Goal: Task Accomplishment & Management: Complete application form

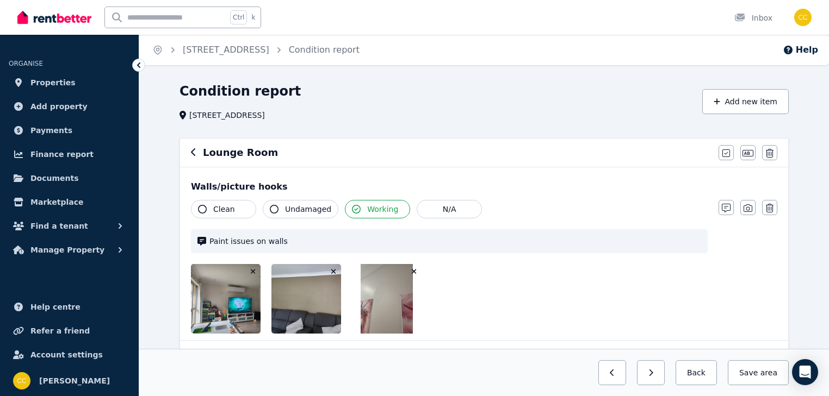
click at [414, 270] on icon "button" at bounding box center [414, 272] width 6 height 8
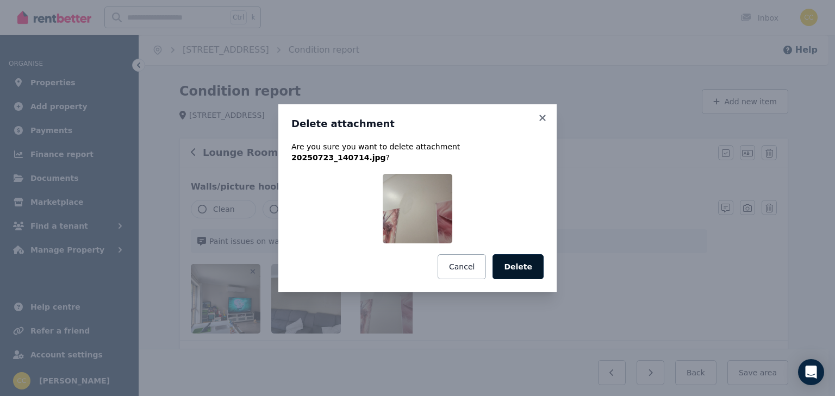
click at [519, 263] on button "Delete" at bounding box center [518, 267] width 51 height 25
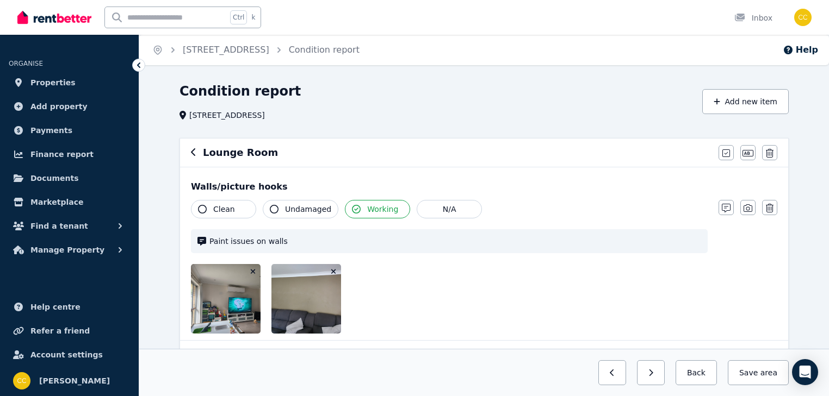
click at [332, 269] on icon "button" at bounding box center [334, 272] width 6 height 8
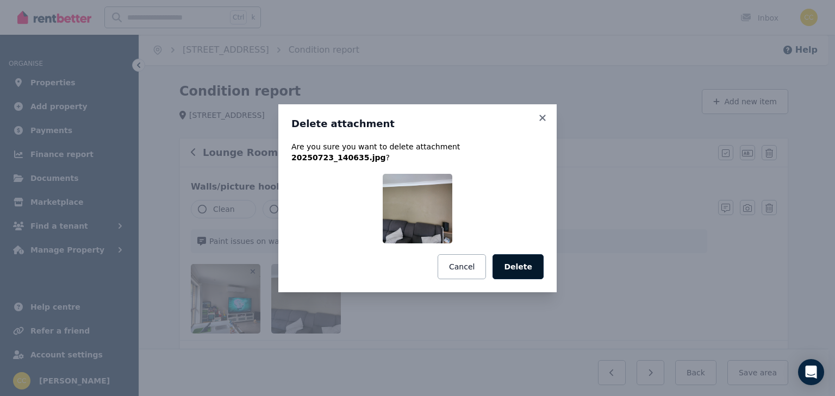
click at [525, 263] on button "Delete" at bounding box center [518, 267] width 51 height 25
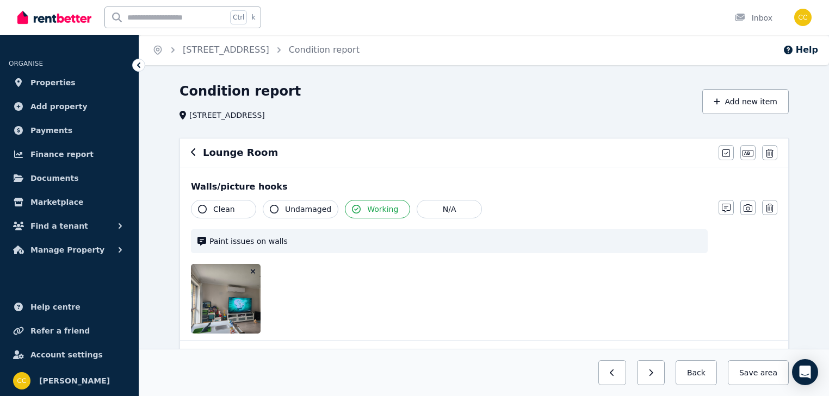
click at [252, 269] on icon "button" at bounding box center [253, 272] width 6 height 8
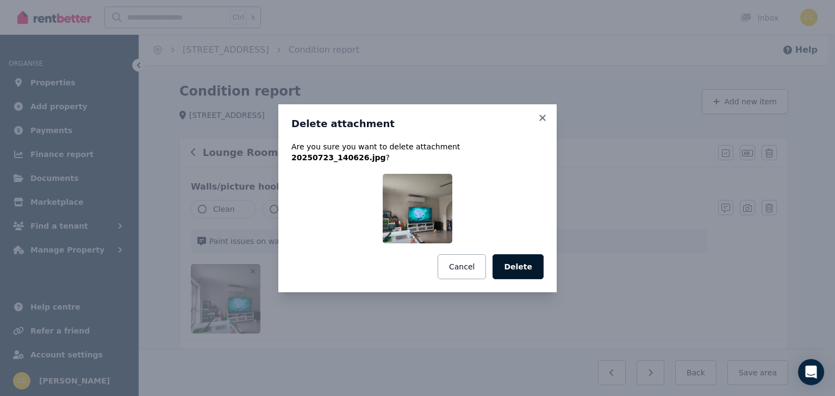
click at [542, 263] on button "Delete" at bounding box center [518, 267] width 51 height 25
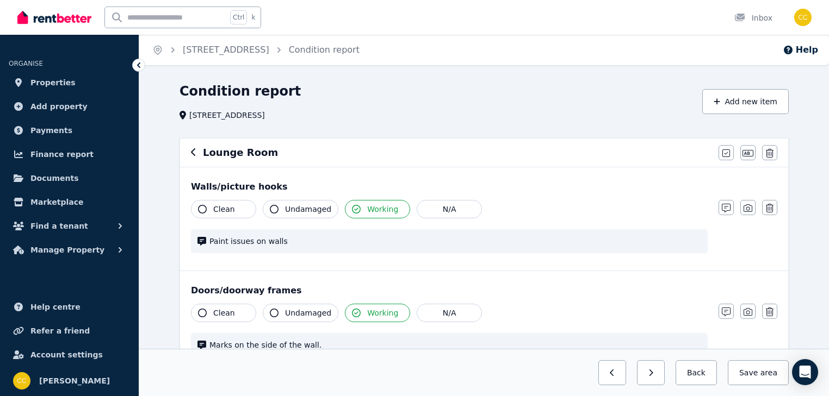
click at [349, 243] on span "Paint issues on walls" at bounding box center [455, 241] width 492 height 11
click at [723, 207] on icon "button" at bounding box center [726, 208] width 9 height 9
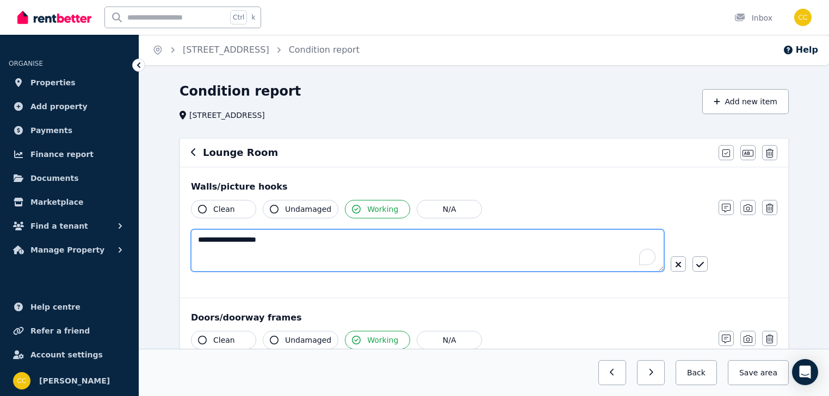
click at [316, 240] on textarea "**********" at bounding box center [427, 251] width 473 height 42
type textarea "*"
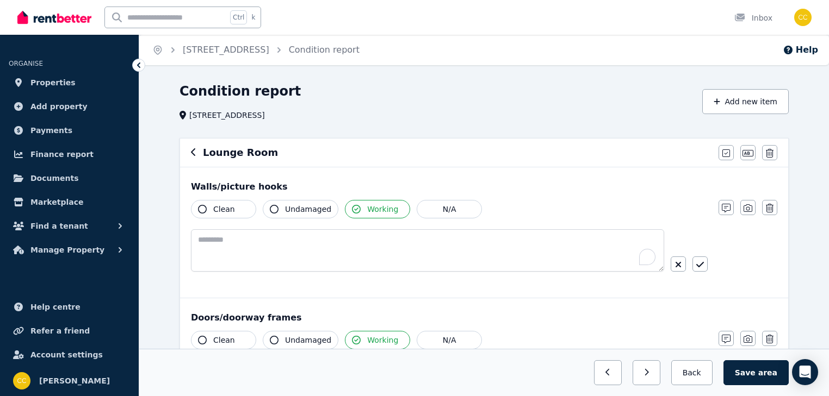
click at [382, 292] on div "Walls/picture hooks Clean Undamaged Working N/A Notes Photo Delete" at bounding box center [484, 233] width 608 height 131
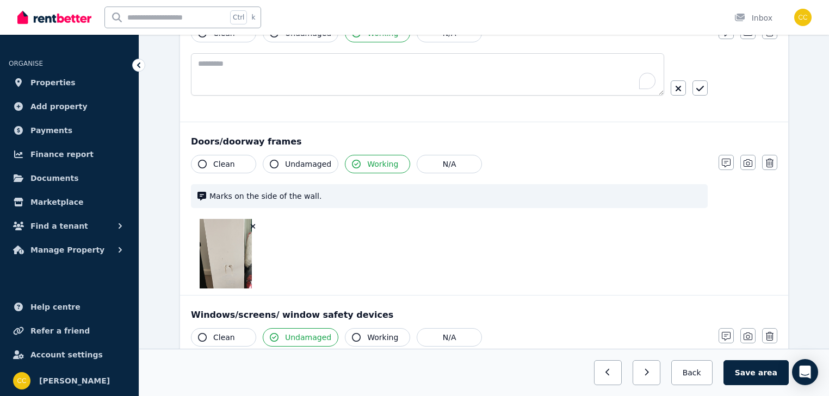
scroll to position [218, 0]
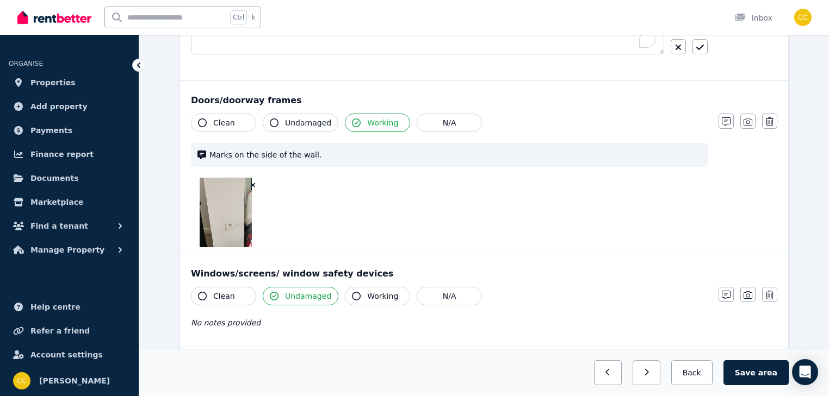
click at [253, 183] on icon "button" at bounding box center [253, 185] width 5 height 5
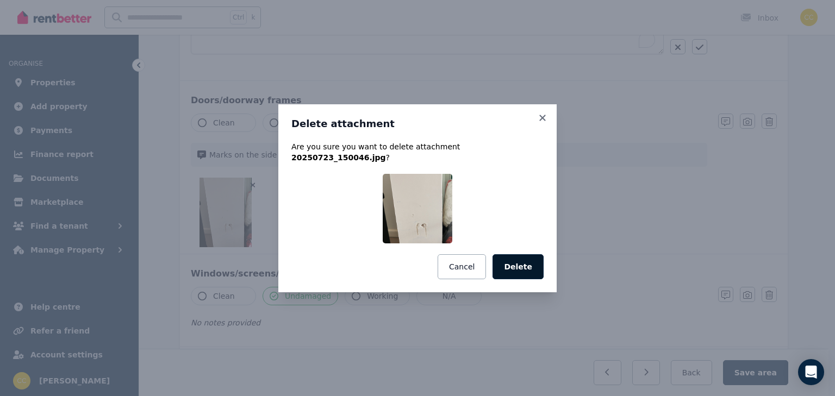
click at [518, 261] on button "Delete" at bounding box center [518, 267] width 51 height 25
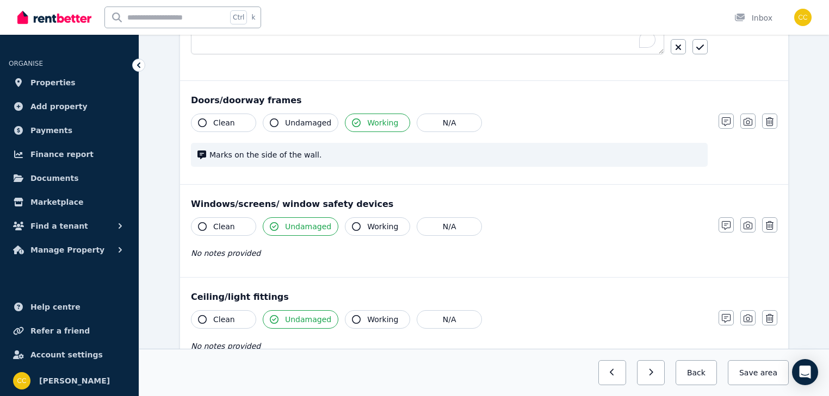
click at [427, 155] on span "Marks on the side of the wall." at bounding box center [455, 155] width 492 height 11
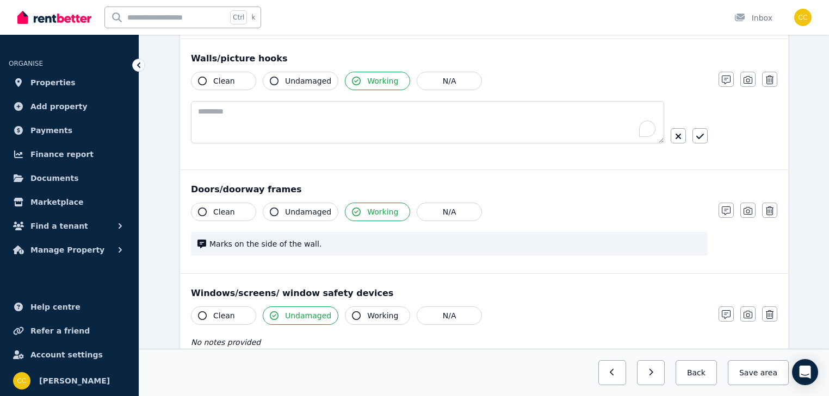
scroll to position [87, 0]
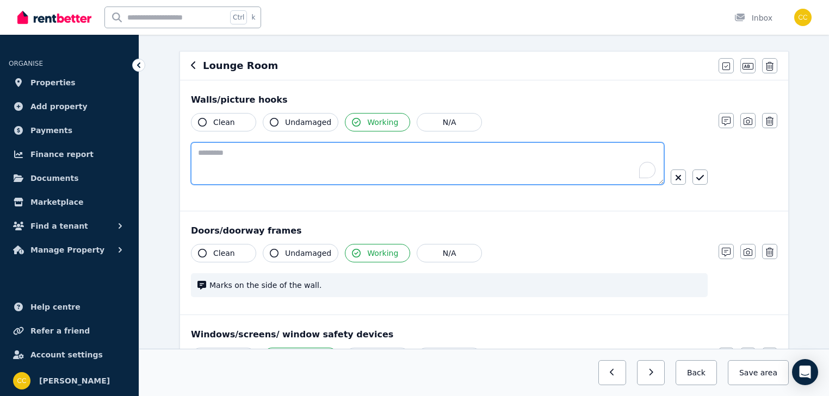
click at [429, 150] on textarea "To enrich screen reader interactions, please activate Accessibility in Grammarl…" at bounding box center [427, 163] width 473 height 42
type textarea "**********"
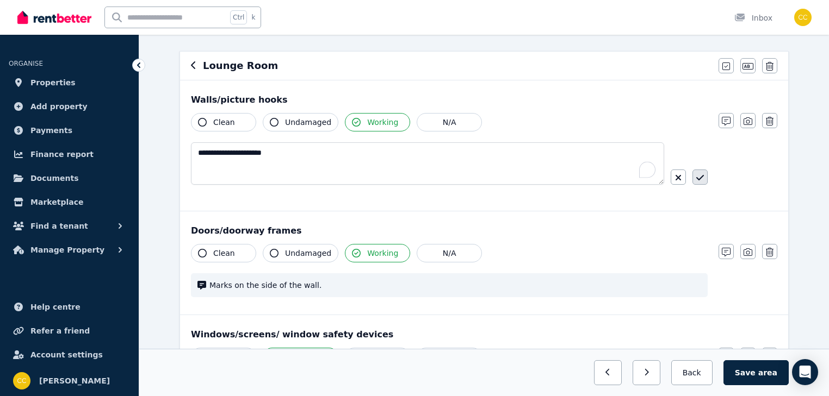
click at [701, 176] on icon "button" at bounding box center [700, 177] width 8 height 9
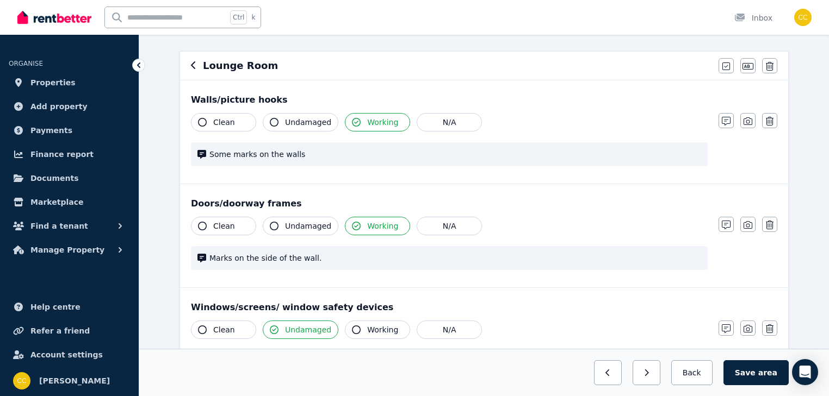
click at [316, 259] on span "Marks on the side of the wall." at bounding box center [455, 258] width 492 height 11
click at [299, 258] on span "Marks on the side of the wall." at bounding box center [455, 258] width 492 height 11
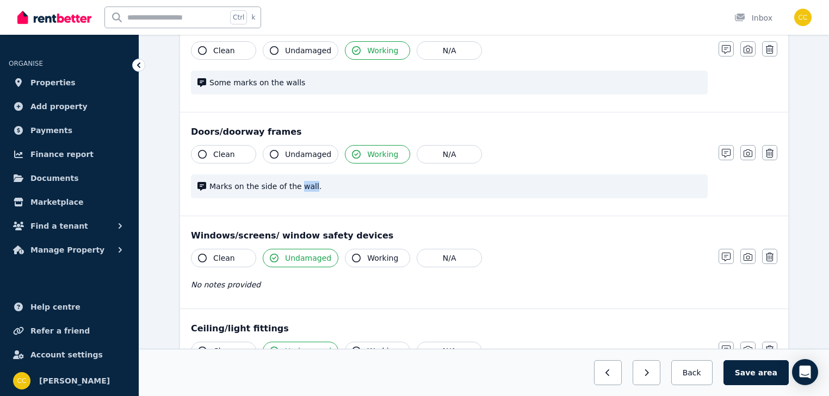
scroll to position [129, 0]
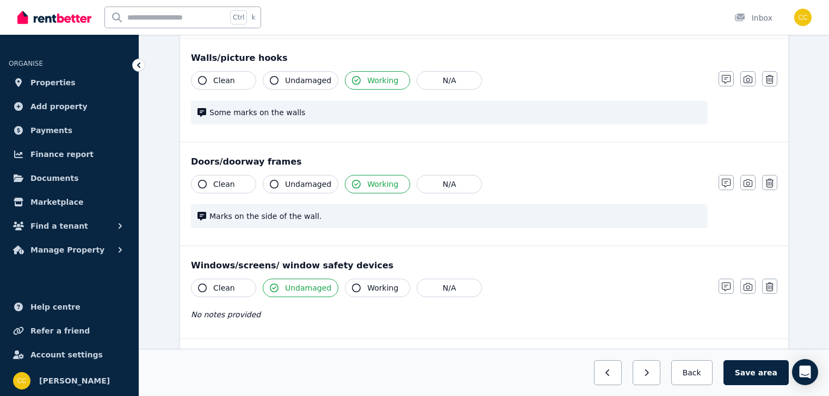
click at [333, 215] on span "Marks on the side of the wall." at bounding box center [455, 216] width 492 height 11
click at [723, 183] on icon "button" at bounding box center [726, 183] width 9 height 9
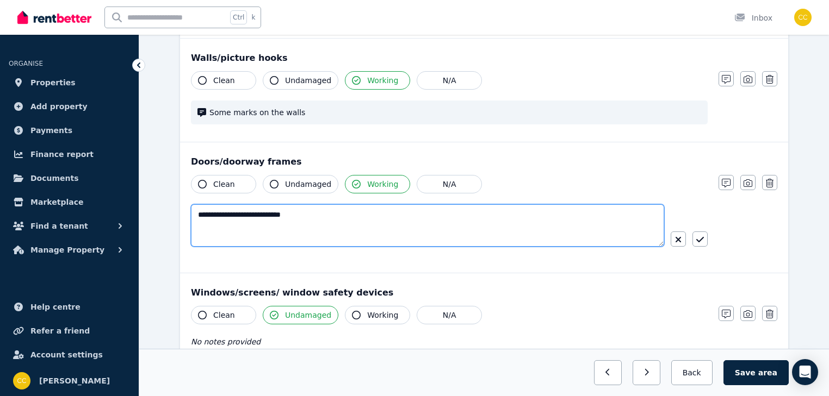
click at [281, 211] on textarea "**********" at bounding box center [427, 225] width 473 height 42
type textarea "**********"
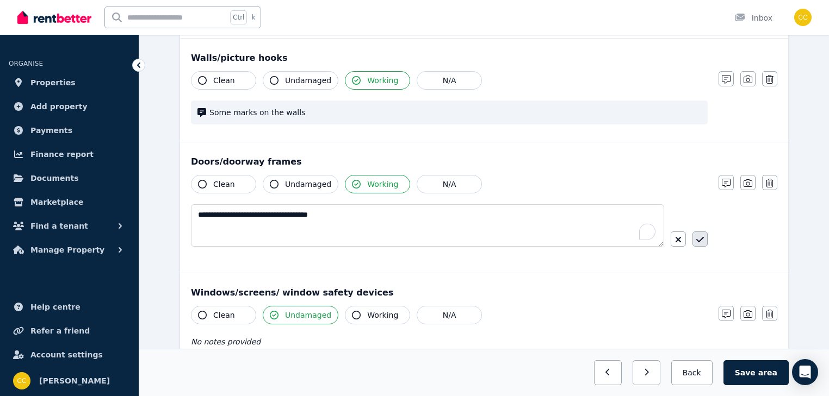
click at [703, 238] on icon "button" at bounding box center [700, 240] width 8 height 9
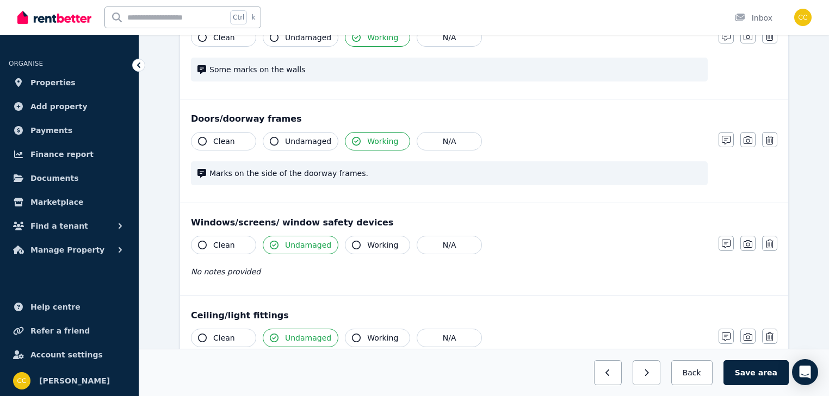
scroll to position [172, 0]
click at [276, 243] on icon "button" at bounding box center [274, 244] width 9 height 9
click at [275, 243] on icon "button" at bounding box center [274, 244] width 9 height 9
click at [199, 244] on icon "button" at bounding box center [202, 244] width 9 height 9
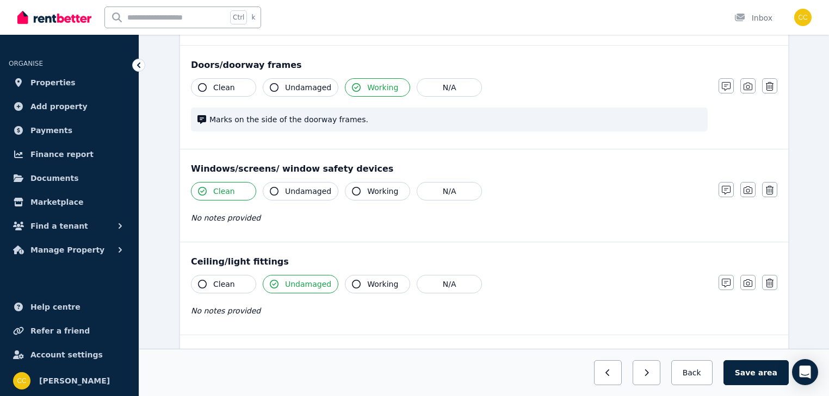
scroll to position [303, 0]
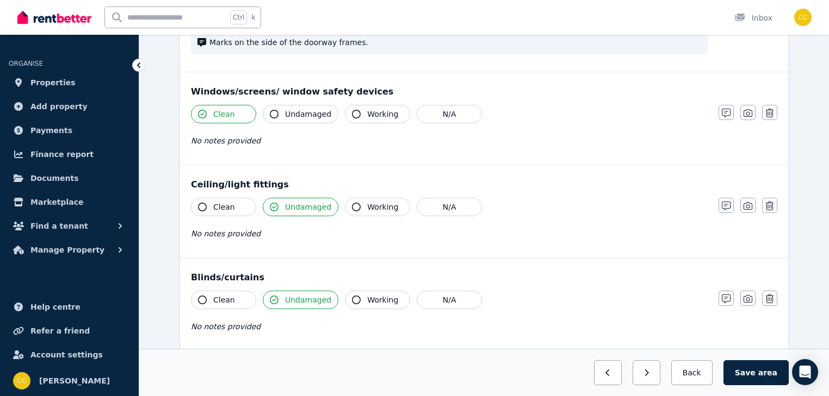
click at [202, 204] on icon "button" at bounding box center [202, 207] width 9 height 9
click at [276, 204] on icon "button" at bounding box center [274, 207] width 9 height 9
click at [275, 206] on icon "button" at bounding box center [274, 207] width 9 height 9
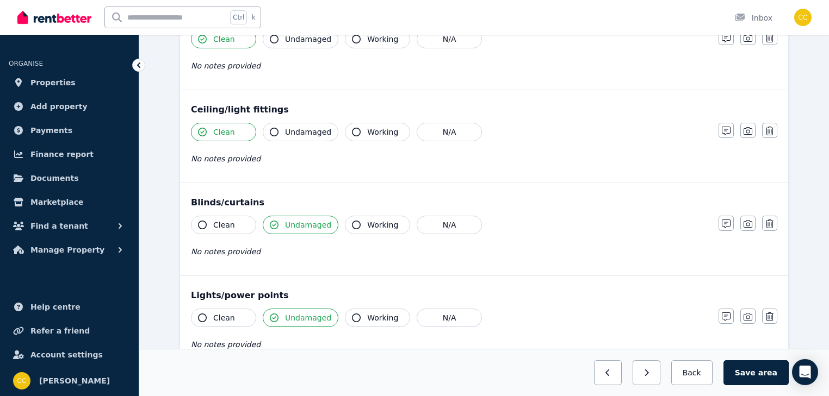
scroll to position [390, 0]
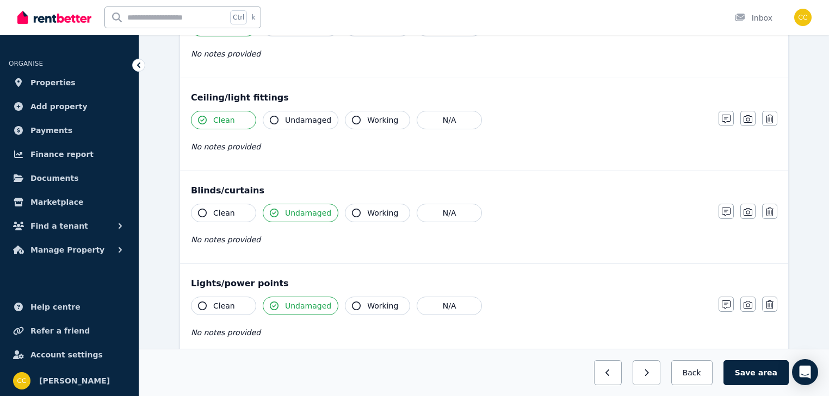
click at [352, 209] on icon "button" at bounding box center [356, 213] width 9 height 9
click at [270, 213] on icon "button" at bounding box center [274, 213] width 9 height 9
click at [276, 212] on icon "button" at bounding box center [274, 213] width 9 height 9
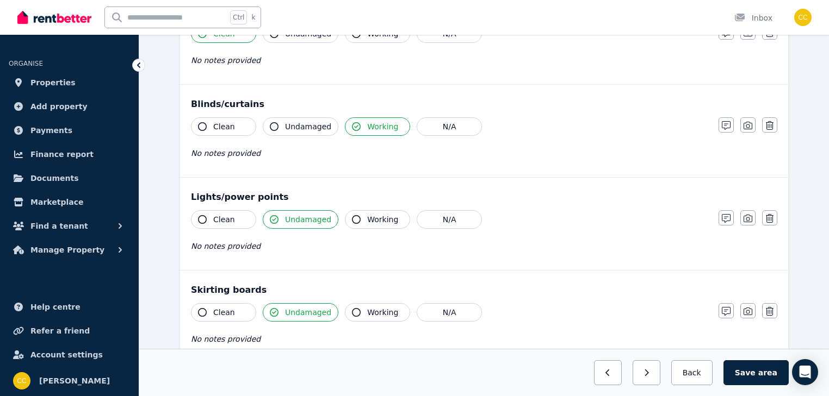
scroll to position [477, 0]
click at [202, 216] on icon "button" at bounding box center [202, 219] width 9 height 9
click at [277, 216] on icon "button" at bounding box center [274, 219] width 9 height 9
click at [275, 218] on icon "button" at bounding box center [274, 219] width 9 height 9
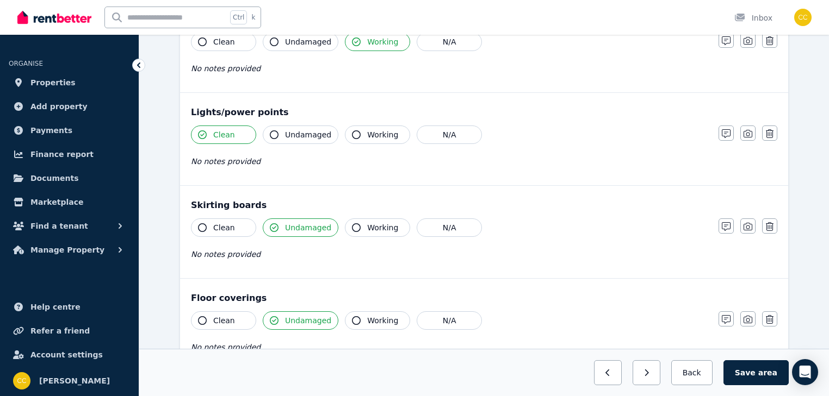
scroll to position [564, 0]
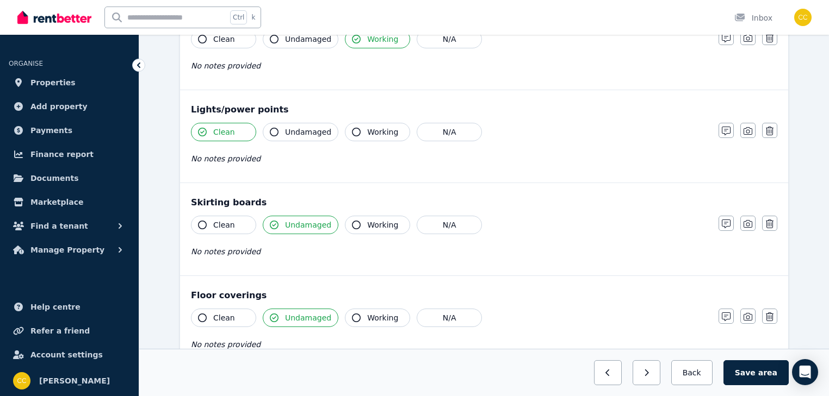
click at [202, 222] on icon "button" at bounding box center [202, 225] width 9 height 9
click at [273, 222] on icon "button" at bounding box center [274, 225] width 9 height 9
click at [274, 223] on icon "button" at bounding box center [274, 225] width 9 height 9
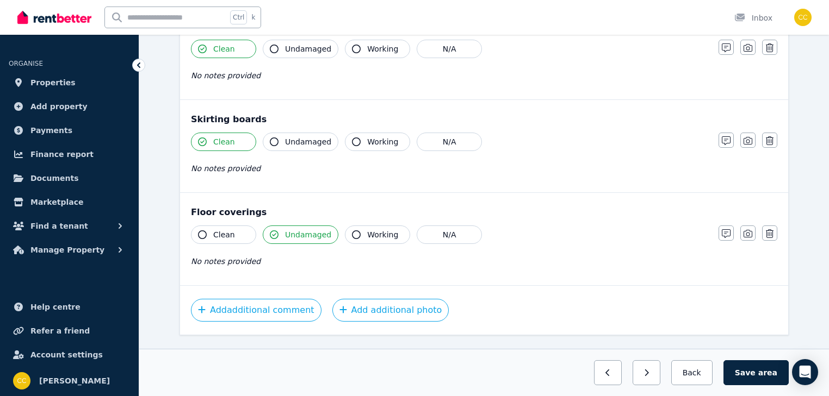
scroll to position [651, 0]
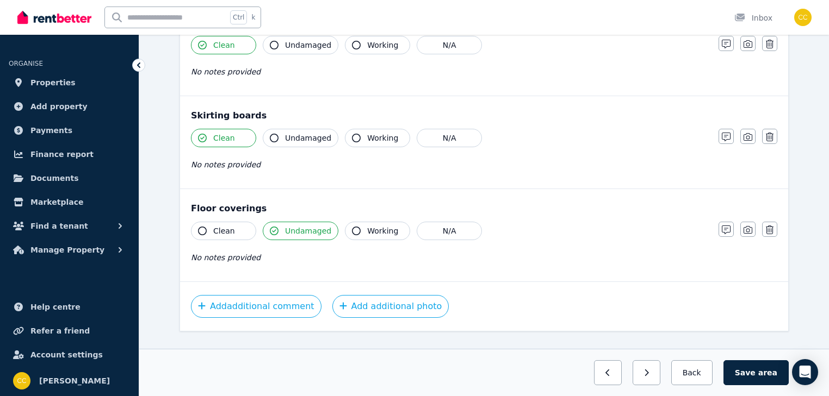
click at [203, 228] on icon "button" at bounding box center [202, 231] width 9 height 9
click at [274, 228] on icon "button" at bounding box center [274, 231] width 9 height 9
click at [273, 229] on icon "button" at bounding box center [274, 231] width 9 height 9
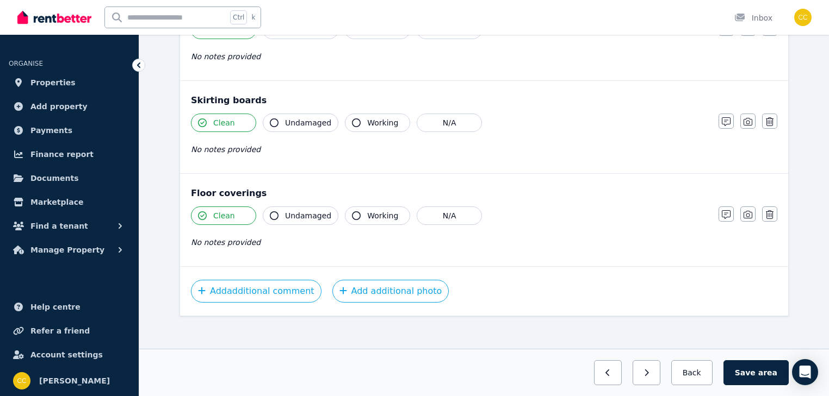
scroll to position [670, 0]
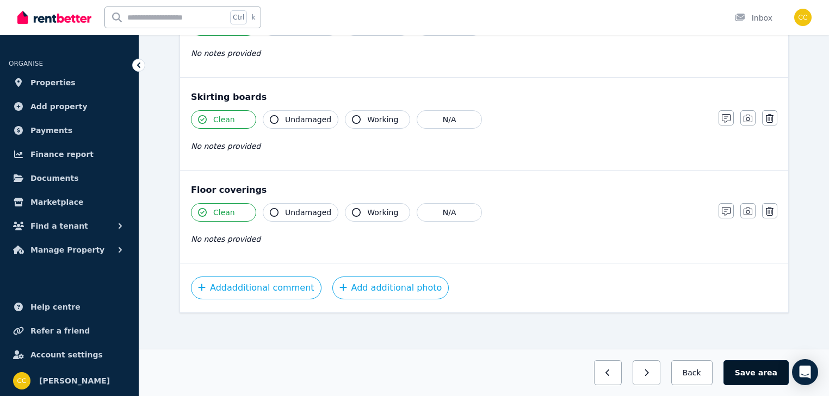
click at [757, 375] on button "Save area" at bounding box center [755, 373] width 65 height 25
click at [707, 372] on button "Back" at bounding box center [691, 373] width 51 height 25
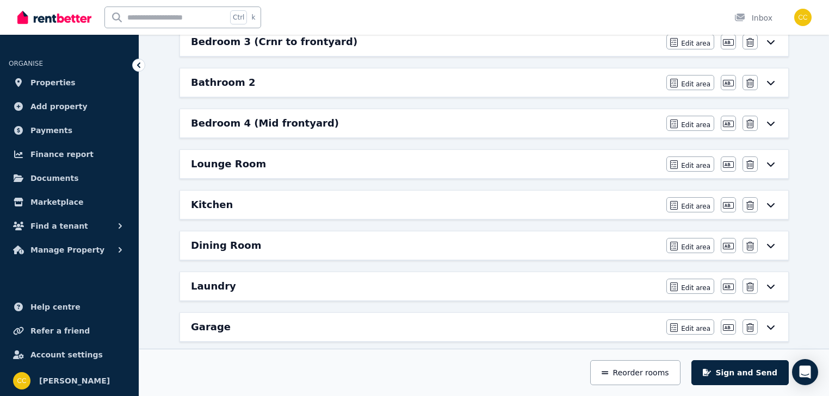
scroll to position [322, 0]
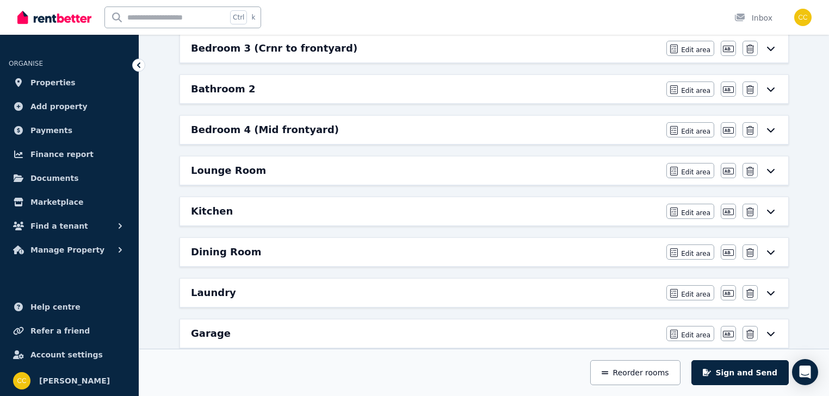
click at [772, 209] on icon at bounding box center [770, 211] width 13 height 9
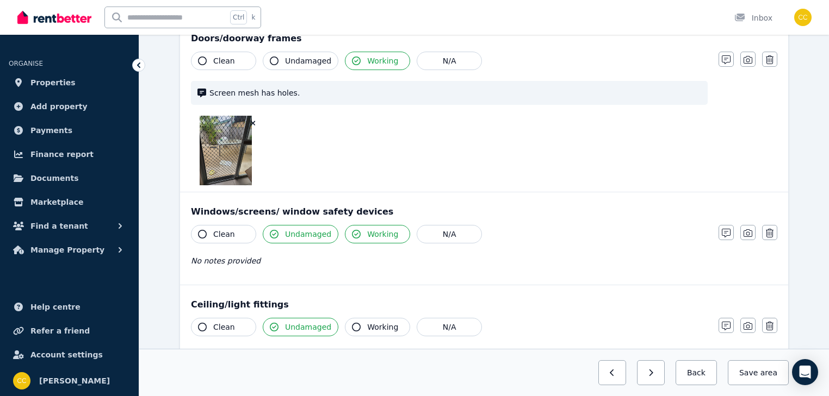
scroll to position [0, 0]
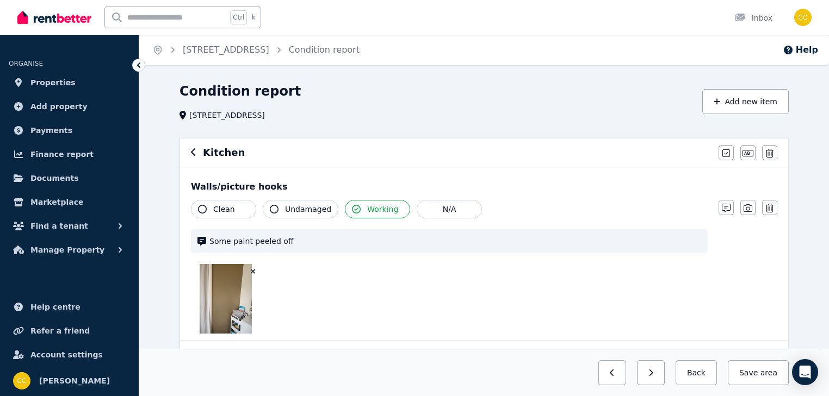
drag, startPoint x: 772, startPoint y: 209, endPoint x: 818, endPoint y: 245, distance: 57.8
click at [222, 294] on img at bounding box center [226, 299] width 52 height 70
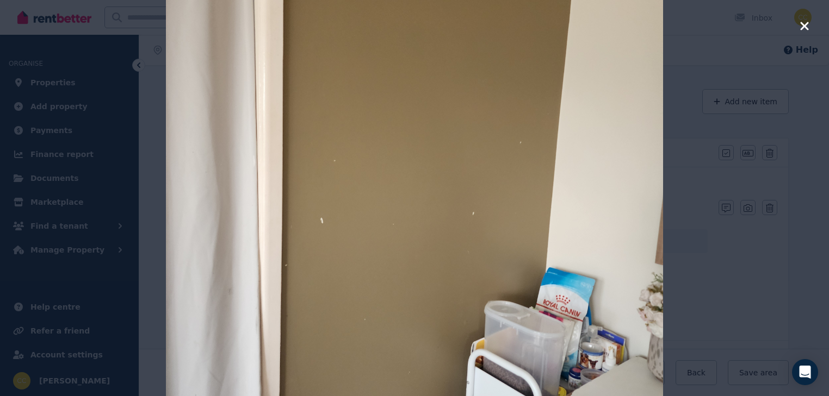
click at [801, 28] on icon "button" at bounding box center [804, 26] width 8 height 8
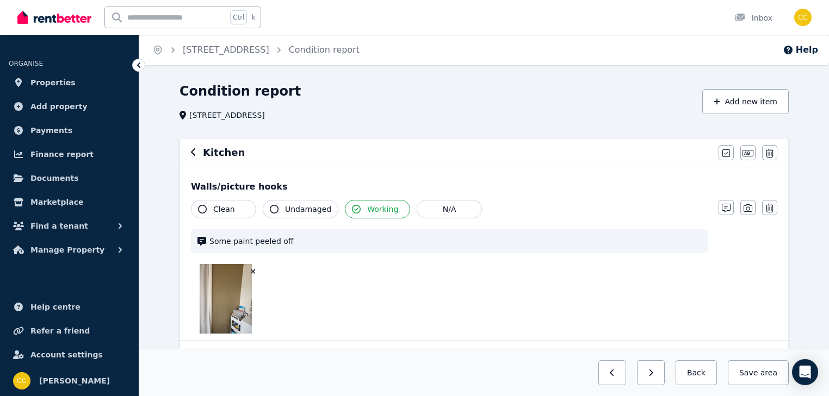
click at [283, 274] on div at bounding box center [449, 299] width 517 height 70
click at [252, 270] on icon "button" at bounding box center [253, 272] width 5 height 5
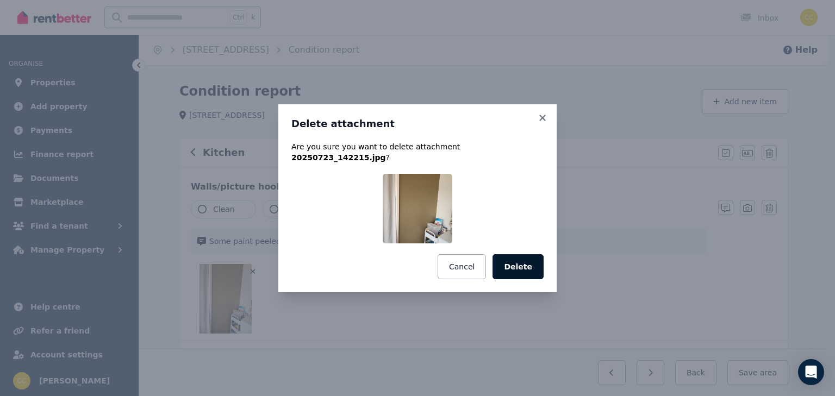
click at [526, 264] on button "Delete" at bounding box center [518, 267] width 51 height 25
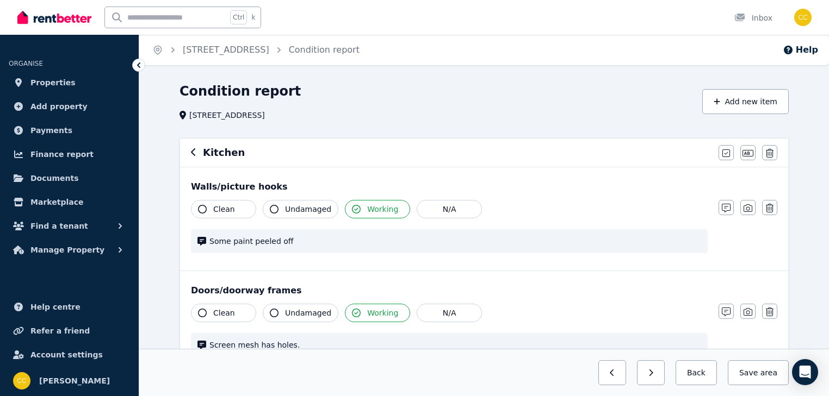
click at [293, 241] on span "Some paint peeled off" at bounding box center [455, 241] width 492 height 11
click at [288, 241] on span "Some paint peeled off" at bounding box center [455, 241] width 492 height 11
click at [730, 208] on icon "button" at bounding box center [726, 208] width 9 height 9
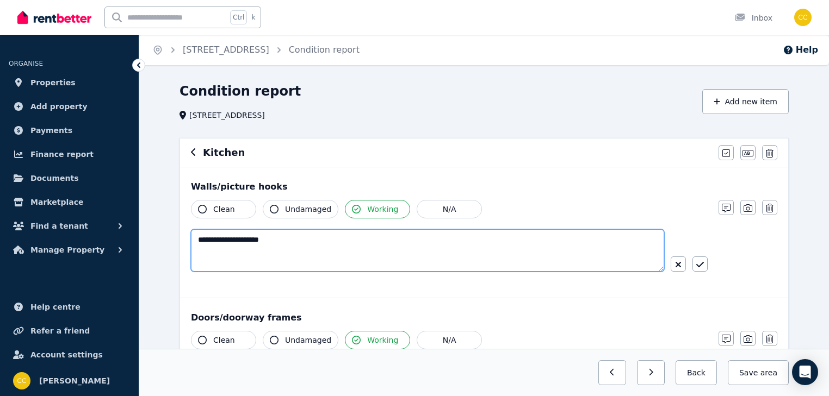
click at [299, 241] on textarea "**********" at bounding box center [427, 251] width 473 height 42
type textarea "**********"
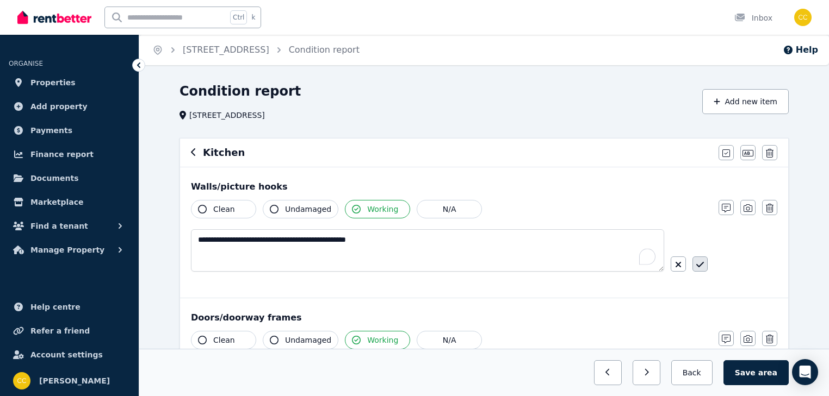
click at [701, 265] on icon "button" at bounding box center [700, 264] width 8 height 5
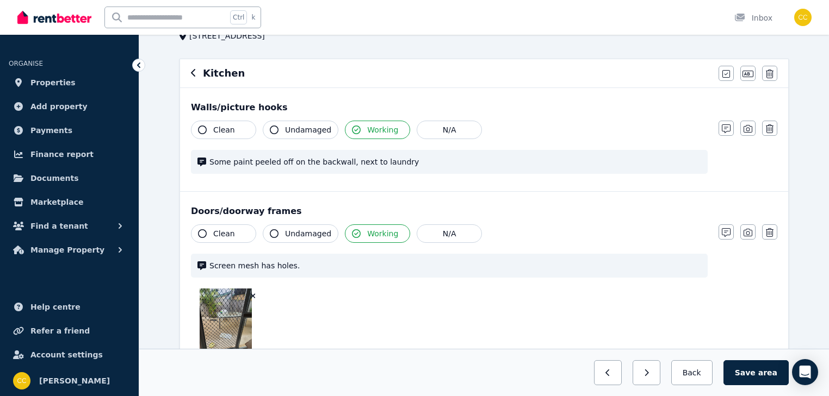
scroll to position [131, 0]
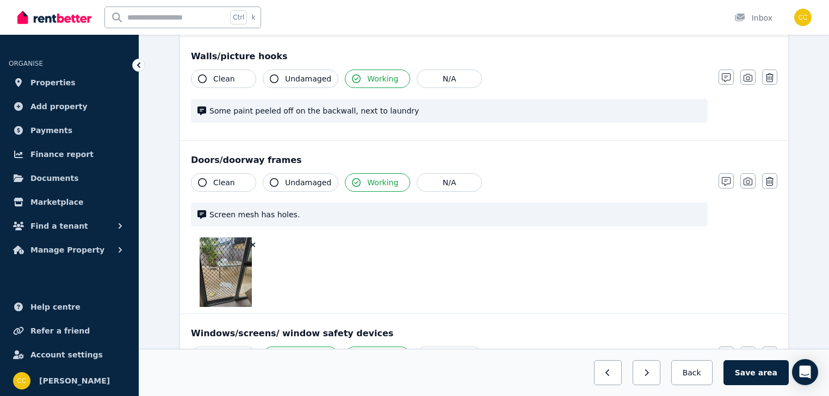
click at [252, 243] on icon "button" at bounding box center [253, 245] width 6 height 8
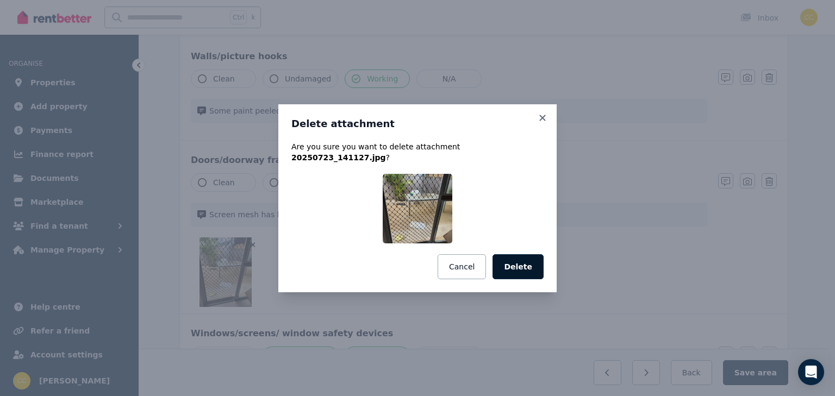
click at [516, 263] on button "Delete" at bounding box center [518, 267] width 51 height 25
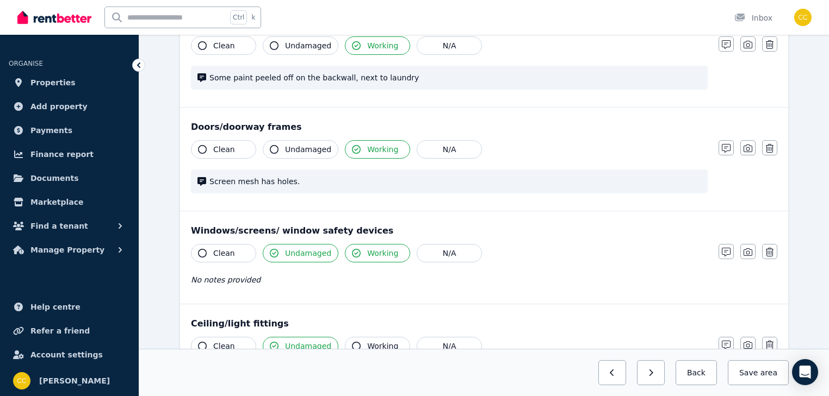
scroll to position [174, 0]
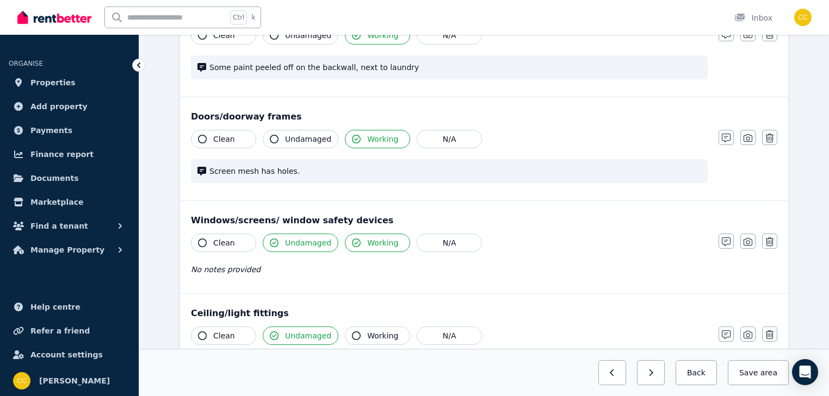
click at [678, 172] on span "Screen mesh has holes." at bounding box center [455, 171] width 492 height 11
click at [723, 139] on icon "button" at bounding box center [726, 138] width 9 height 9
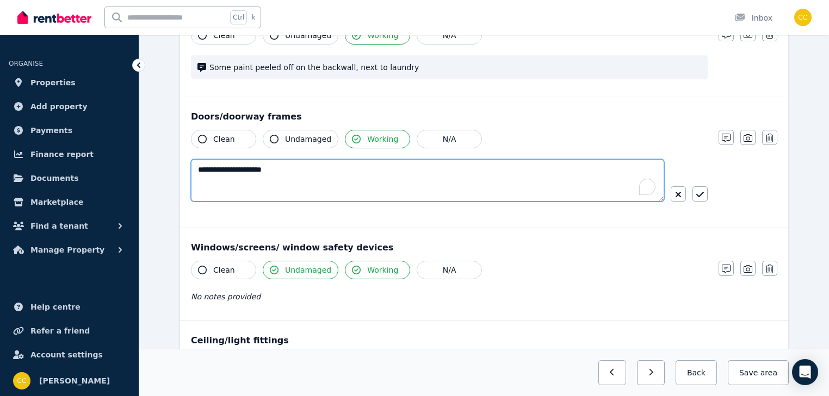
drag, startPoint x: 298, startPoint y: 169, endPoint x: 172, endPoint y: 178, distance: 126.5
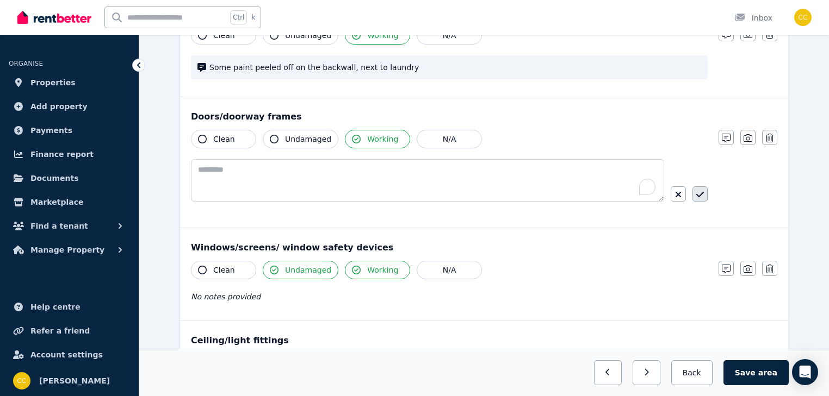
click at [705, 190] on button "button" at bounding box center [699, 194] width 15 height 15
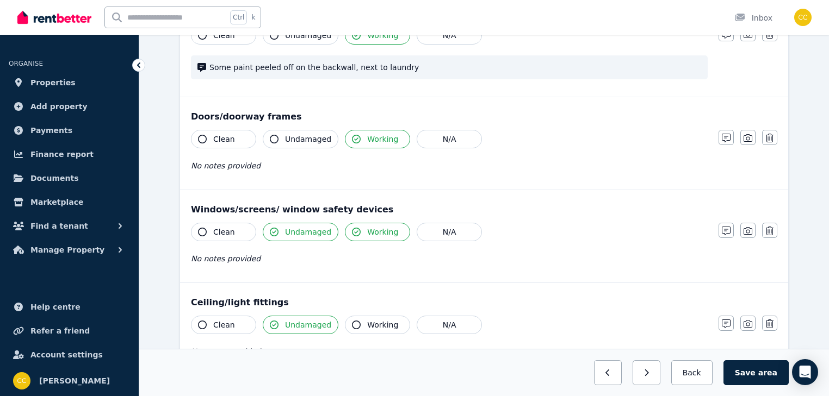
click at [202, 232] on icon "button" at bounding box center [202, 232] width 9 height 9
click at [271, 230] on icon "button" at bounding box center [274, 232] width 9 height 9
click at [352, 230] on icon "button" at bounding box center [356, 232] width 9 height 9
click at [275, 231] on icon "button" at bounding box center [274, 232] width 9 height 9
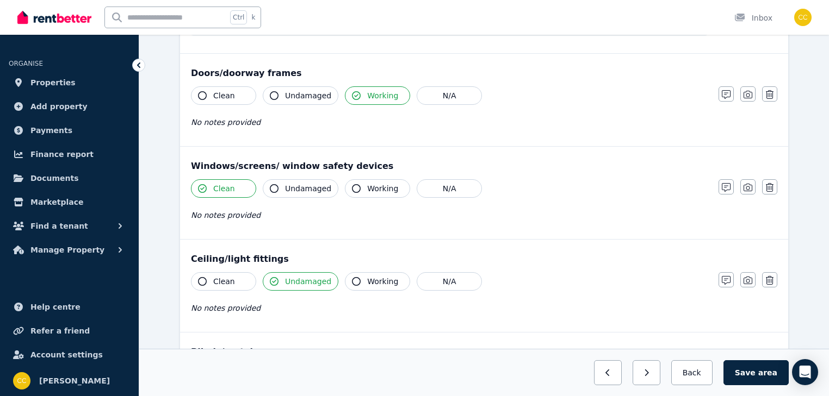
scroll to position [261, 0]
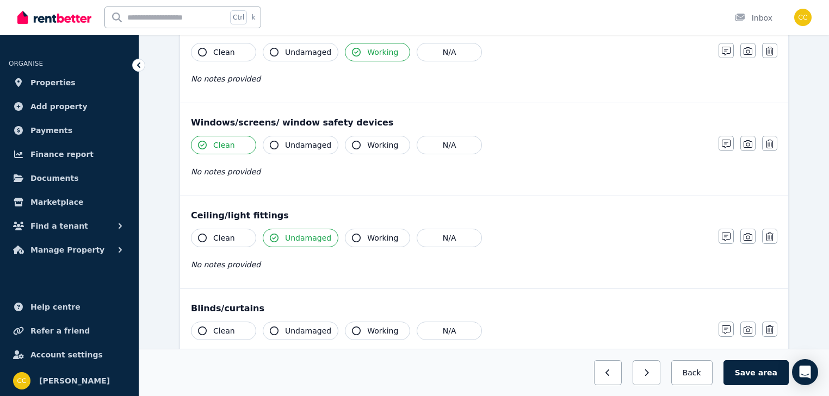
click at [200, 237] on icon "button" at bounding box center [202, 238] width 9 height 9
click at [200, 238] on icon "button" at bounding box center [202, 238] width 9 height 9
click at [272, 238] on icon "button" at bounding box center [274, 238] width 9 height 9
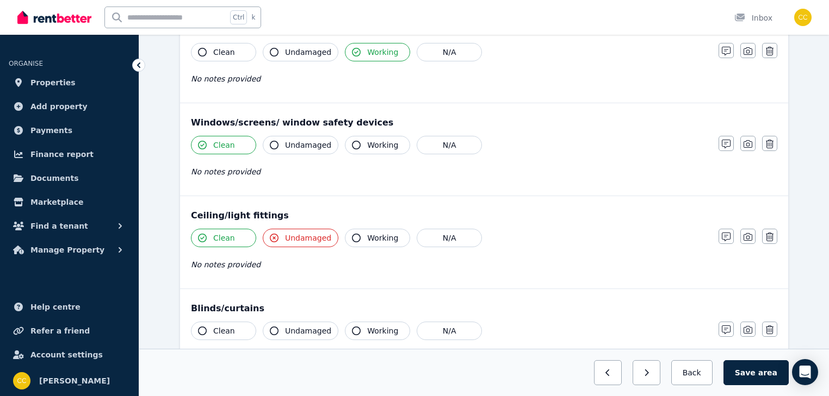
click at [272, 238] on icon "button" at bounding box center [274, 238] width 9 height 9
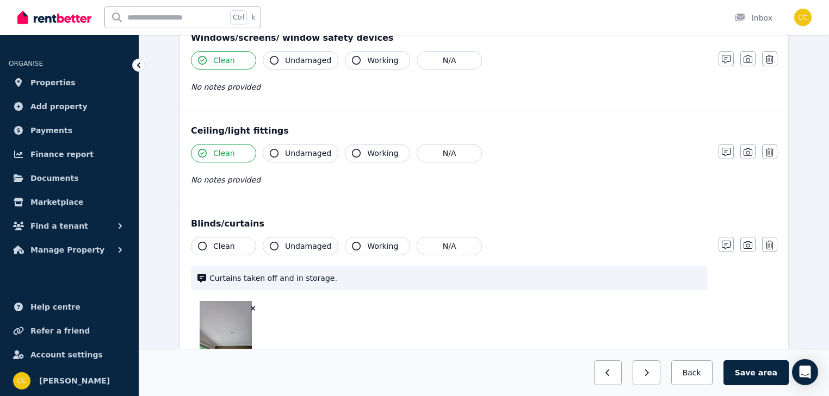
scroll to position [348, 0]
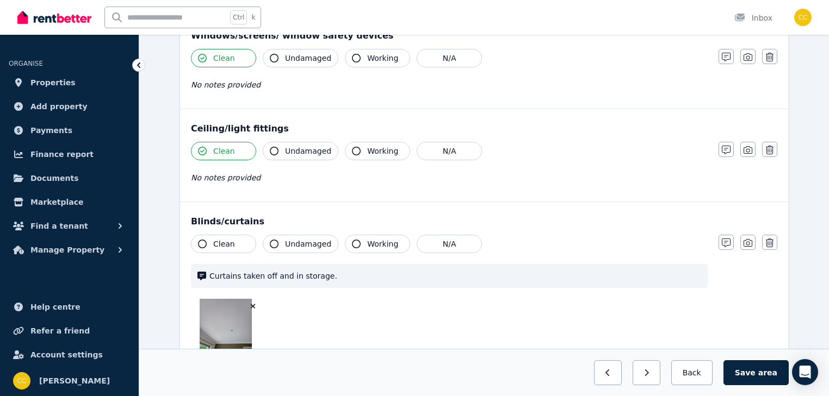
click at [352, 244] on icon "button" at bounding box center [356, 244] width 9 height 9
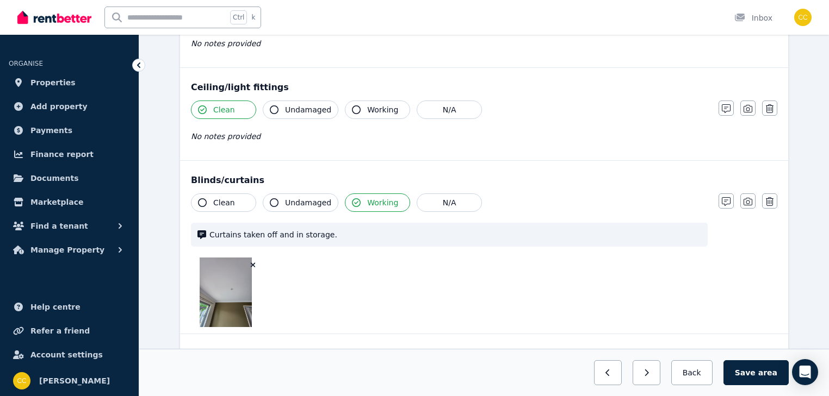
scroll to position [392, 0]
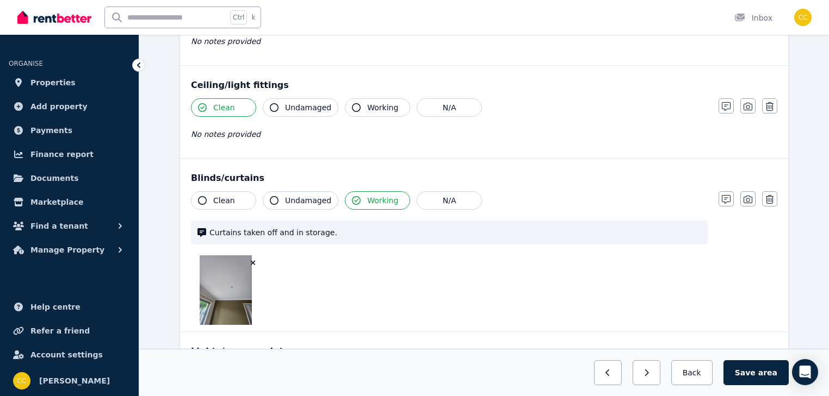
click at [252, 261] on icon "button" at bounding box center [253, 263] width 6 height 8
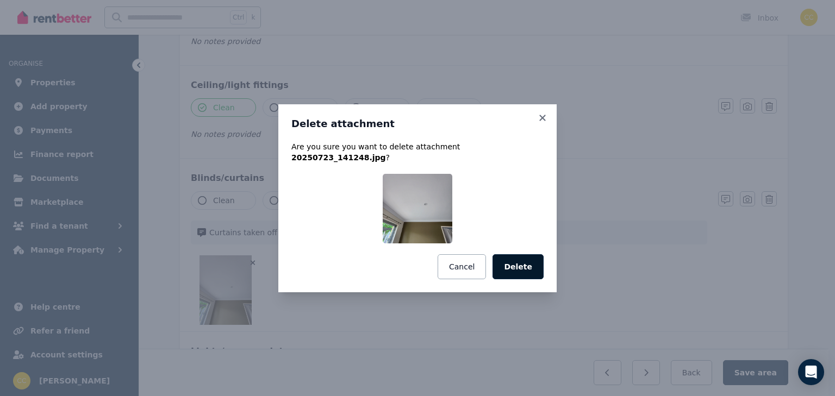
click at [509, 259] on button "Delete" at bounding box center [518, 267] width 51 height 25
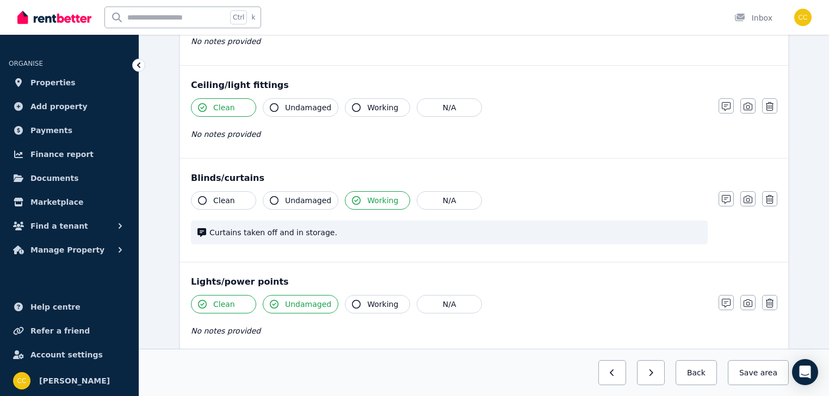
click at [272, 302] on icon "button" at bounding box center [274, 304] width 9 height 9
click at [274, 304] on icon "button" at bounding box center [274, 304] width 9 height 9
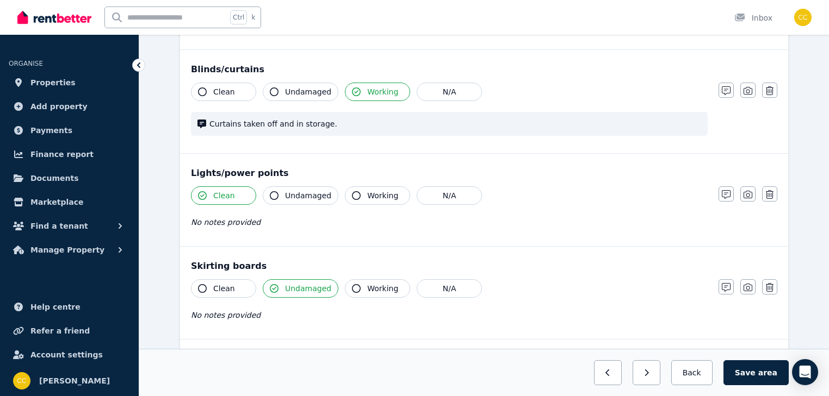
scroll to position [522, 0]
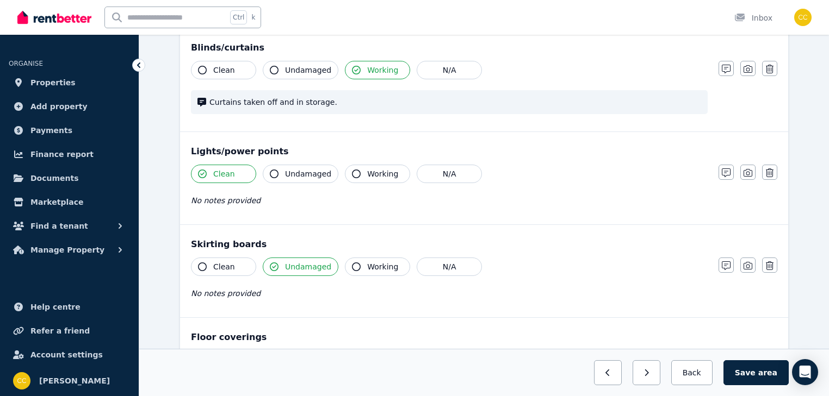
click at [203, 264] on icon "button" at bounding box center [202, 267] width 9 height 9
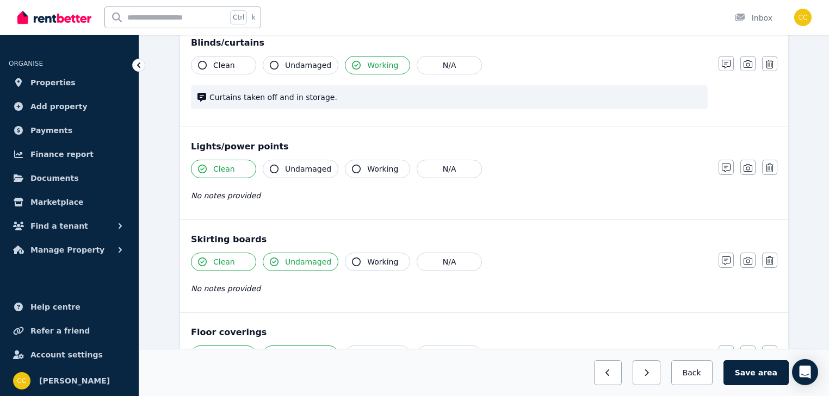
click at [273, 267] on button "Undamaged" at bounding box center [301, 262] width 76 height 18
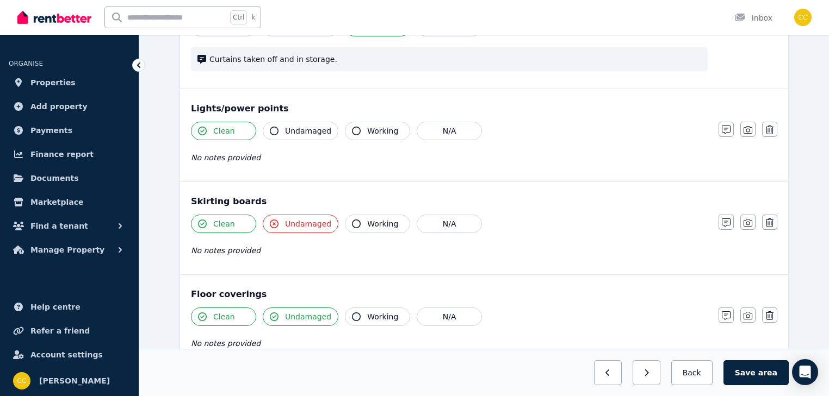
scroll to position [566, 0]
click at [273, 221] on icon "button" at bounding box center [274, 223] width 9 height 9
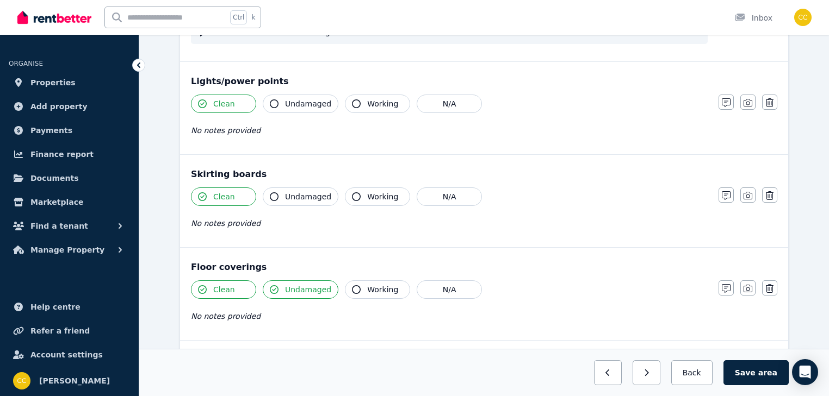
scroll to position [609, 0]
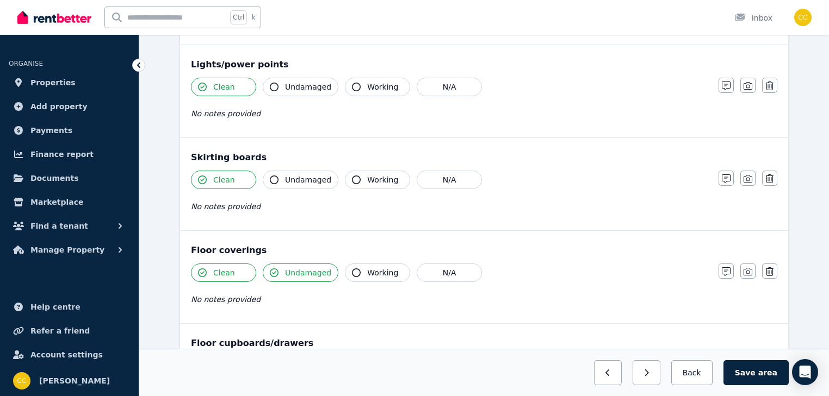
click at [273, 271] on icon "button" at bounding box center [274, 273] width 9 height 9
click at [274, 271] on icon "button" at bounding box center [274, 273] width 9 height 9
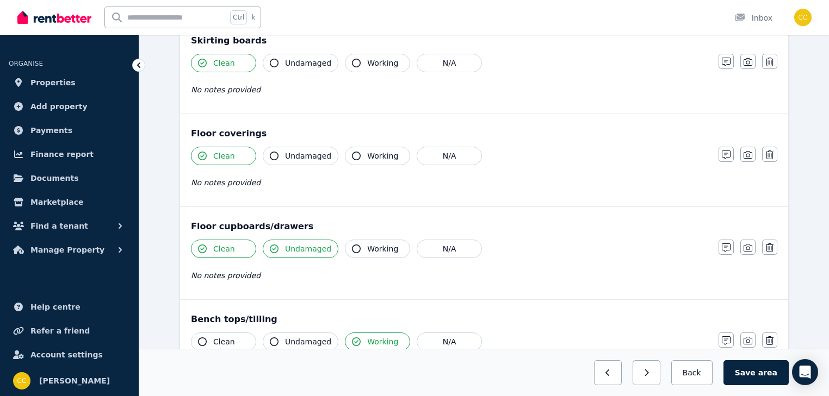
scroll to position [740, 0]
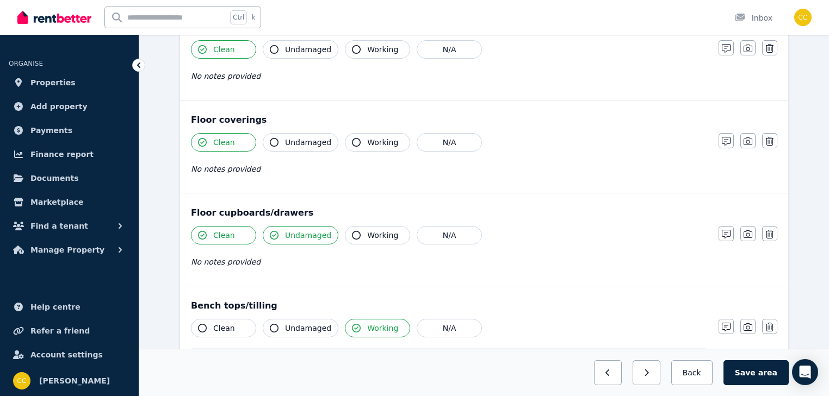
click at [272, 231] on icon "button" at bounding box center [274, 235] width 9 height 9
click at [274, 233] on icon "button" at bounding box center [274, 235] width 9 height 9
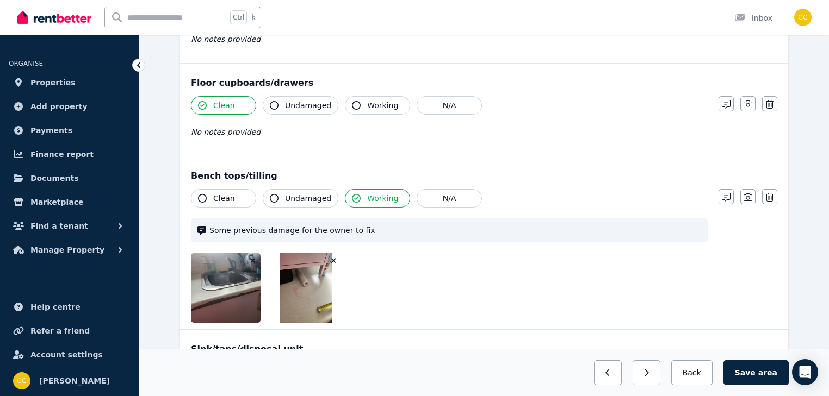
scroll to position [870, 0]
click at [721, 195] on button "button" at bounding box center [725, 196] width 15 height 15
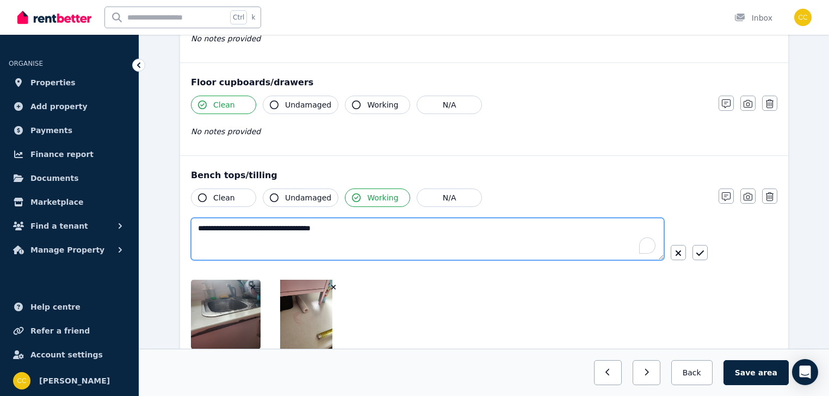
drag, startPoint x: 353, startPoint y: 224, endPoint x: 191, endPoint y: 230, distance: 161.6
click at [191, 230] on textarea "**********" at bounding box center [427, 239] width 473 height 42
type textarea "**********"
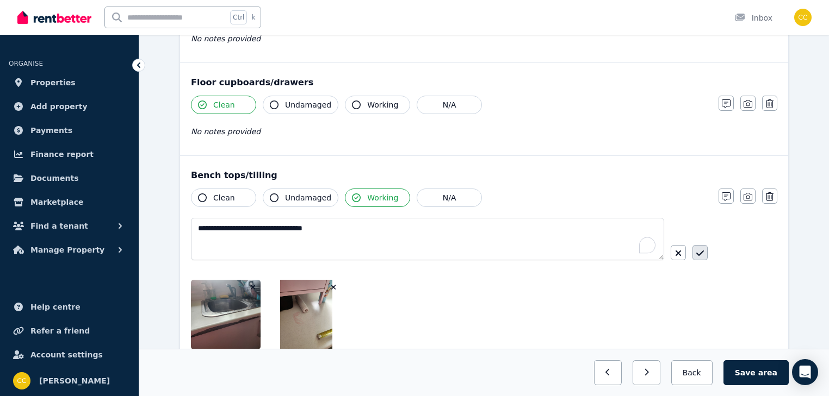
click at [702, 250] on icon "button" at bounding box center [700, 253] width 8 height 9
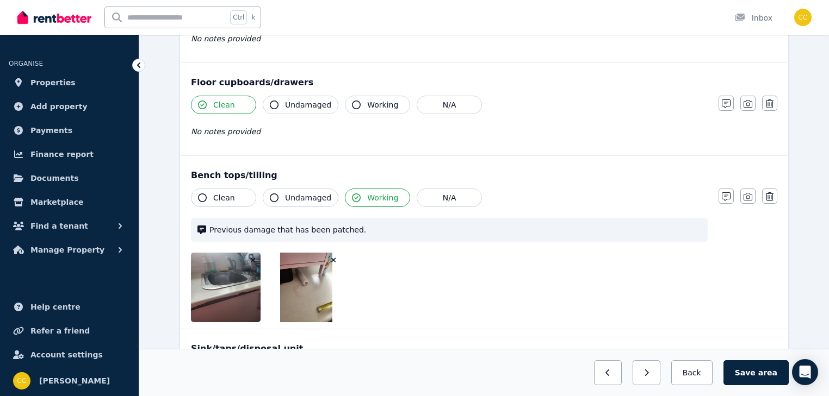
click at [335, 257] on icon "button" at bounding box center [334, 261] width 6 height 8
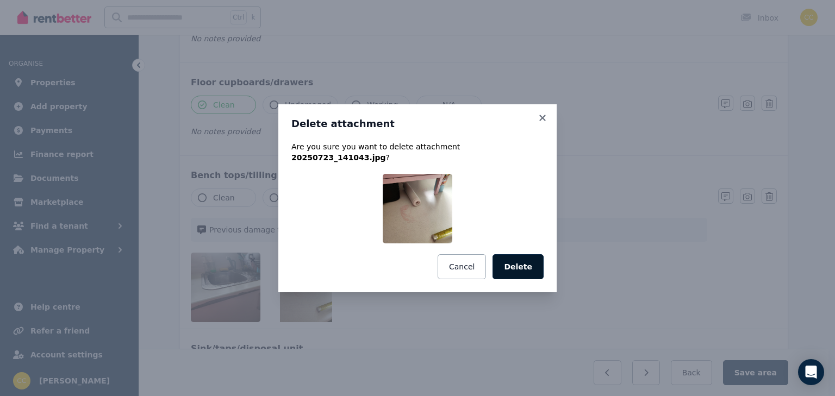
click at [525, 259] on button "Delete" at bounding box center [518, 267] width 51 height 25
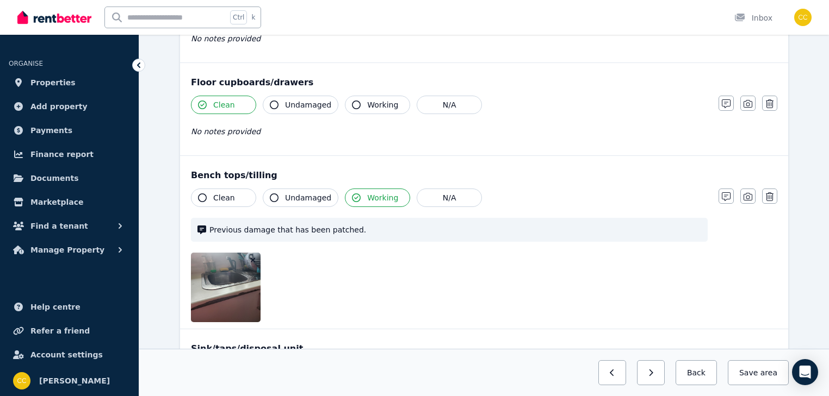
click at [252, 257] on icon "button" at bounding box center [253, 261] width 6 height 8
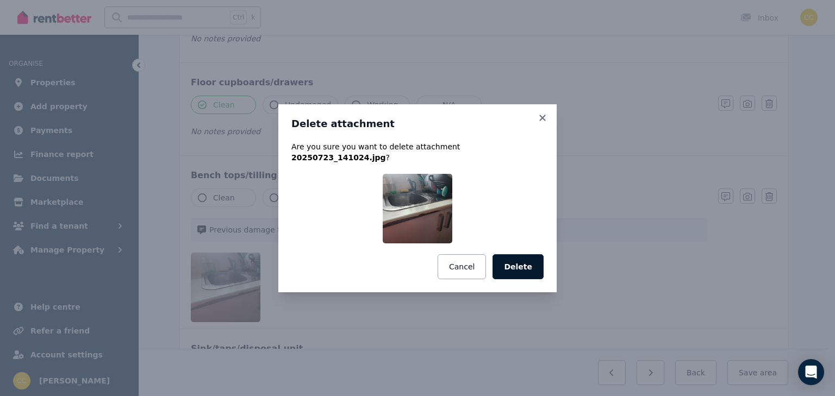
click at [528, 263] on button "Delete" at bounding box center [518, 267] width 51 height 25
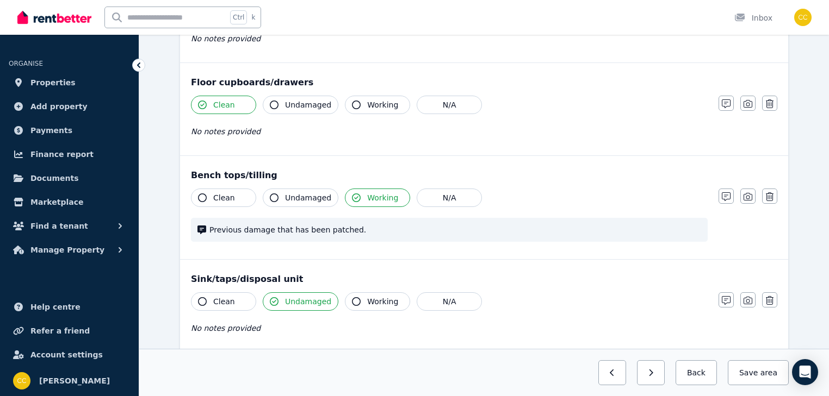
click at [367, 226] on span "Previous damage that has been patched." at bounding box center [455, 230] width 492 height 11
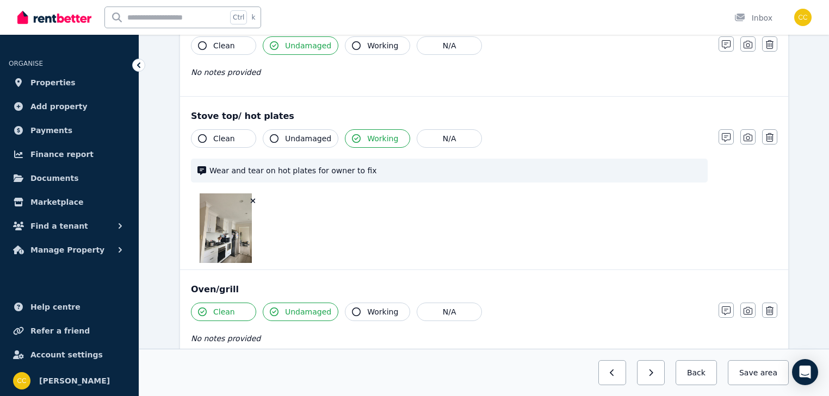
scroll to position [1131, 0]
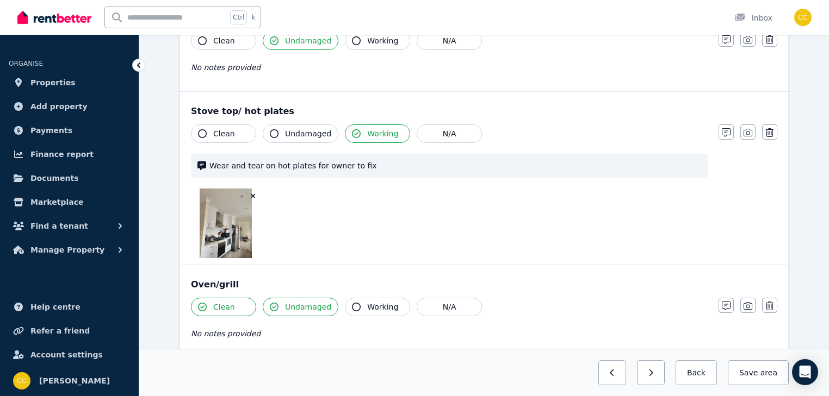
click at [252, 193] on icon "button" at bounding box center [253, 197] width 6 height 8
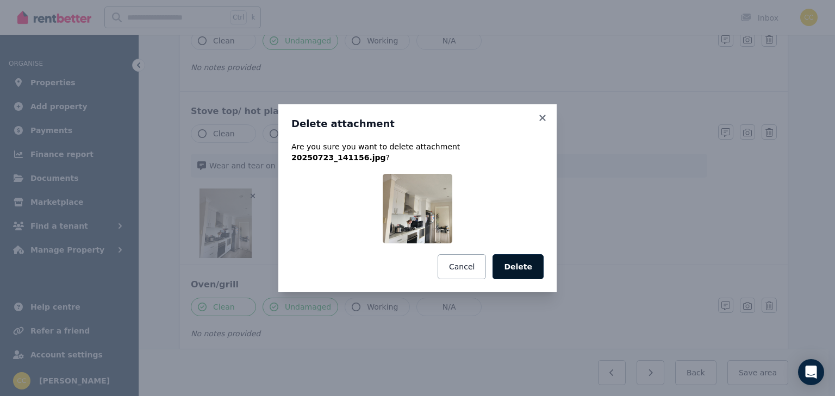
click at [535, 261] on button "Delete" at bounding box center [518, 267] width 51 height 25
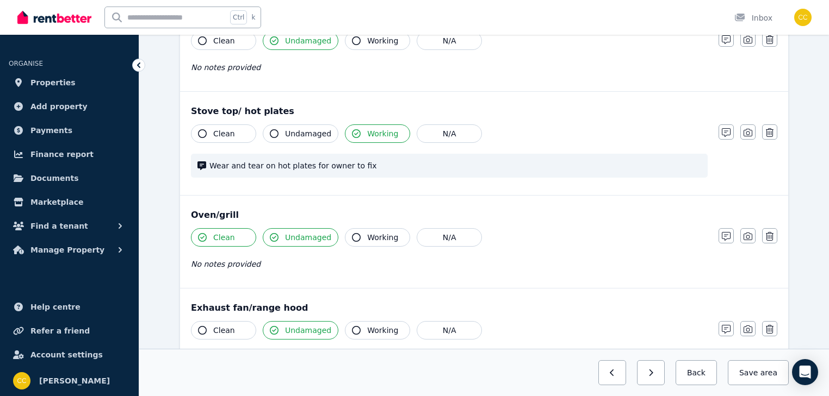
click at [202, 130] on icon "button" at bounding box center [202, 133] width 9 height 9
click at [727, 129] on icon "button" at bounding box center [726, 132] width 9 height 9
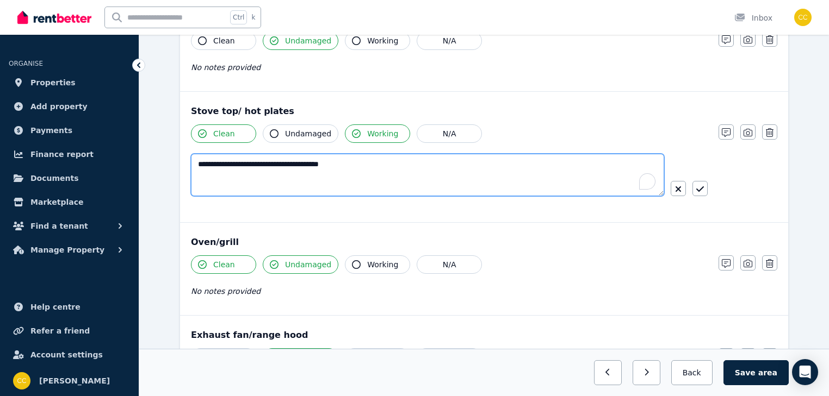
drag, startPoint x: 339, startPoint y: 165, endPoint x: 199, endPoint y: 171, distance: 139.9
click at [199, 171] on textarea "**********" at bounding box center [427, 175] width 473 height 42
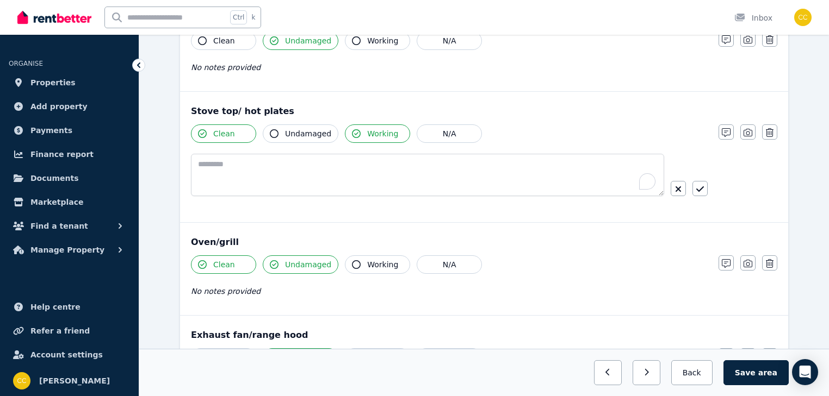
click at [352, 132] on icon "button" at bounding box center [356, 133] width 9 height 9
click at [352, 131] on icon "button" at bounding box center [356, 133] width 9 height 9
click at [523, 140] on div "Clean Undamaged Working N/A" at bounding box center [449, 170] width 517 height 91
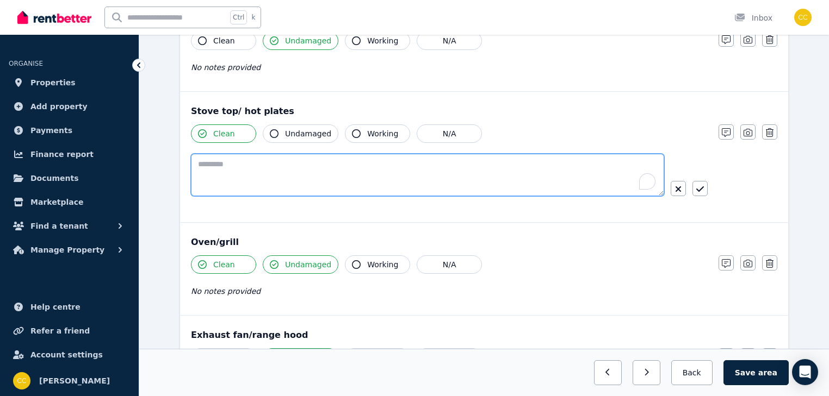
click at [469, 161] on textarea "To enrich screen reader interactions, please activate Accessibility in Grammarl…" at bounding box center [427, 175] width 473 height 42
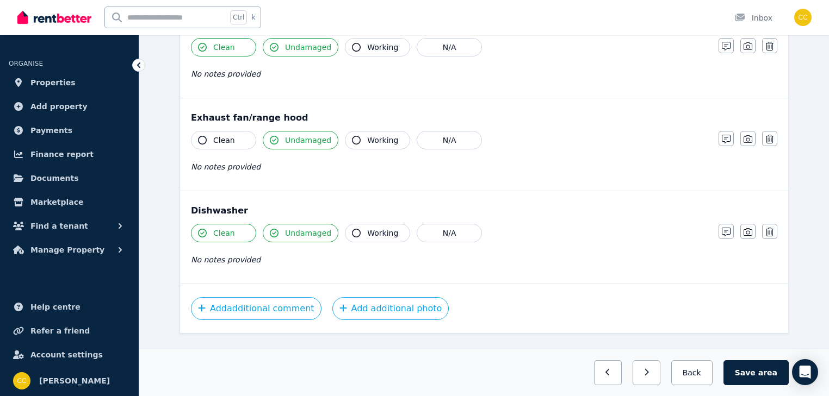
scroll to position [1367, 0]
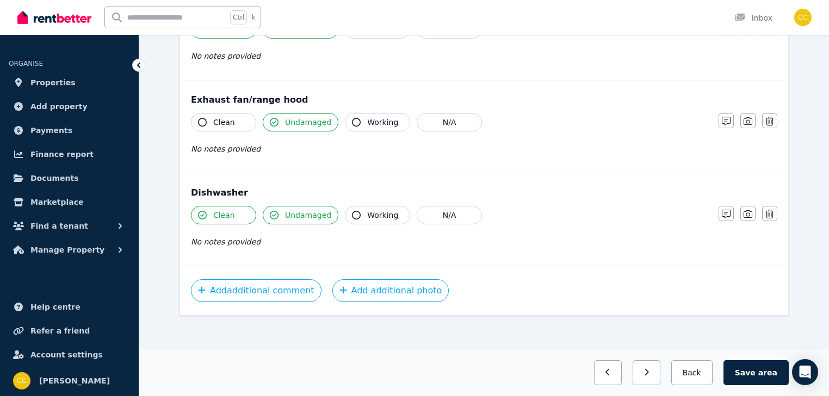
click at [272, 211] on icon "button" at bounding box center [274, 215] width 9 height 9
click at [275, 211] on icon "button" at bounding box center [274, 215] width 9 height 9
click at [777, 375] on span "area" at bounding box center [767, 373] width 19 height 11
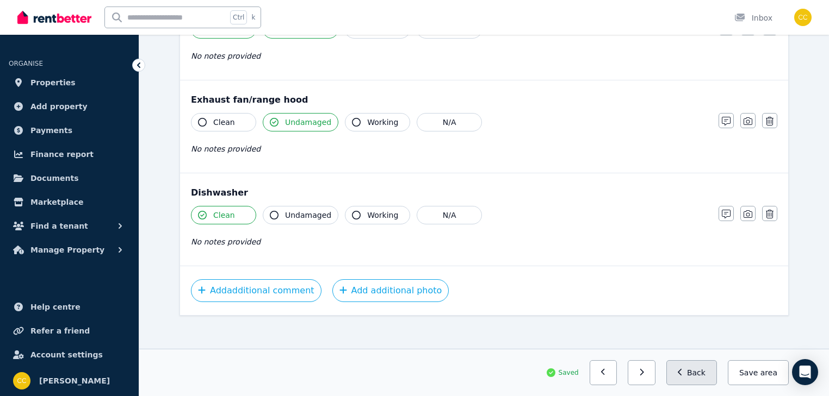
click at [705, 376] on button "Back" at bounding box center [691, 373] width 51 height 25
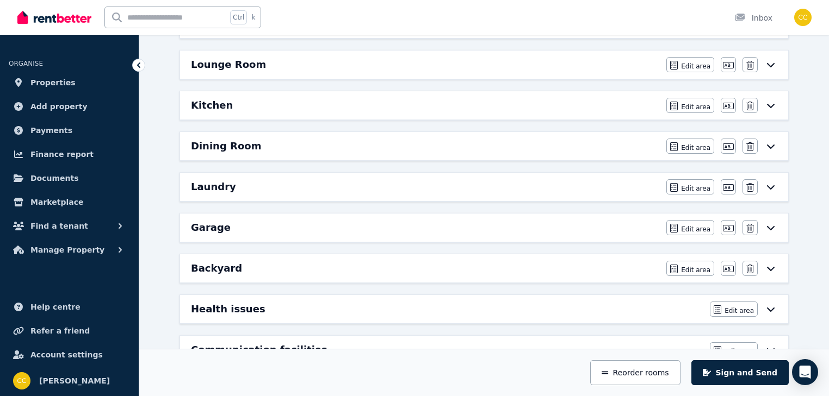
scroll to position [409, 0]
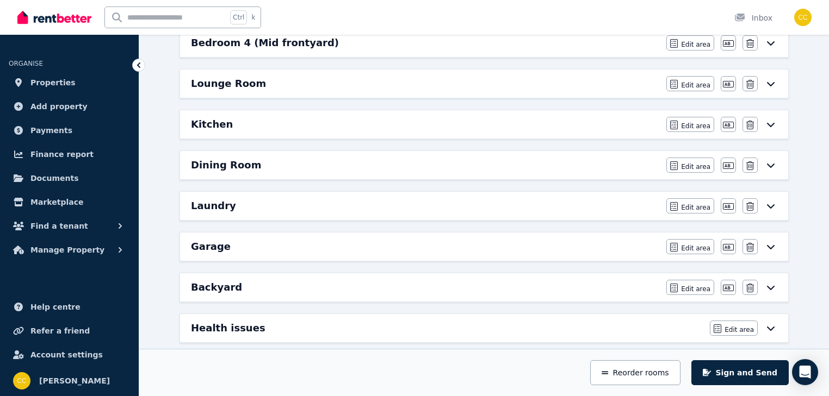
click at [770, 162] on icon at bounding box center [770, 165] width 13 height 9
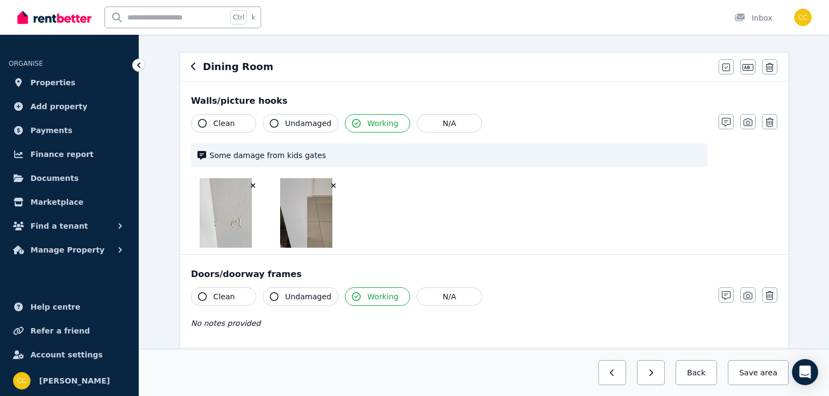
scroll to position [87, 0]
click at [203, 122] on icon "button" at bounding box center [202, 122] width 9 height 9
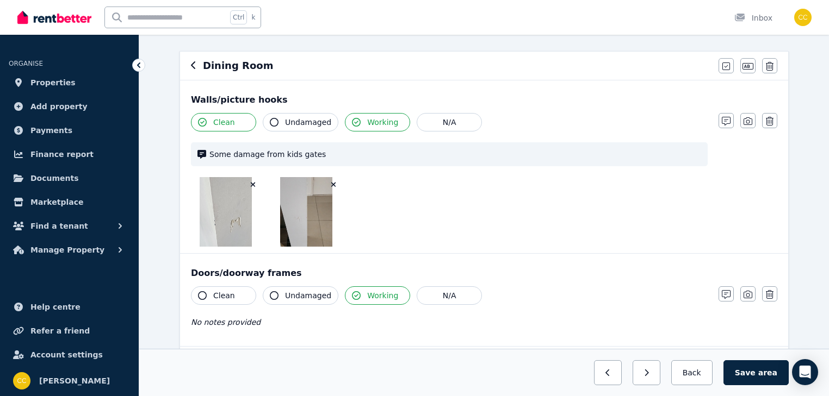
click at [252, 183] on icon "button" at bounding box center [253, 185] width 6 height 8
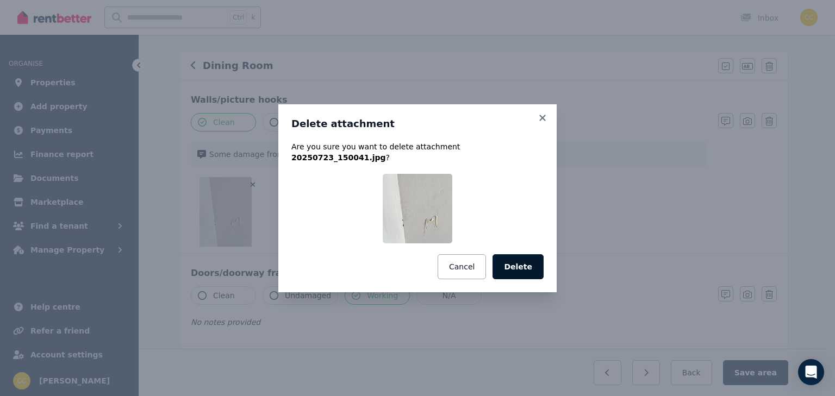
click at [520, 267] on button "Delete" at bounding box center [518, 267] width 51 height 25
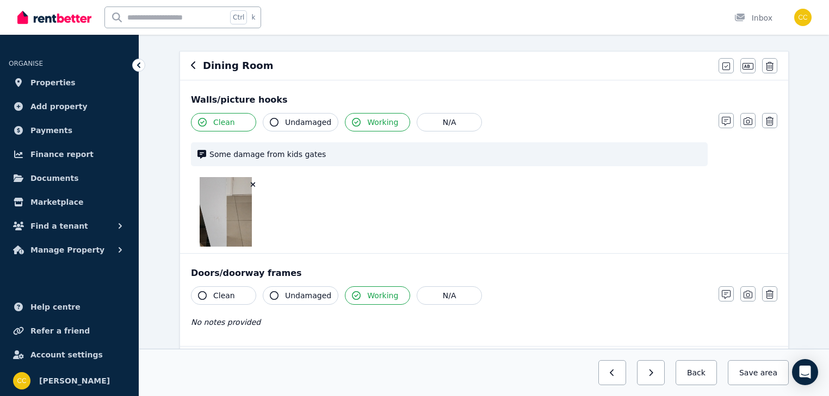
click at [252, 183] on icon "button" at bounding box center [253, 185] width 6 height 8
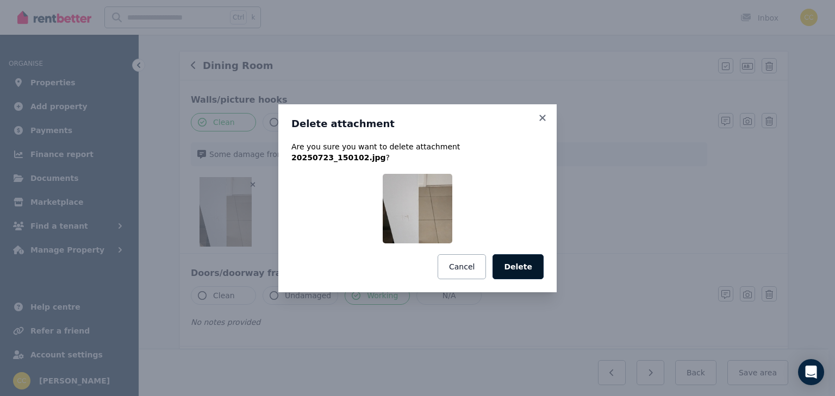
click at [526, 270] on button "Delete" at bounding box center [518, 267] width 51 height 25
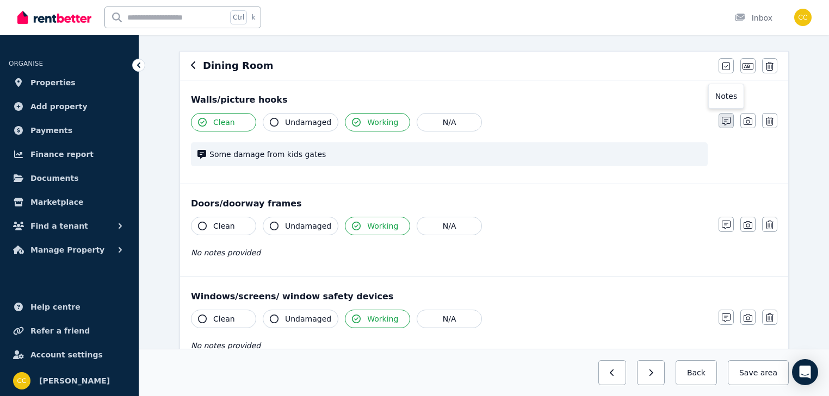
click at [730, 121] on icon "button" at bounding box center [726, 121] width 9 height 9
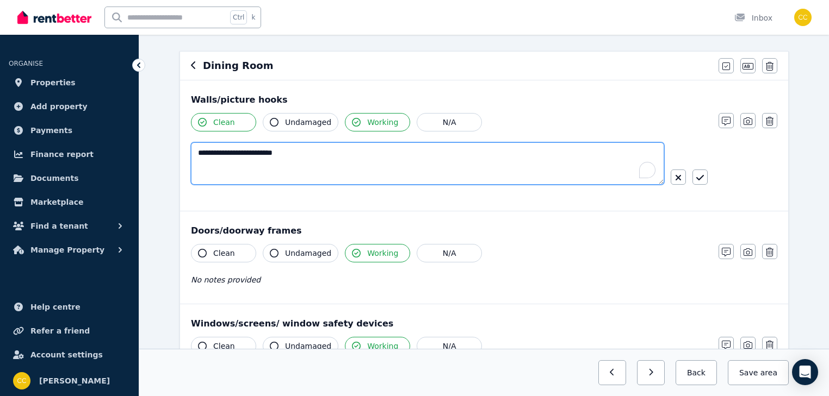
drag, startPoint x: 276, startPoint y: 154, endPoint x: 168, endPoint y: 154, distance: 108.8
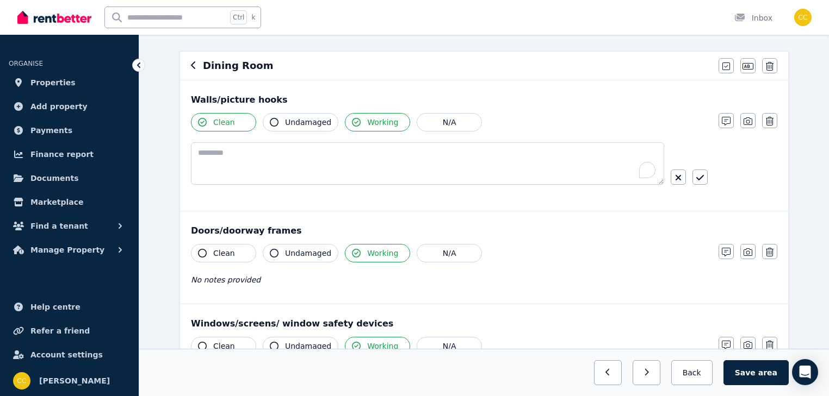
click at [352, 124] on icon "button" at bounding box center [356, 122] width 9 height 9
click at [298, 202] on div "Clean Undamaged Working N/A" at bounding box center [449, 158] width 517 height 91
click at [706, 173] on button "button" at bounding box center [699, 177] width 15 height 15
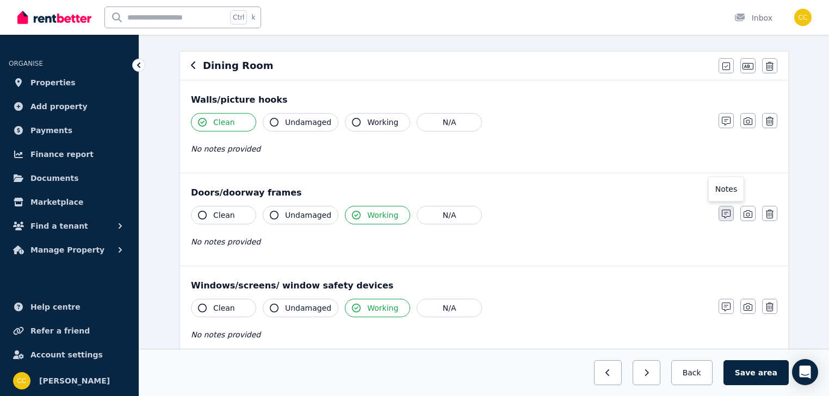
click at [725, 213] on icon "button" at bounding box center [726, 214] width 9 height 9
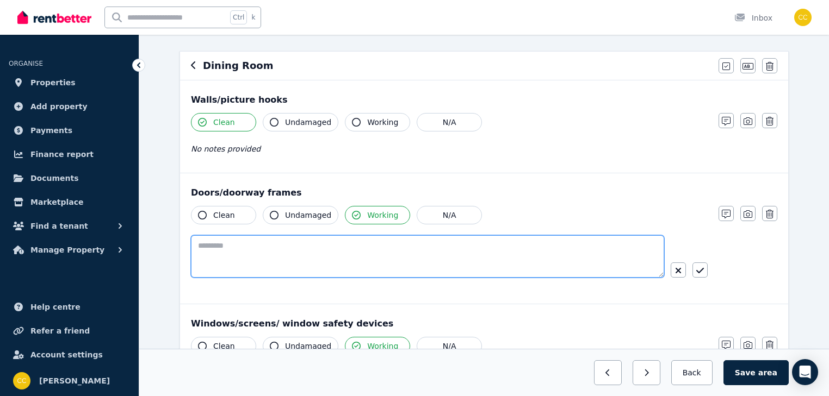
click at [375, 250] on textarea at bounding box center [427, 257] width 473 height 42
type textarea "**********"
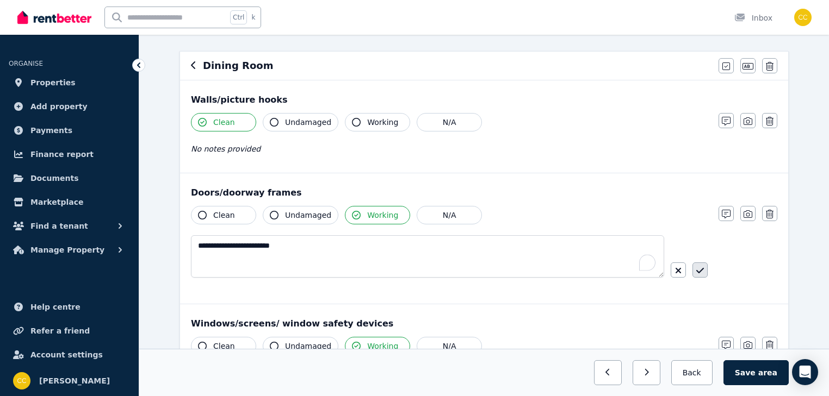
click at [694, 268] on button "button" at bounding box center [699, 270] width 15 height 15
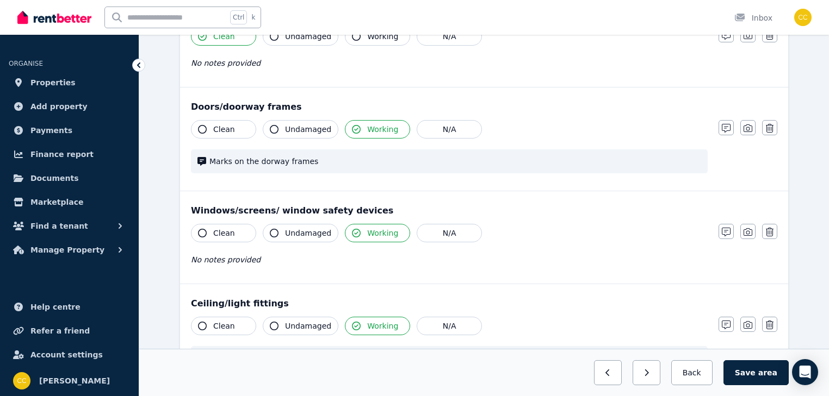
scroll to position [174, 0]
click at [275, 231] on icon "button" at bounding box center [274, 232] width 9 height 9
click at [352, 231] on icon "button" at bounding box center [356, 232] width 9 height 9
click at [352, 232] on icon "button" at bounding box center [356, 232] width 9 height 9
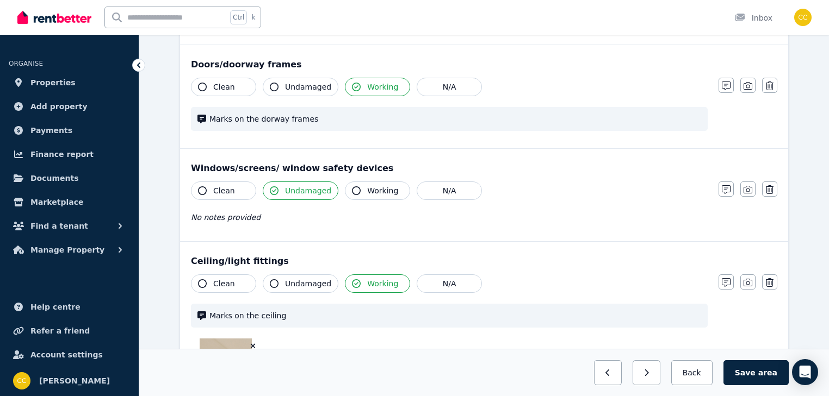
scroll to position [218, 0]
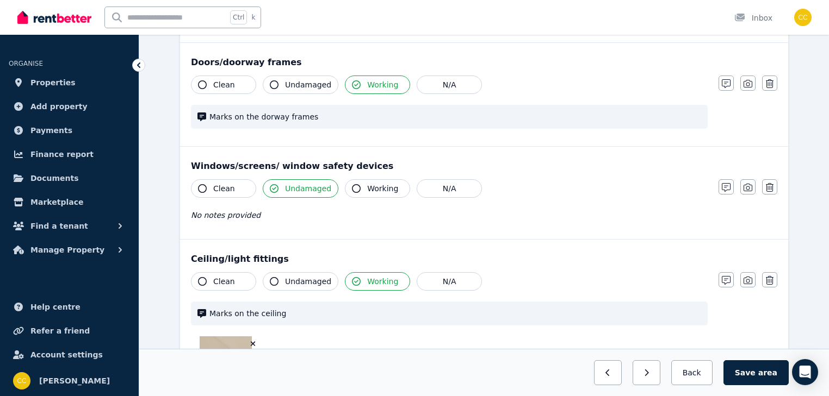
click at [272, 280] on icon "button" at bounding box center [274, 281] width 9 height 9
click at [352, 282] on icon "button" at bounding box center [356, 281] width 9 height 9
click at [352, 280] on icon "button" at bounding box center [356, 281] width 9 height 9
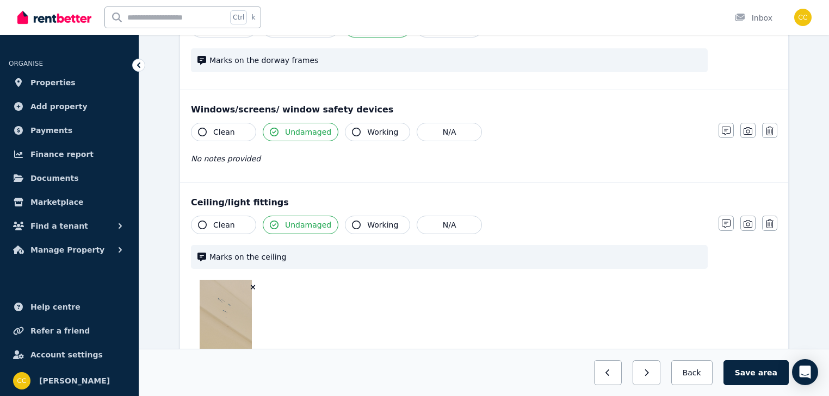
scroll to position [305, 0]
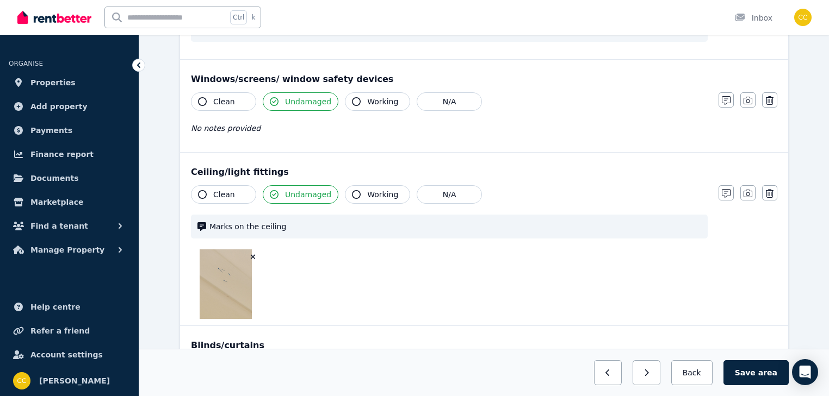
click at [252, 255] on icon "button" at bounding box center [253, 257] width 6 height 8
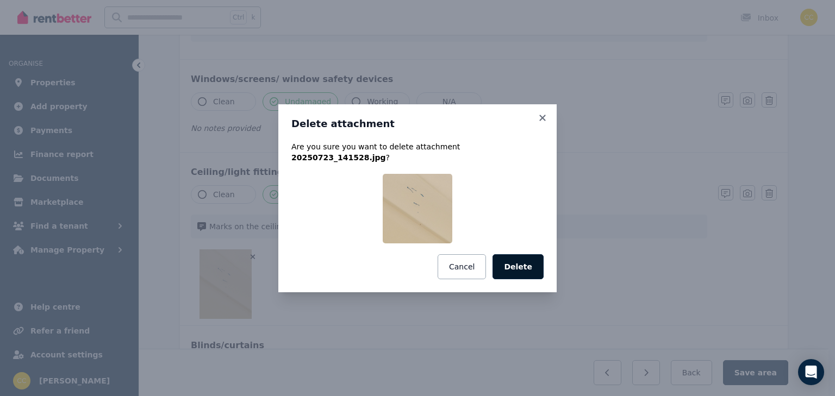
click at [517, 263] on button "Delete" at bounding box center [518, 267] width 51 height 25
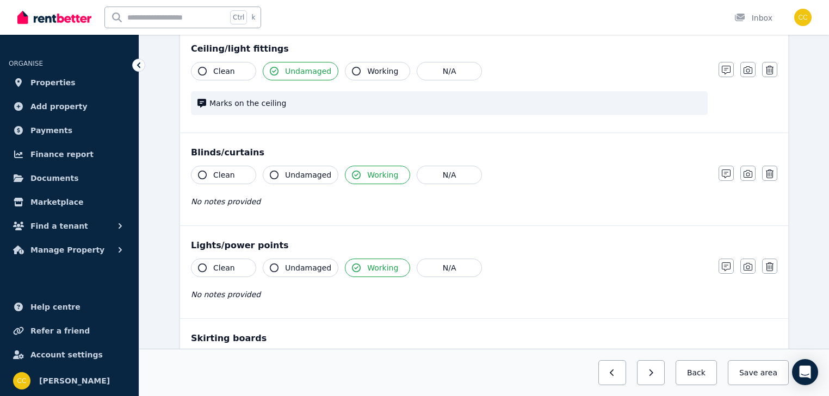
scroll to position [435, 0]
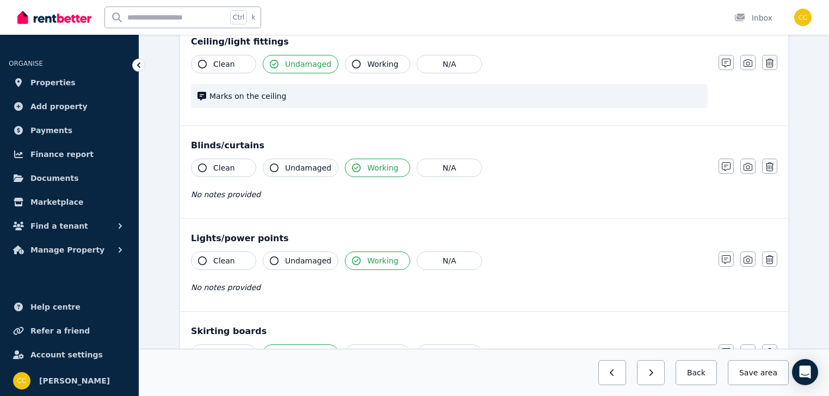
click at [202, 258] on icon "button" at bounding box center [202, 261] width 9 height 9
click at [352, 258] on icon "button" at bounding box center [356, 261] width 9 height 9
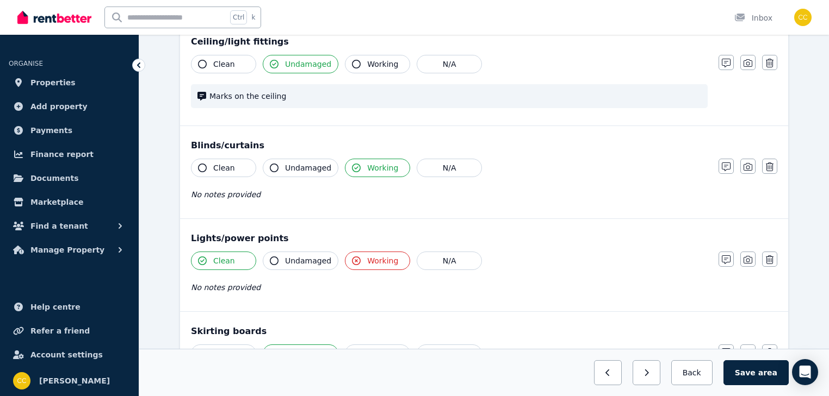
click at [352, 258] on icon "button" at bounding box center [356, 261] width 9 height 9
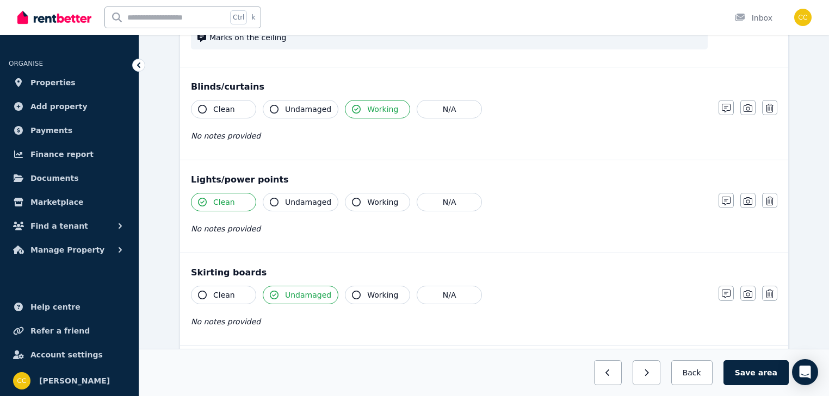
scroll to position [522, 0]
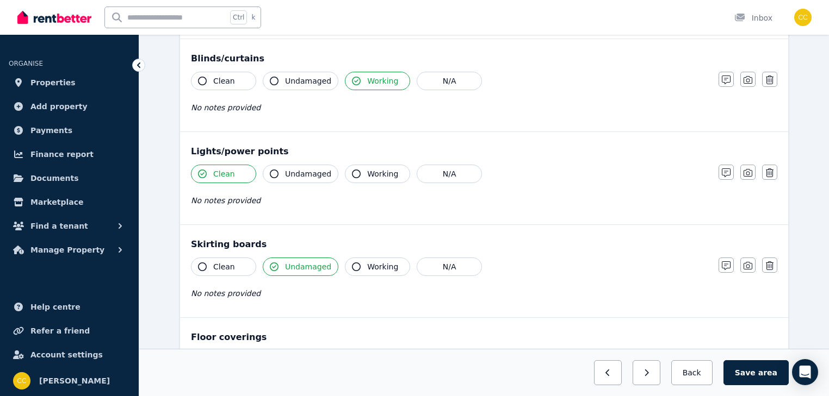
click at [202, 264] on icon "button" at bounding box center [202, 267] width 9 height 9
click at [276, 266] on icon "button" at bounding box center [274, 267] width 9 height 9
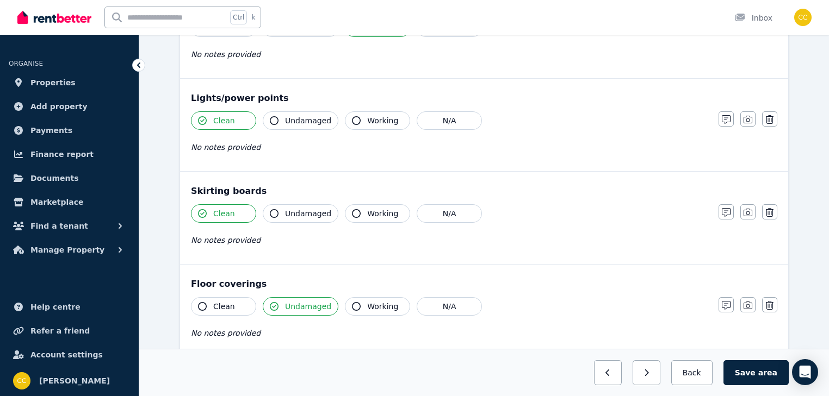
scroll to position [609, 0]
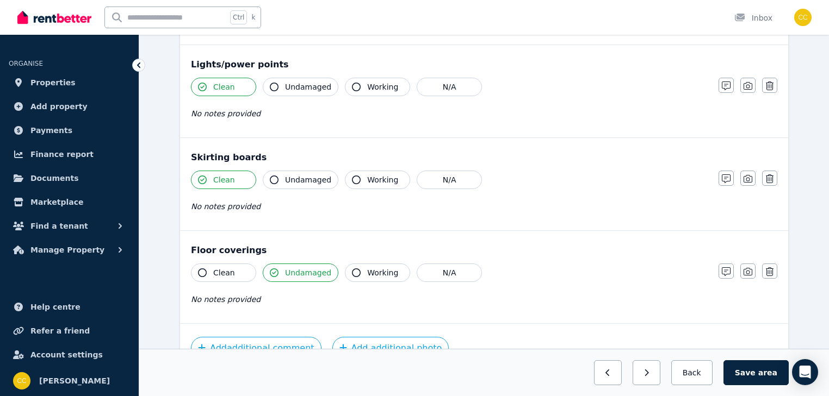
click at [202, 270] on icon "button" at bounding box center [202, 273] width 9 height 9
click at [277, 270] on icon "button" at bounding box center [274, 273] width 9 height 9
click at [276, 270] on icon "button" at bounding box center [274, 273] width 9 height 9
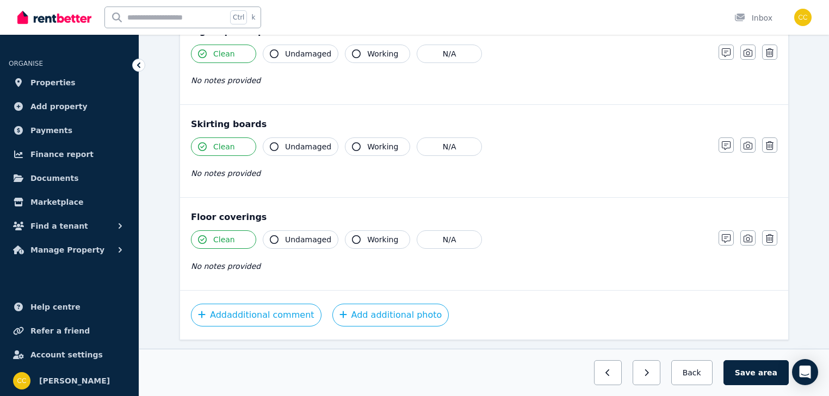
scroll to position [670, 0]
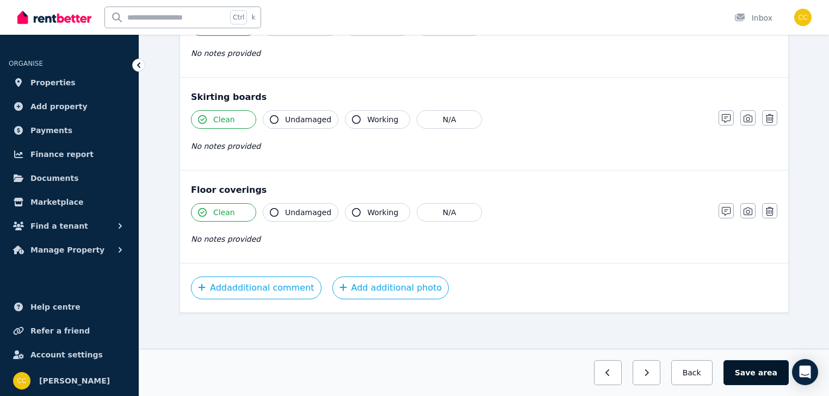
click at [778, 372] on button "Save area" at bounding box center [755, 373] width 65 height 25
click at [702, 376] on button "Back" at bounding box center [691, 373] width 51 height 25
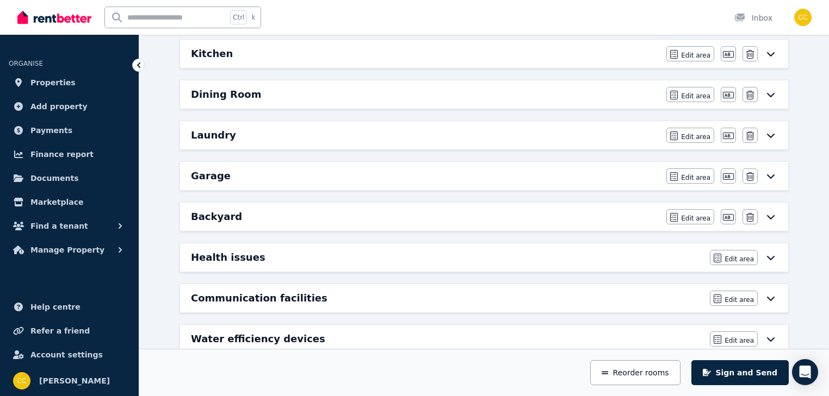
scroll to position [409, 0]
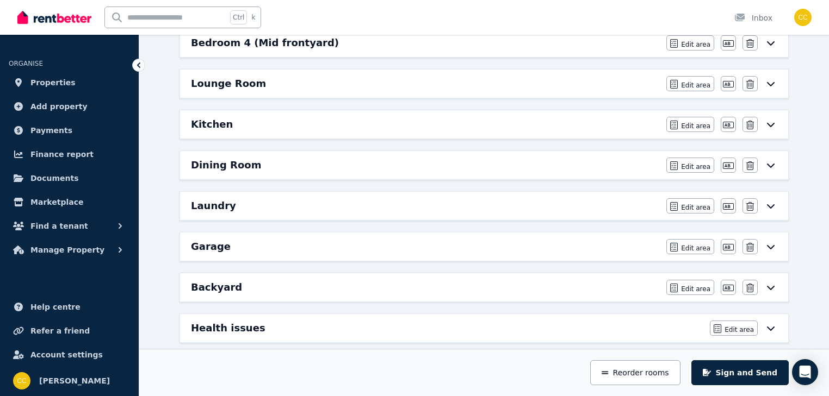
click at [771, 202] on icon at bounding box center [770, 206] width 13 height 9
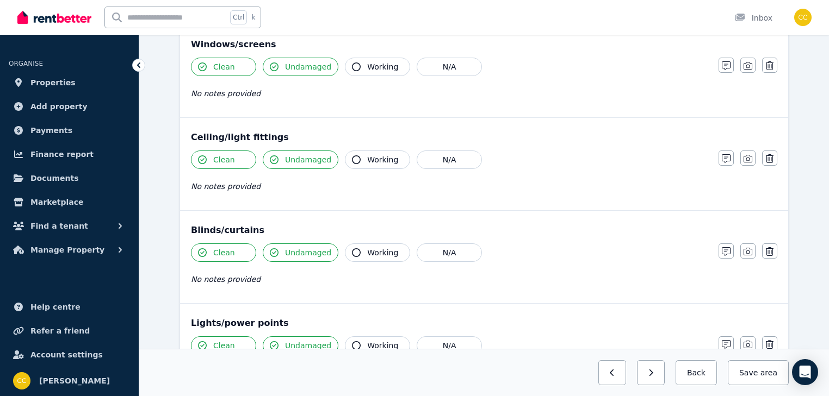
scroll to position [0, 0]
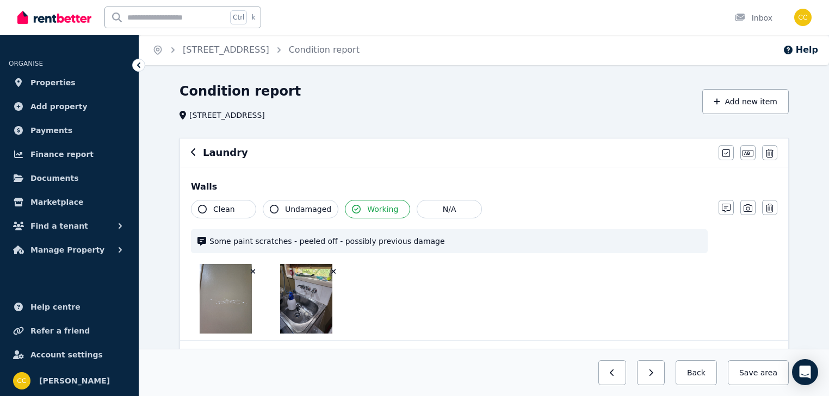
click at [331, 271] on icon "button" at bounding box center [334, 272] width 6 height 8
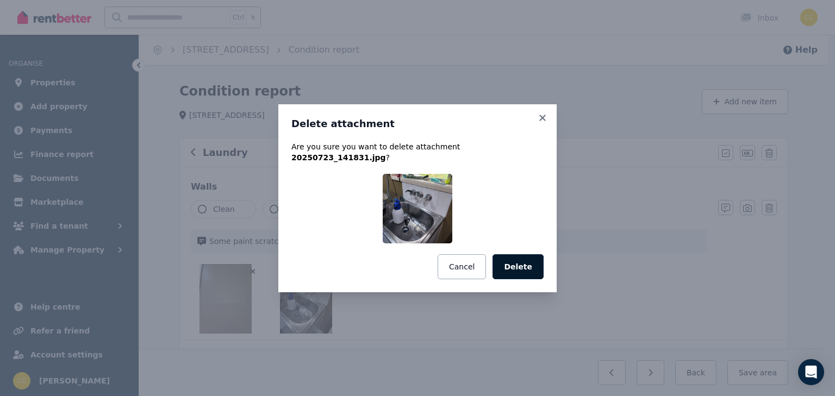
click at [527, 261] on button "Delete" at bounding box center [518, 267] width 51 height 25
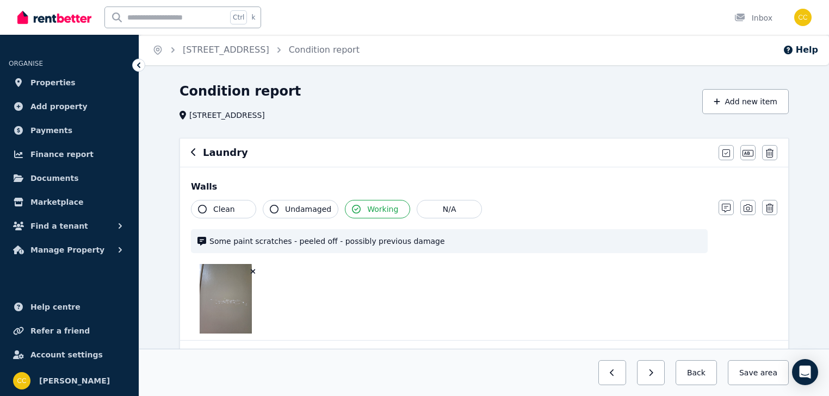
click at [365, 243] on span "Some paint scratches - peeled off - possibly previous damage" at bounding box center [455, 241] width 492 height 11
click at [725, 208] on icon "button" at bounding box center [726, 208] width 9 height 9
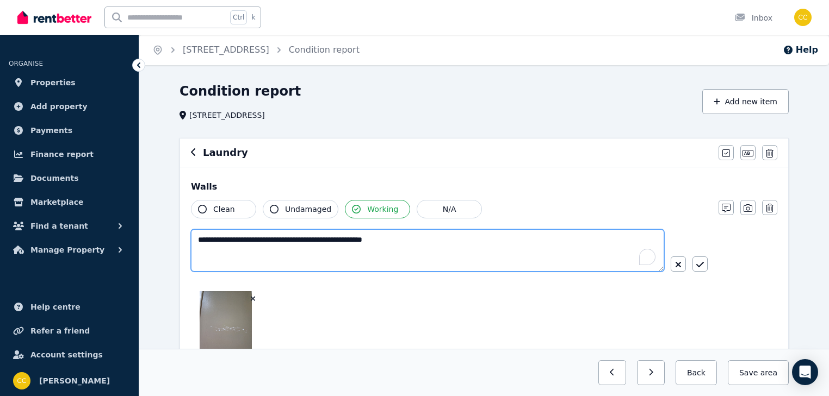
click at [220, 240] on textarea "**********" at bounding box center [427, 251] width 473 height 42
click at [261, 240] on textarea "**********" at bounding box center [427, 251] width 473 height 42
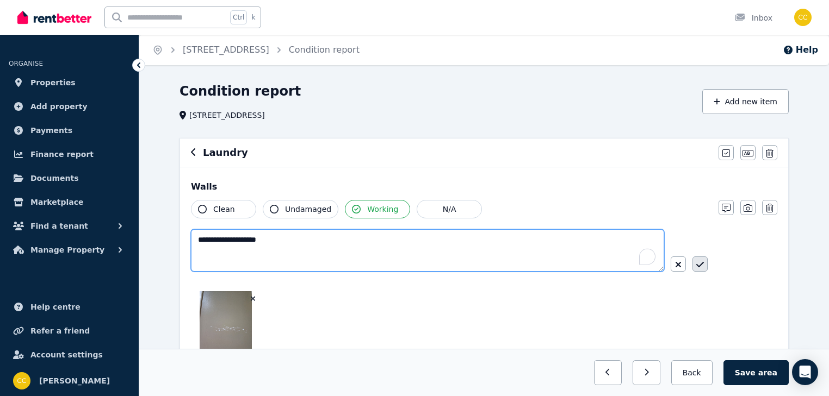
type textarea "**********"
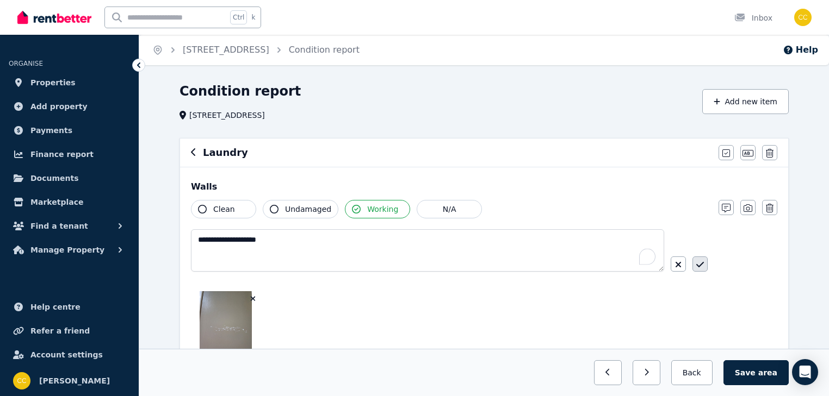
click at [701, 265] on icon "button" at bounding box center [700, 264] width 8 height 5
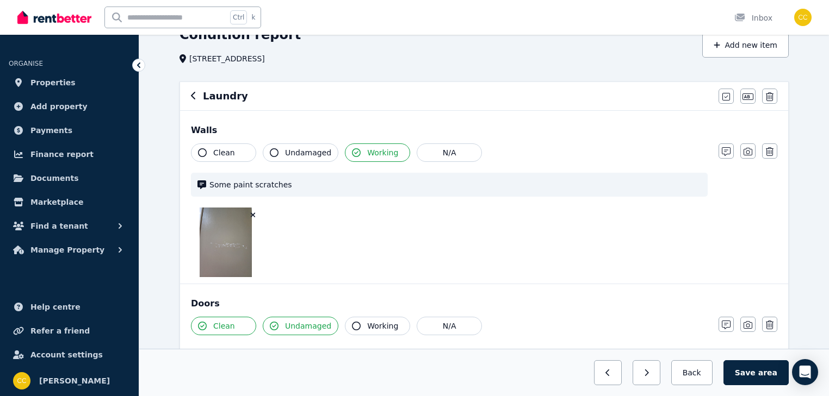
scroll to position [87, 0]
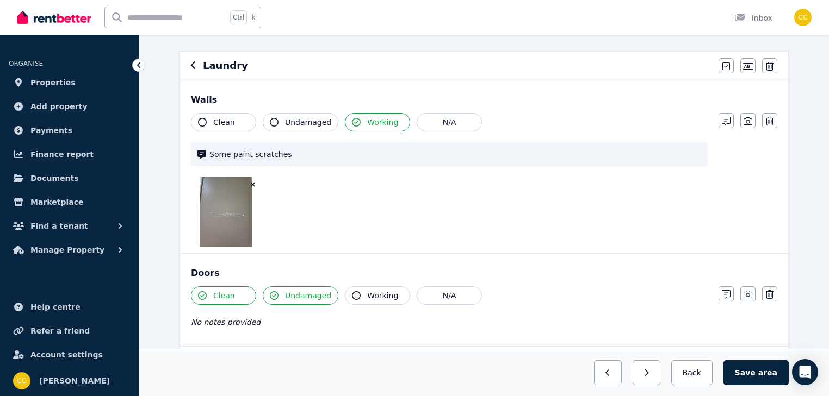
click at [273, 296] on icon "button" at bounding box center [274, 296] width 9 height 9
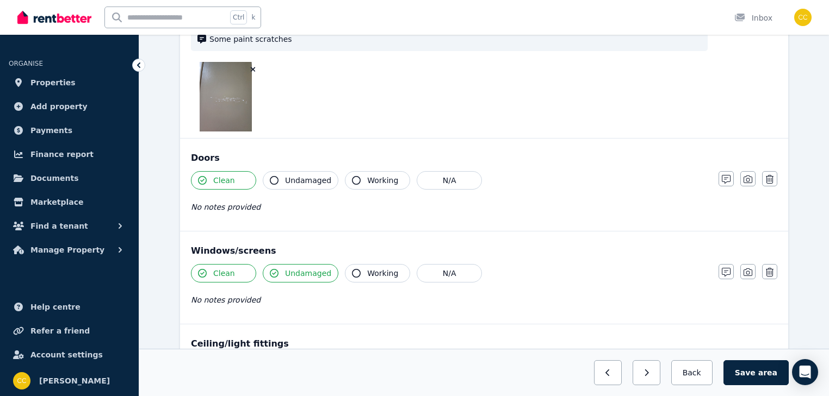
scroll to position [218, 0]
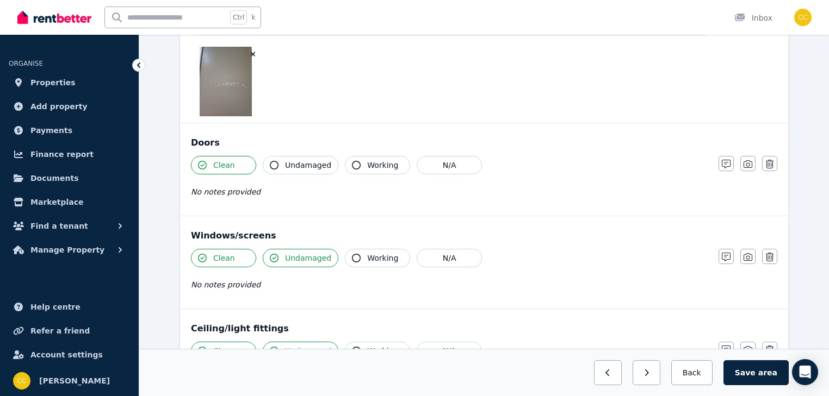
click at [274, 257] on icon "button" at bounding box center [274, 258] width 9 height 9
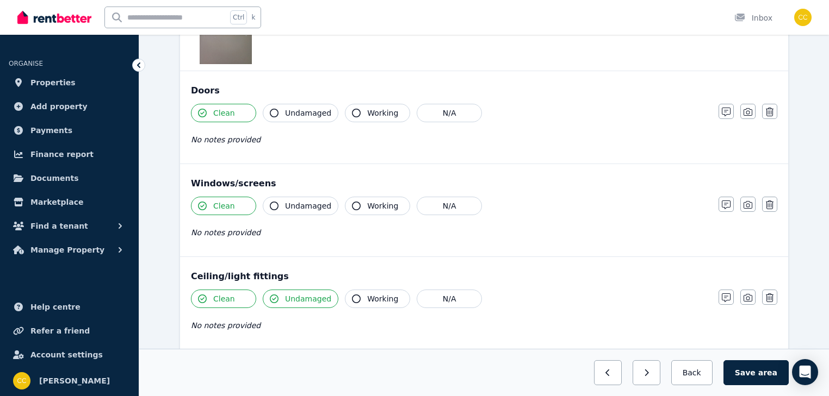
scroll to position [305, 0]
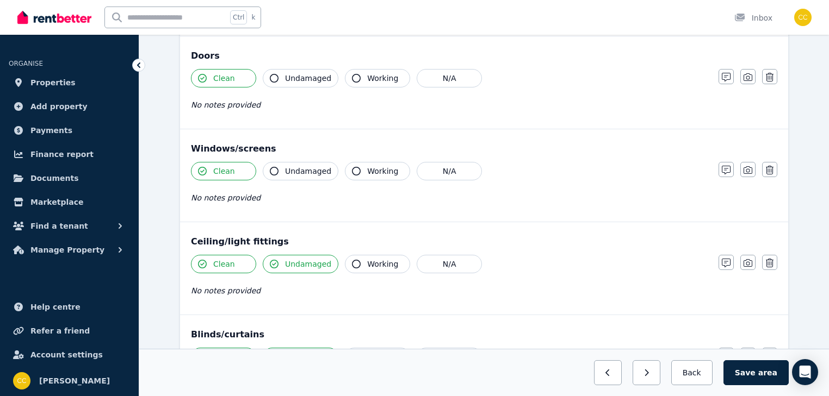
click at [275, 263] on icon "button" at bounding box center [274, 264] width 9 height 9
click at [275, 264] on icon "button" at bounding box center [274, 264] width 9 height 9
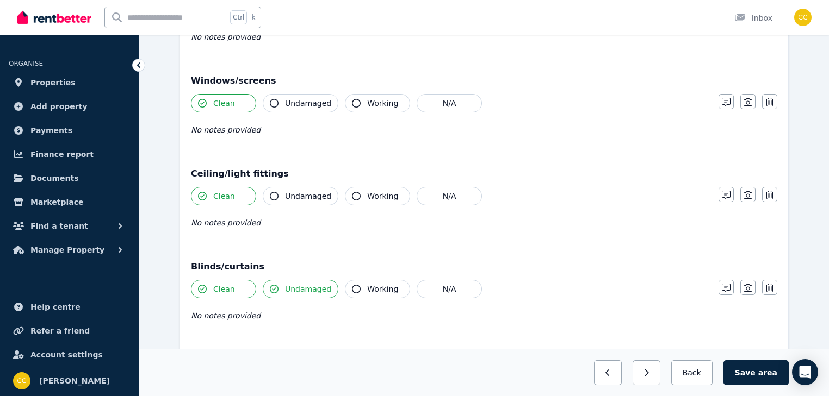
scroll to position [392, 0]
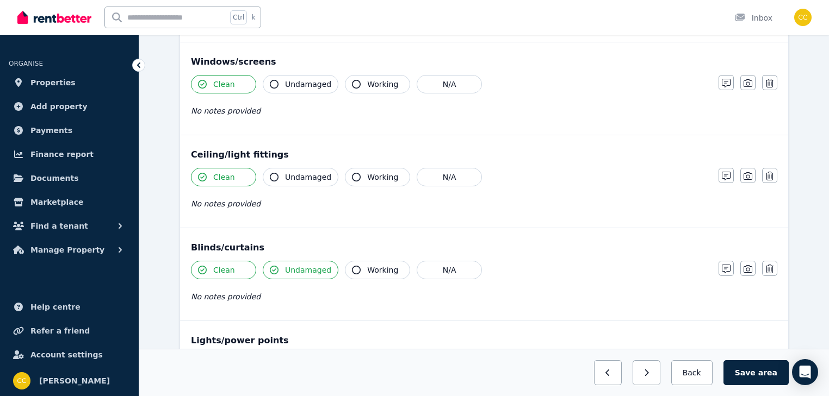
click at [202, 269] on icon "button" at bounding box center [202, 270] width 9 height 9
click at [272, 268] on icon "button" at bounding box center [274, 270] width 9 height 9
click at [352, 270] on icon "button" at bounding box center [356, 270] width 9 height 9
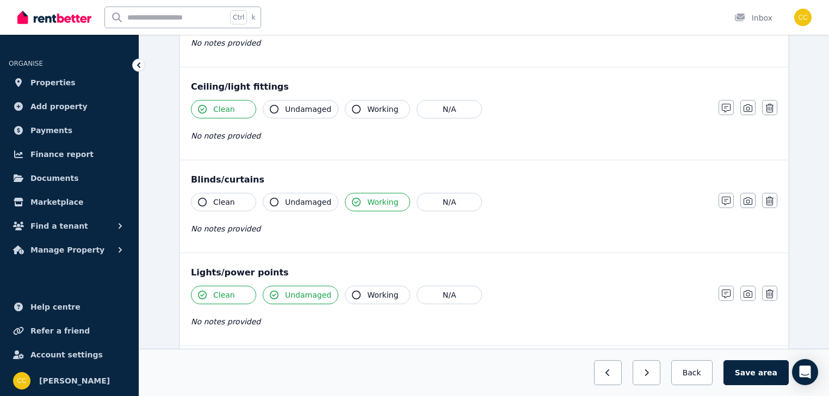
scroll to position [479, 0]
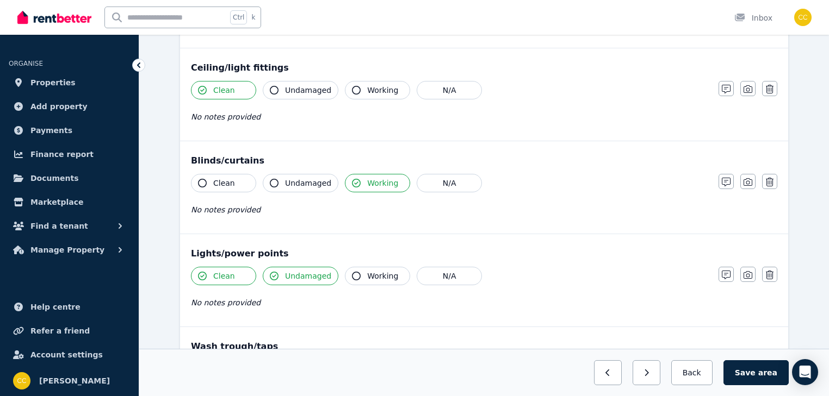
click at [274, 274] on icon "button" at bounding box center [274, 276] width 9 height 9
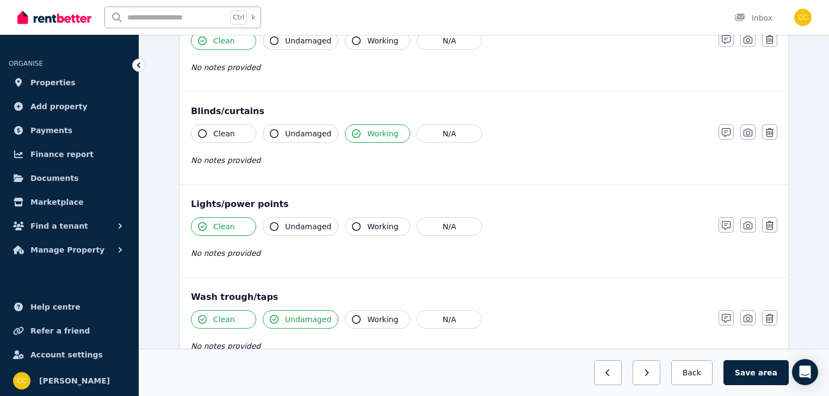
scroll to position [566, 0]
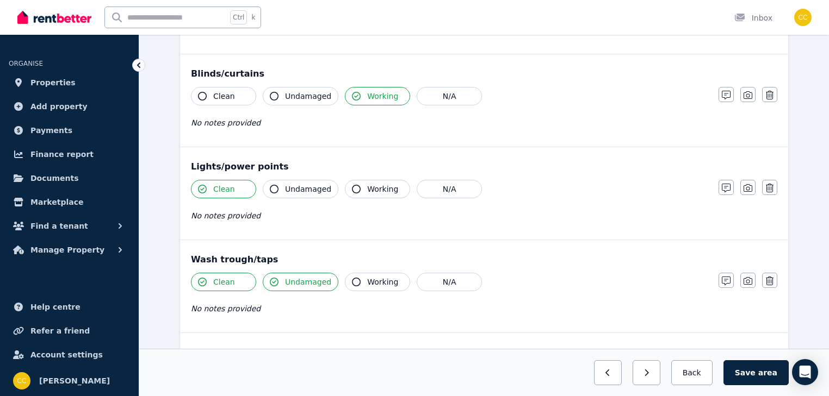
click at [272, 279] on icon "button" at bounding box center [274, 282] width 9 height 9
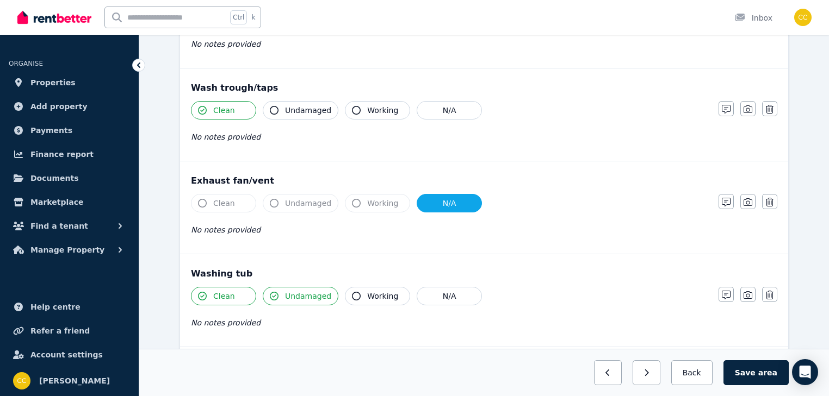
scroll to position [740, 0]
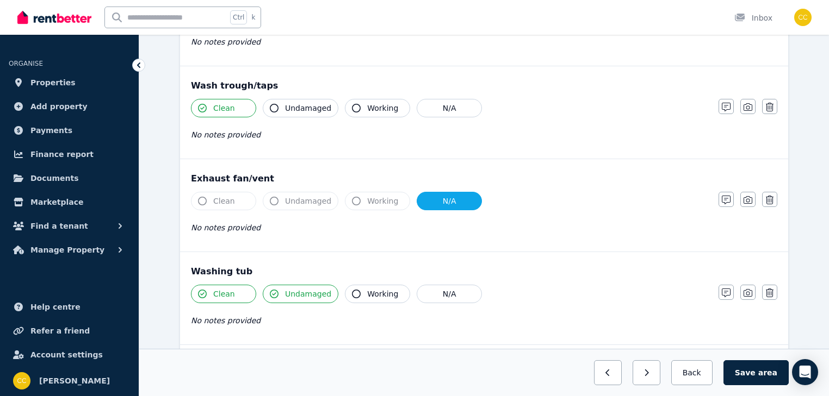
click at [273, 292] on icon "button" at bounding box center [274, 294] width 9 height 9
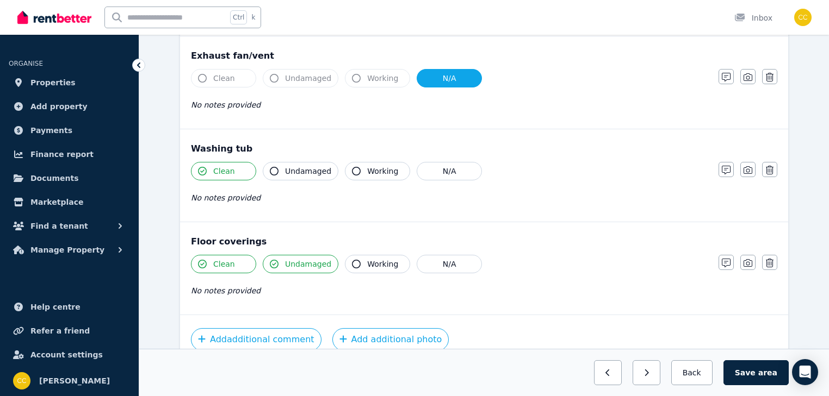
scroll to position [870, 0]
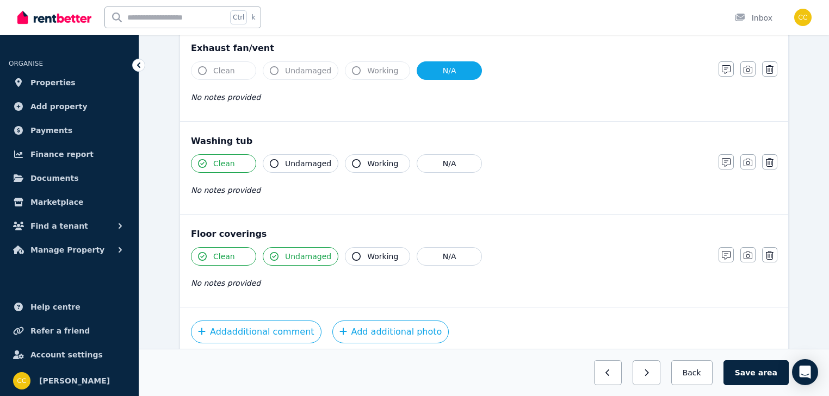
click at [274, 255] on icon "button" at bounding box center [274, 256] width 9 height 9
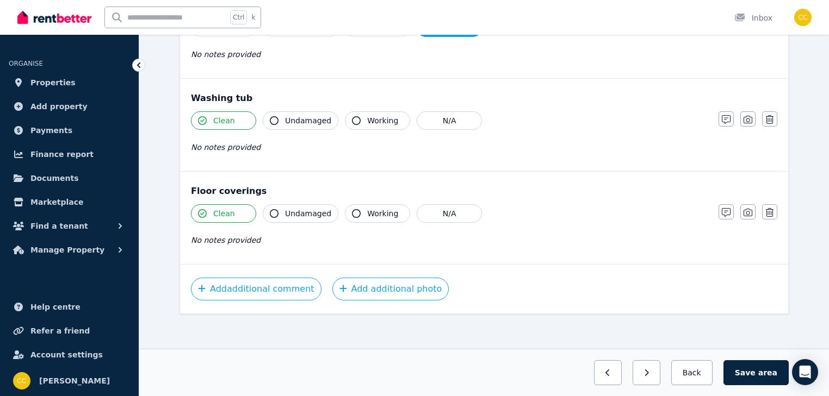
scroll to position [914, 0]
click at [767, 375] on span "area" at bounding box center [767, 373] width 19 height 11
click at [717, 372] on button "Back" at bounding box center [691, 373] width 51 height 25
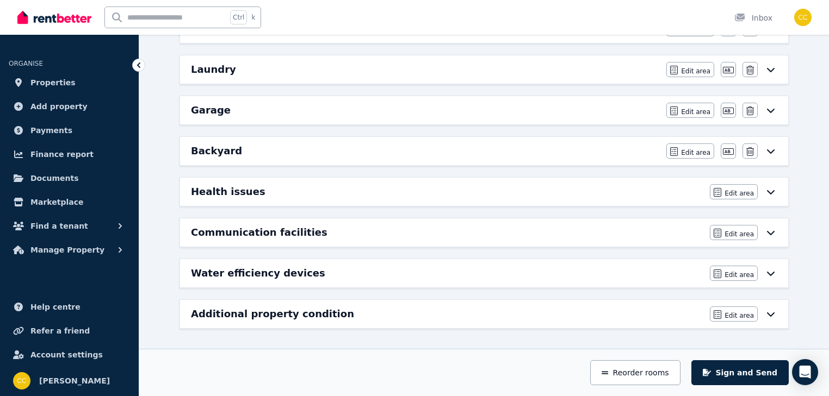
scroll to position [540, 0]
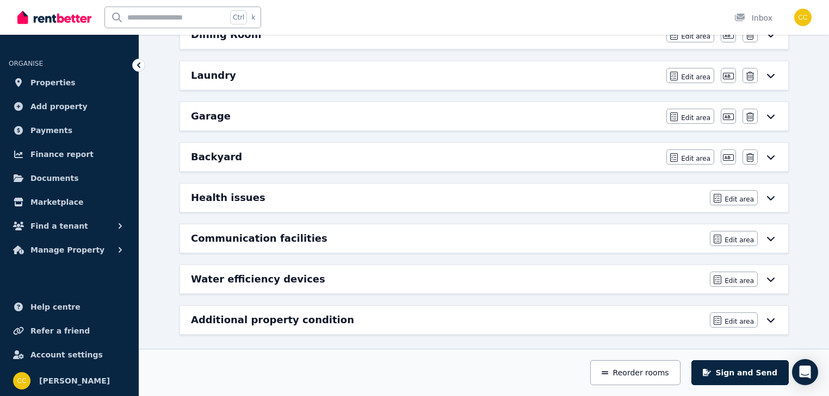
click at [769, 112] on icon at bounding box center [770, 116] width 13 height 9
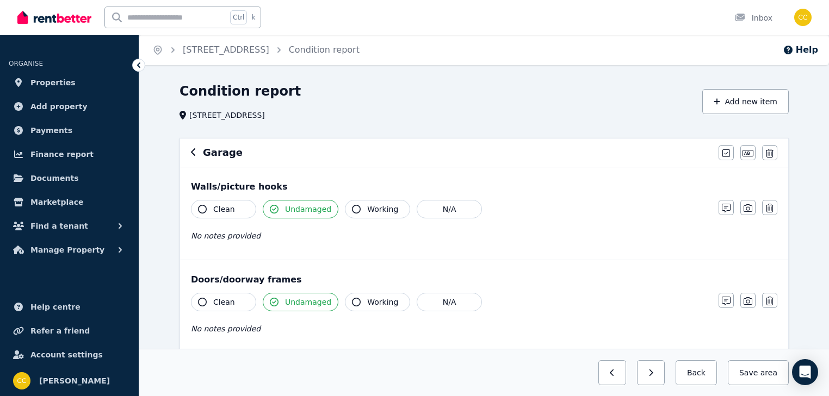
click at [352, 208] on icon "button" at bounding box center [356, 209] width 9 height 9
click at [272, 208] on icon "button" at bounding box center [274, 209] width 9 height 9
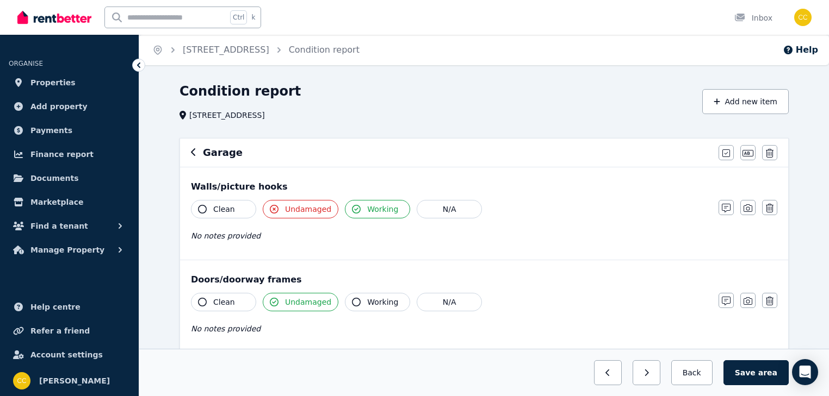
click at [273, 209] on icon "button" at bounding box center [274, 209] width 9 height 9
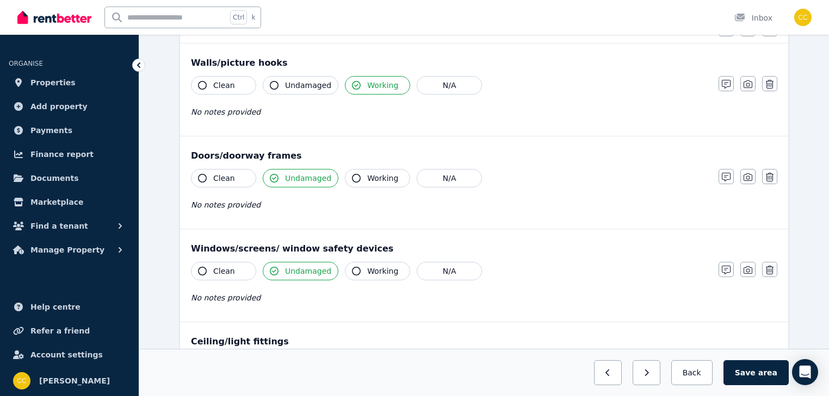
scroll to position [131, 0]
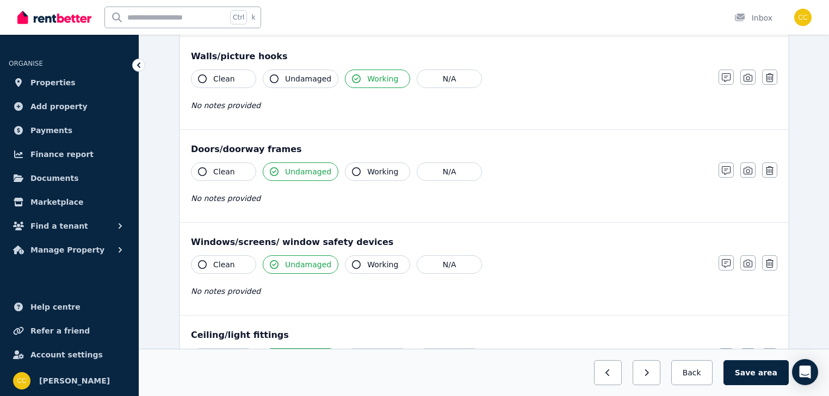
click at [352, 170] on icon "button" at bounding box center [356, 172] width 9 height 9
click at [271, 170] on icon "button" at bounding box center [274, 172] width 9 height 9
click at [272, 170] on icon "button" at bounding box center [274, 172] width 9 height 9
click at [277, 194] on div "No notes provided" at bounding box center [449, 198] width 517 height 13
click at [730, 169] on icon "button" at bounding box center [726, 170] width 9 height 9
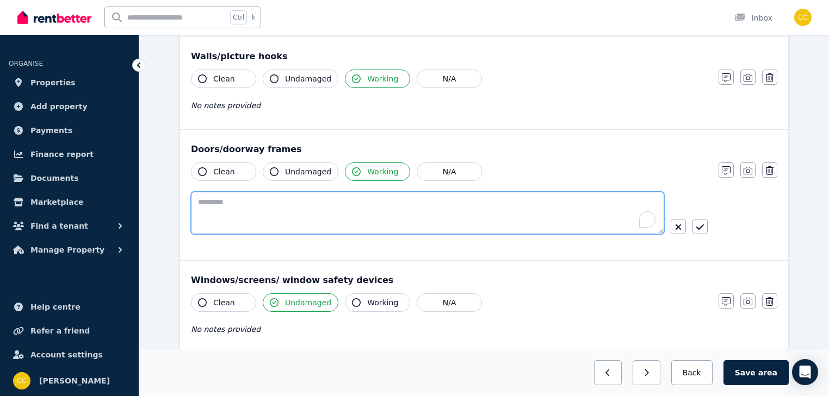
click at [296, 207] on textarea "To enrich screen reader interactions, please activate Accessibility in Grammarl…" at bounding box center [427, 213] width 473 height 42
type textarea "**********"
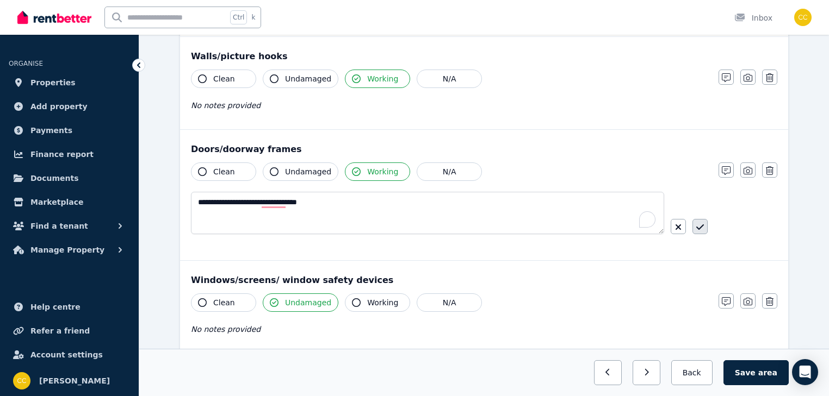
click at [701, 223] on icon "button" at bounding box center [700, 227] width 8 height 9
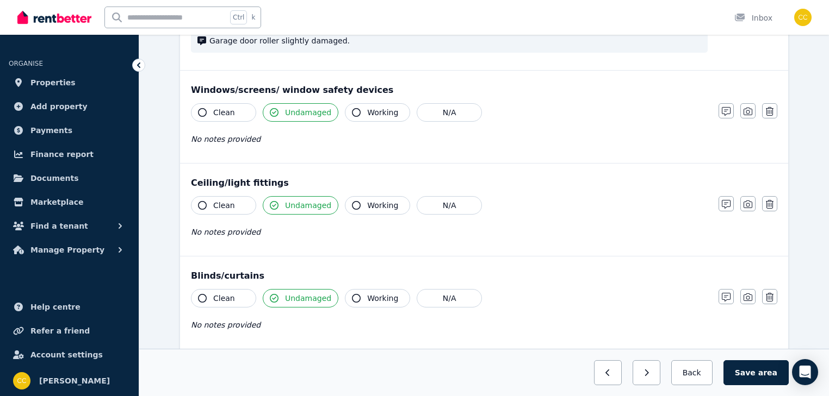
scroll to position [305, 0]
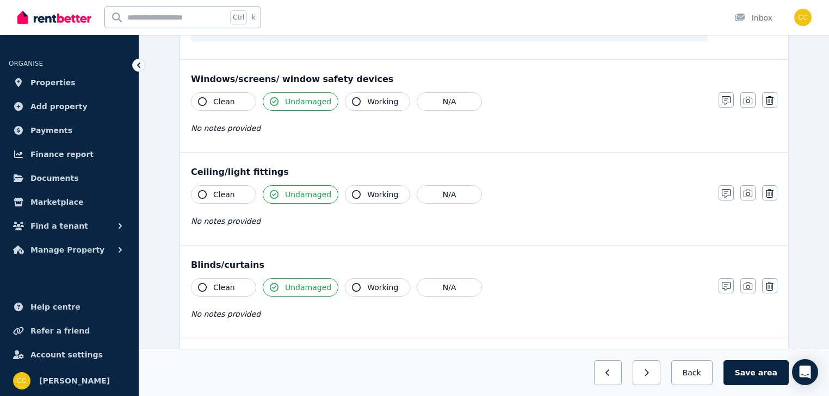
click at [352, 286] on icon "button" at bounding box center [356, 287] width 9 height 9
click at [275, 287] on icon "button" at bounding box center [274, 287] width 9 height 9
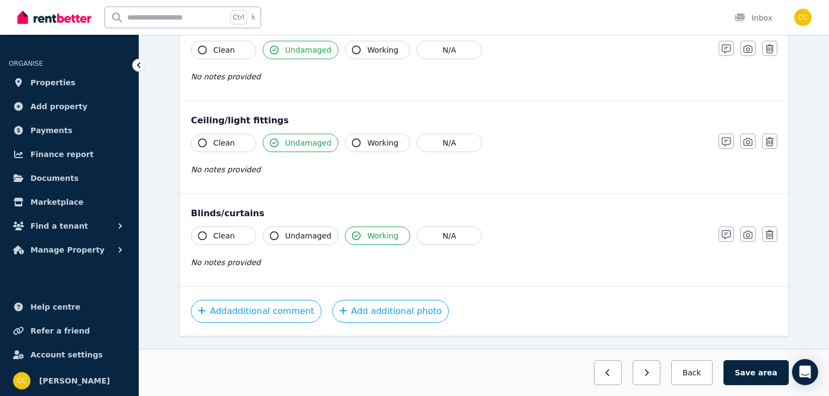
scroll to position [381, 0]
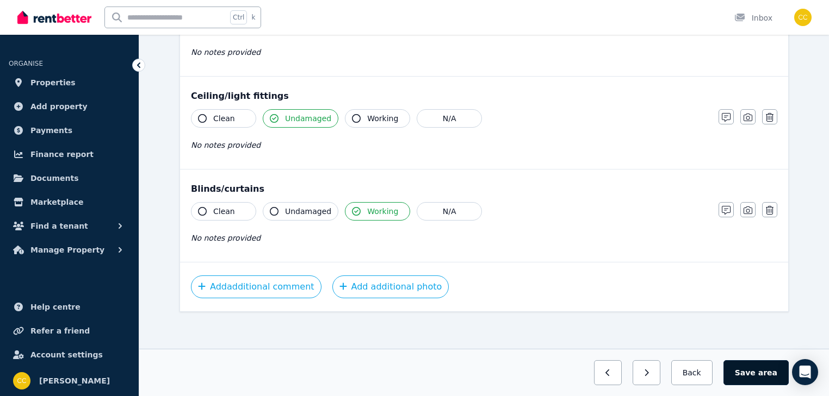
click at [772, 378] on span "area" at bounding box center [767, 373] width 19 height 11
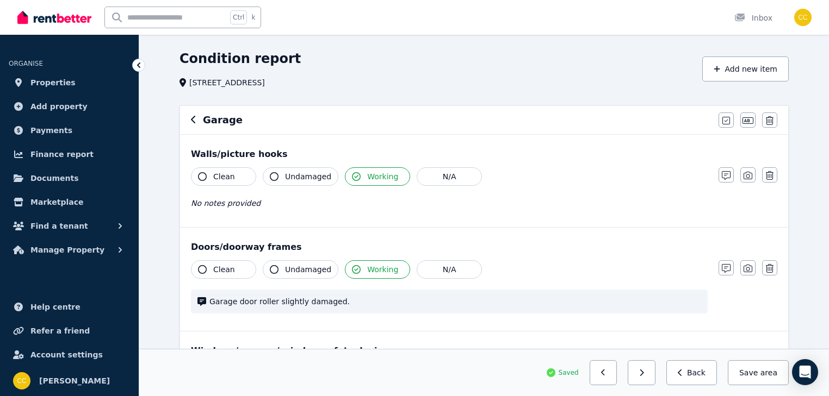
scroll to position [33, 0]
click at [727, 381] on div "Saved Previous: Laundry Next: Backyard Back Save area" at bounding box center [483, 373] width 609 height 25
click at [710, 374] on button "Back" at bounding box center [691, 373] width 51 height 25
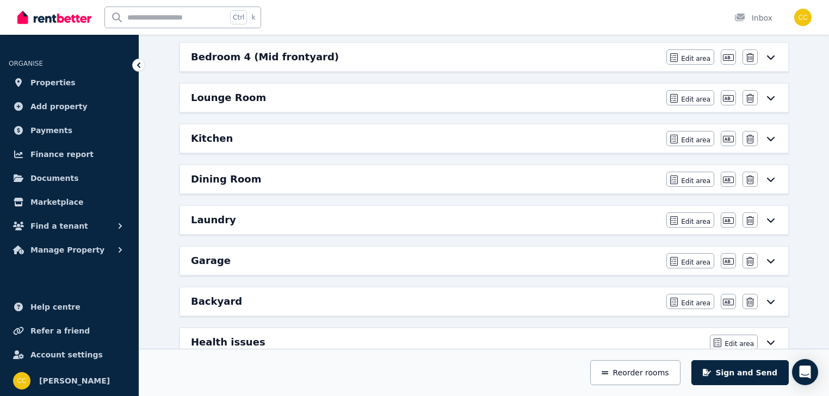
scroll to position [424, 0]
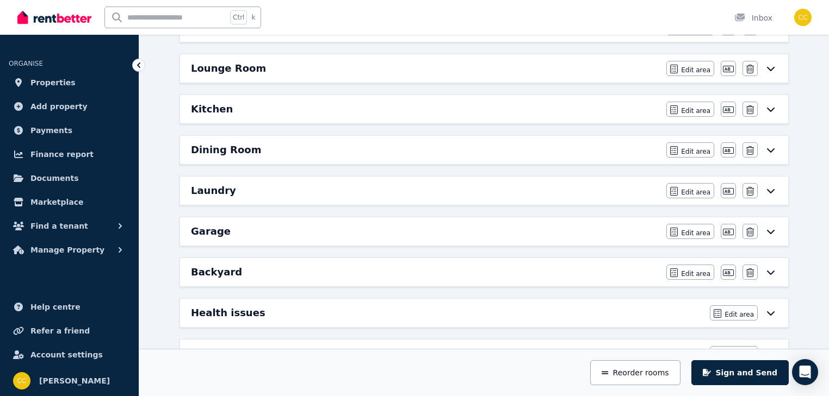
click at [772, 268] on icon at bounding box center [770, 272] width 13 height 9
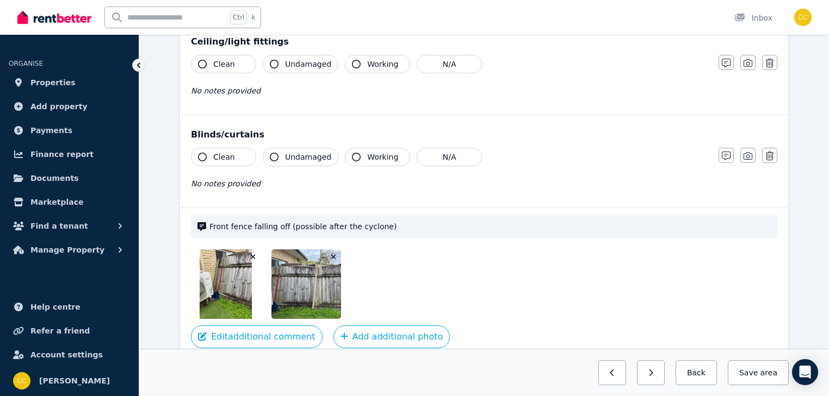
scroll to position [0, 0]
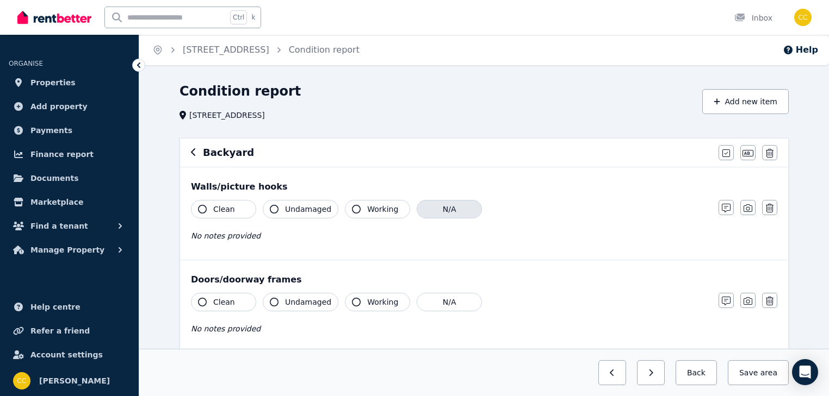
click at [448, 209] on button "N/A" at bounding box center [449, 209] width 65 height 18
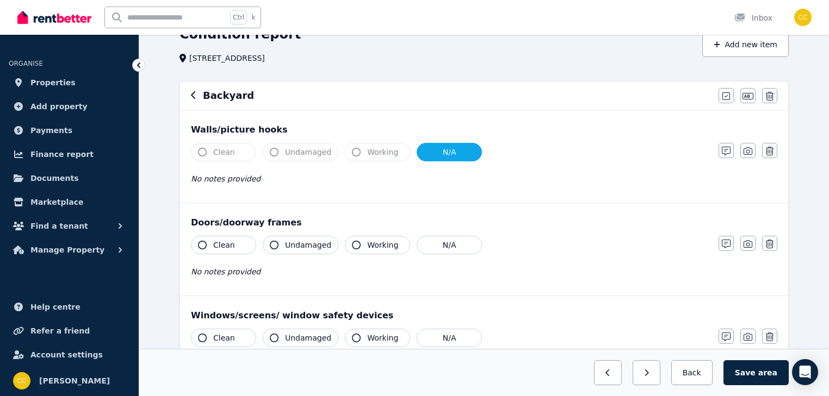
scroll to position [87, 0]
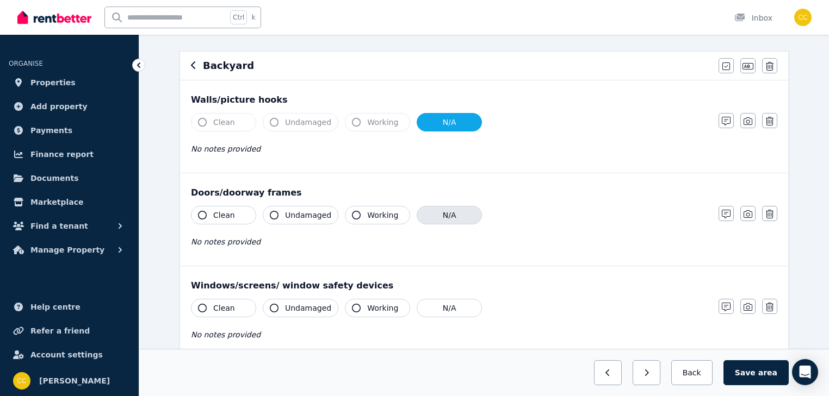
click at [446, 220] on button "N/A" at bounding box center [449, 215] width 65 height 18
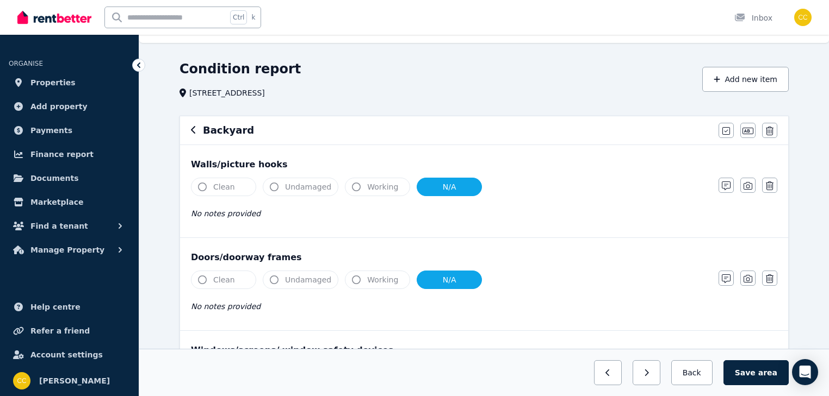
scroll to position [0, 0]
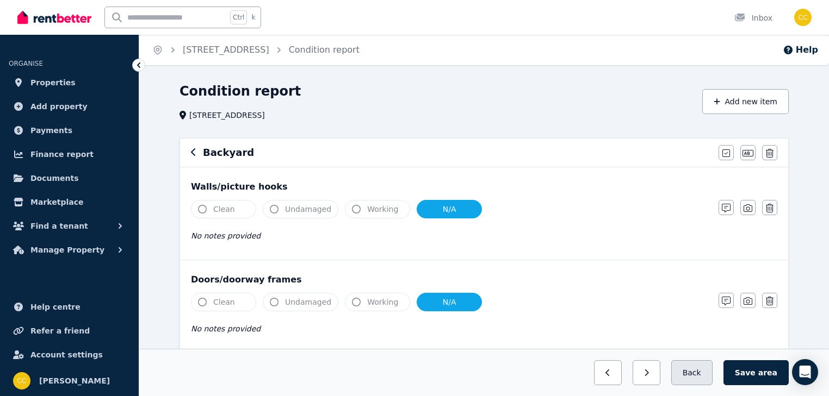
click at [708, 374] on button "Back" at bounding box center [691, 373] width 41 height 25
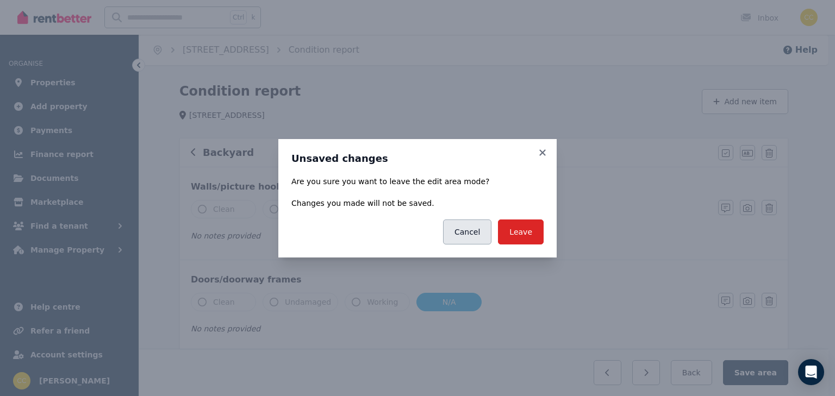
click at [486, 238] on button "Cancel" at bounding box center [467, 232] width 48 height 25
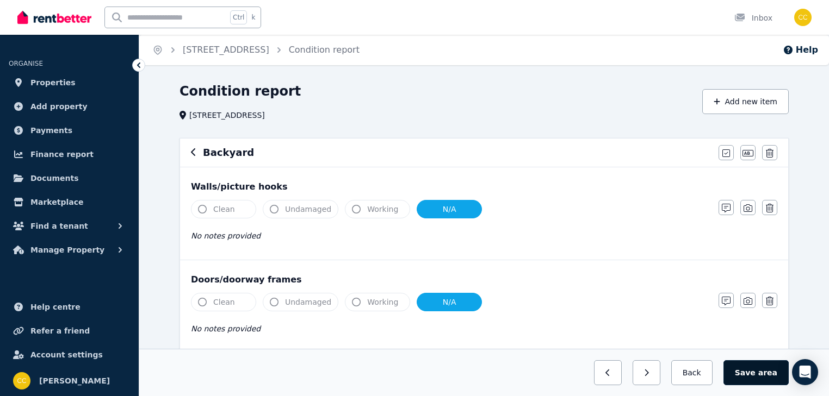
click at [746, 371] on button "Save area" at bounding box center [755, 373] width 65 height 25
click at [708, 374] on button "Back" at bounding box center [691, 373] width 51 height 25
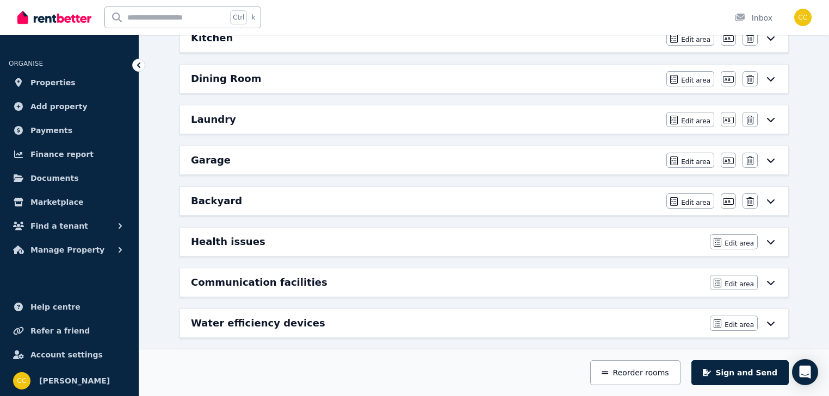
scroll to position [496, 0]
click at [731, 199] on icon "button" at bounding box center [728, 201] width 11 height 9
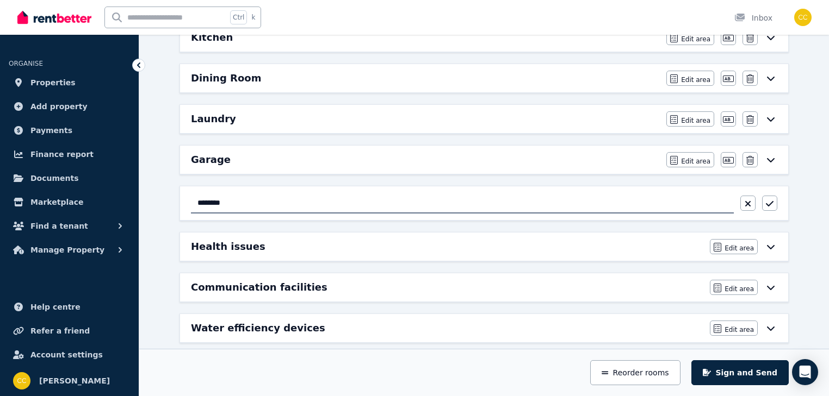
type input "*"
type input "********"
click at [772, 200] on icon "button" at bounding box center [770, 204] width 8 height 9
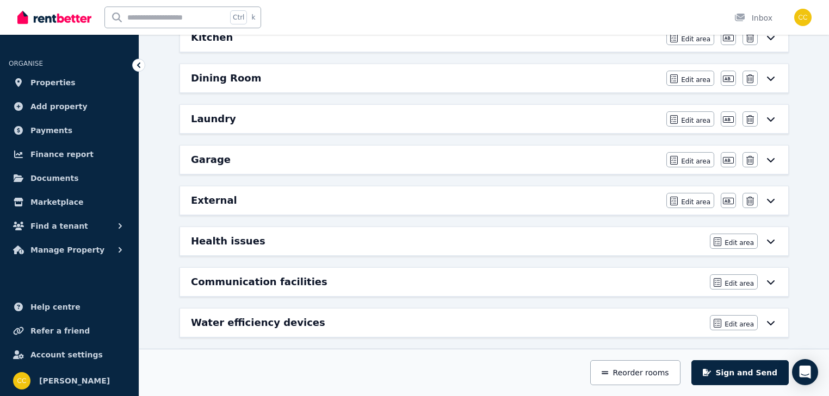
click at [774, 198] on icon at bounding box center [770, 200] width 13 height 9
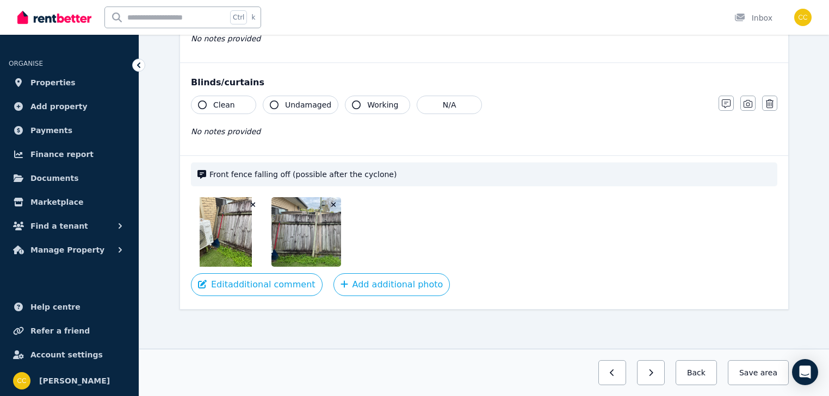
scroll to position [0, 0]
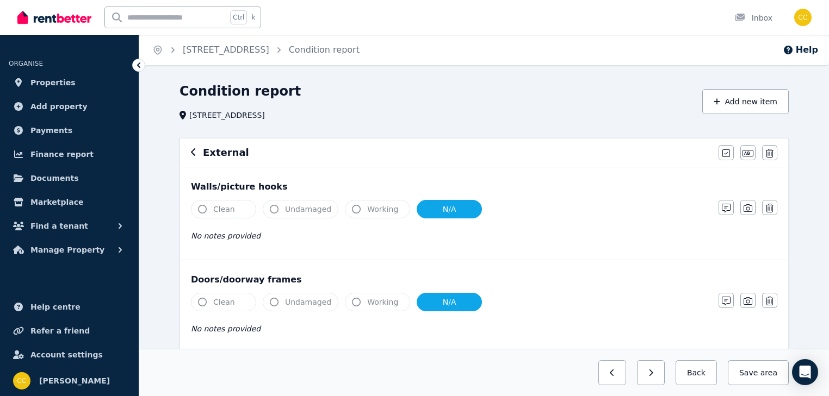
click at [522, 108] on div "Condition report [STREET_ADDRESS]" at bounding box center [437, 102] width 516 height 38
click at [771, 209] on icon "button" at bounding box center [770, 208] width 8 height 9
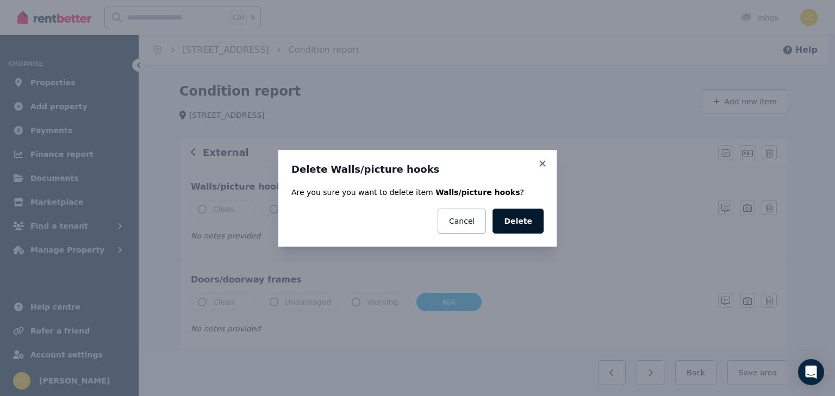
click at [522, 221] on button "Delete" at bounding box center [518, 221] width 51 height 25
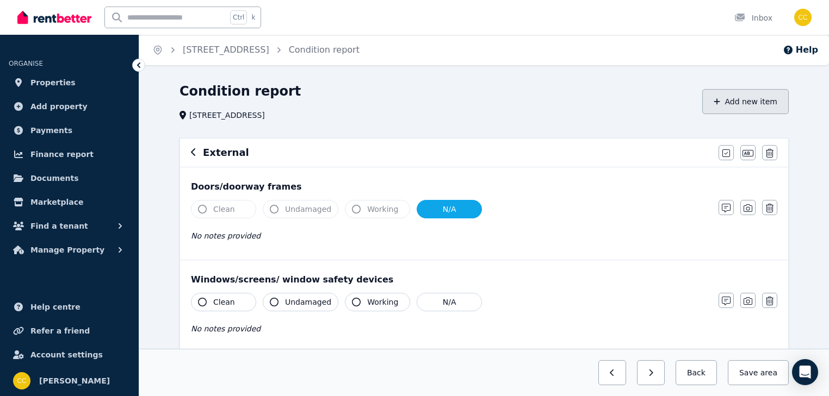
click at [745, 104] on button "Add new item" at bounding box center [745, 101] width 86 height 25
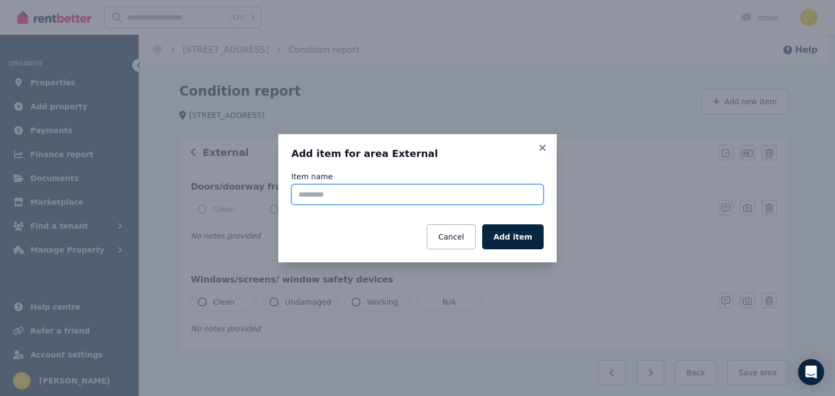
click at [498, 196] on input "Item name" at bounding box center [418, 194] width 252 height 21
type input "**********"
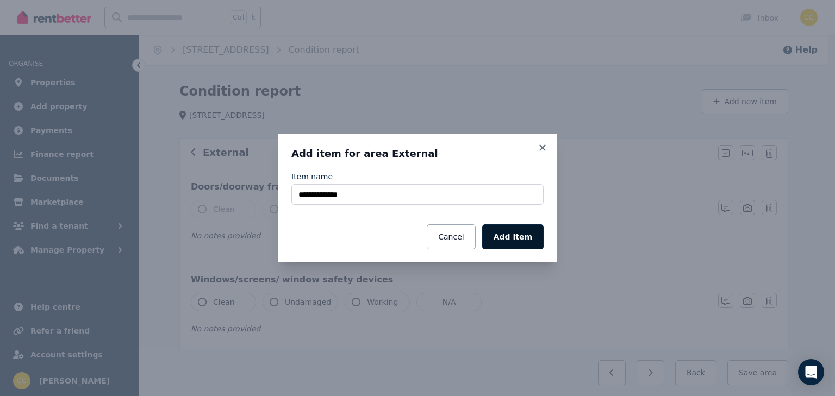
click at [523, 240] on button "Add item" at bounding box center [512, 237] width 61 height 25
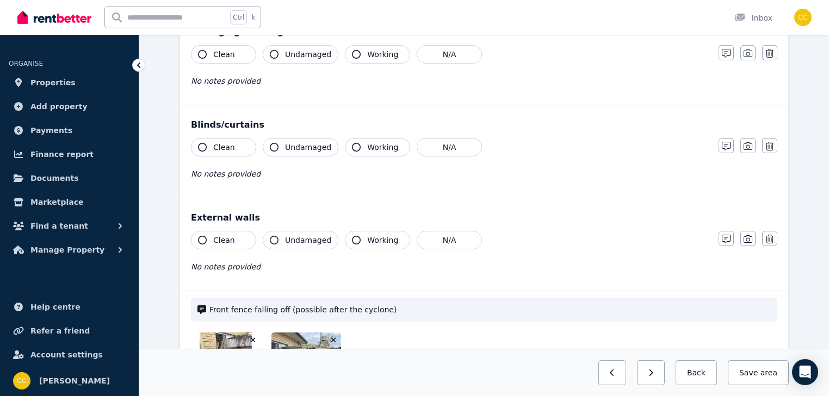
scroll to position [348, 0]
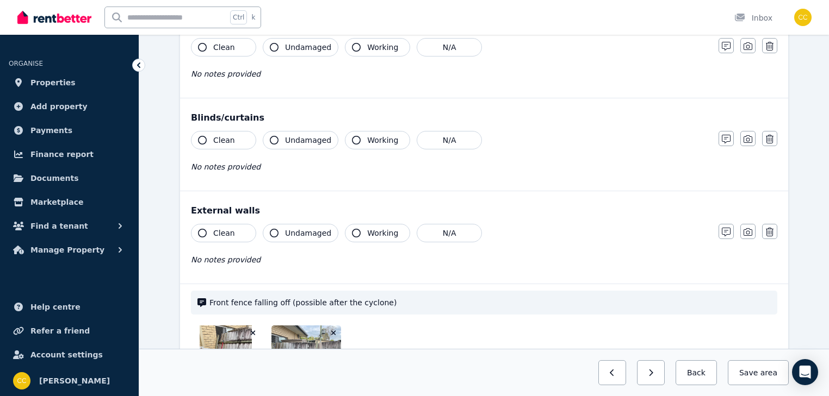
click at [274, 232] on icon "button" at bounding box center [274, 233] width 9 height 9
click at [352, 231] on icon "button" at bounding box center [356, 233] width 9 height 9
click at [274, 233] on icon "button" at bounding box center [274, 233] width 9 height 9
click at [271, 231] on icon "button" at bounding box center [274, 233] width 9 height 9
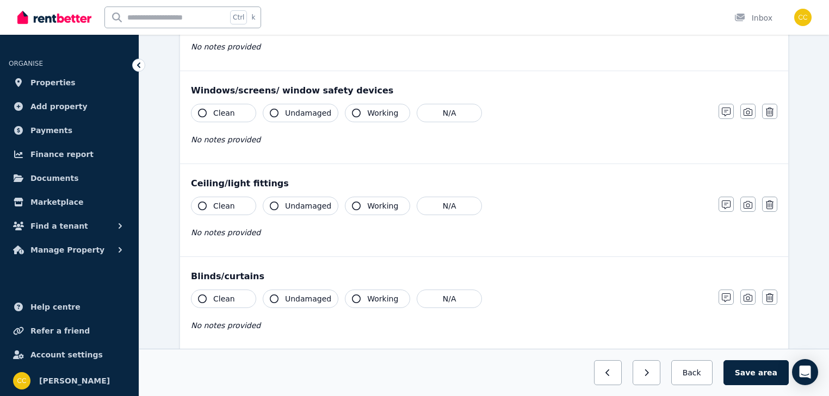
scroll to position [87, 0]
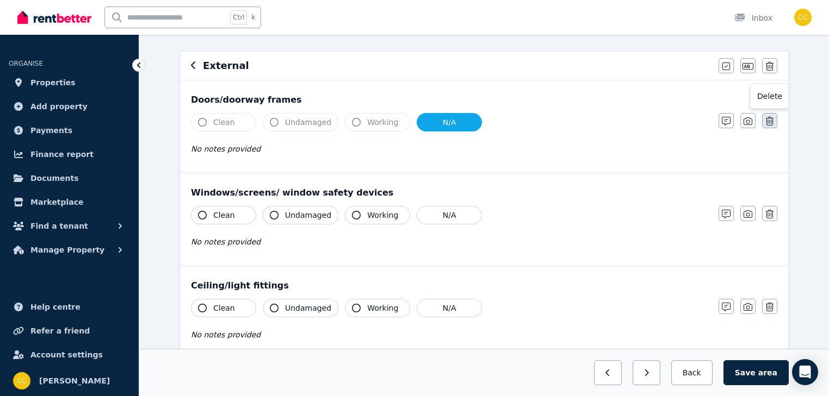
click at [770, 120] on icon "button" at bounding box center [770, 121] width 8 height 9
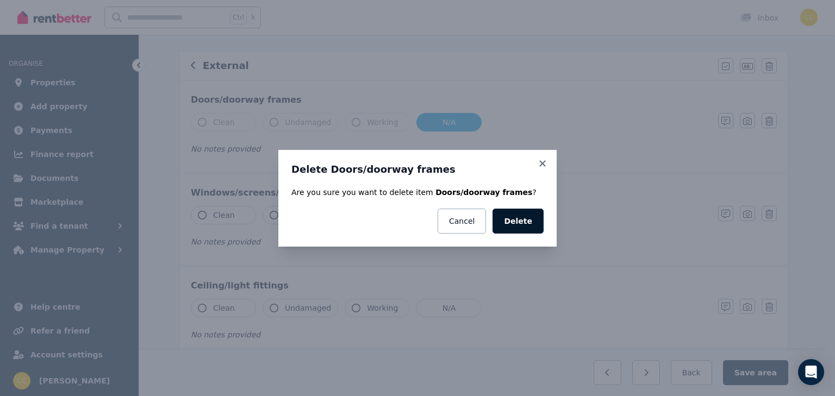
click at [520, 226] on button "Delete" at bounding box center [518, 221] width 51 height 25
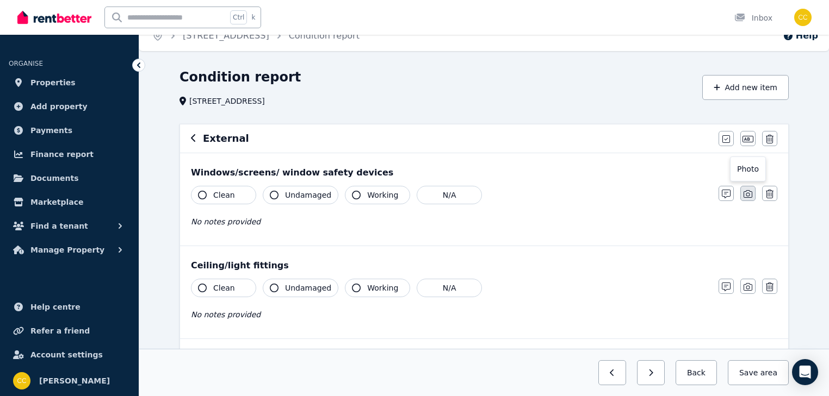
scroll to position [0, 0]
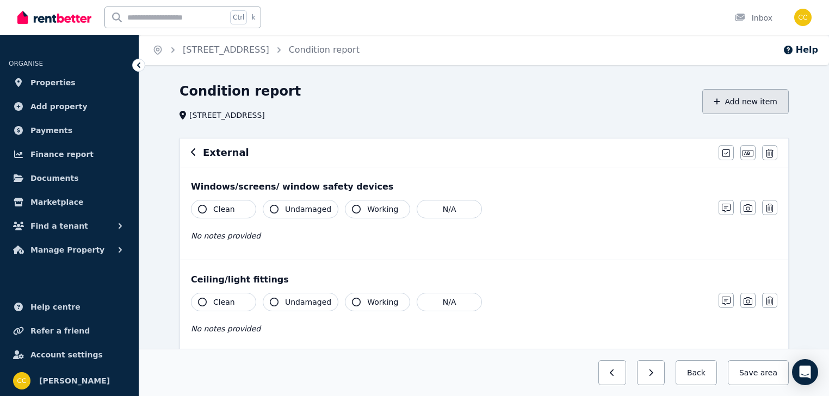
click at [747, 102] on button "Add new item" at bounding box center [745, 101] width 86 height 25
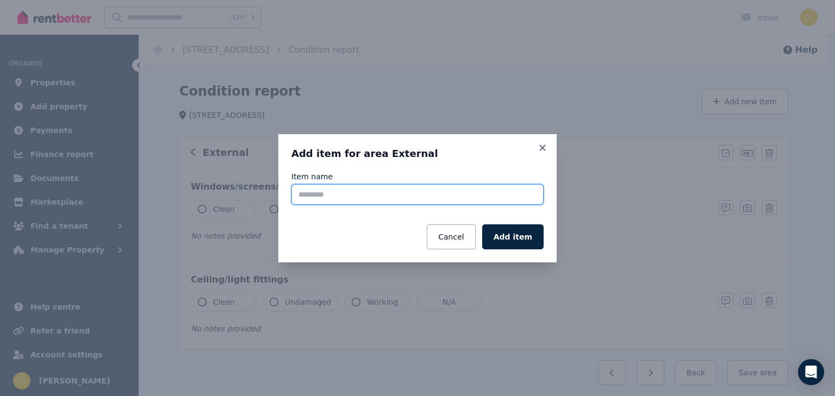
click at [425, 191] on input "Item name" at bounding box center [418, 194] width 252 height 21
type input "**********"
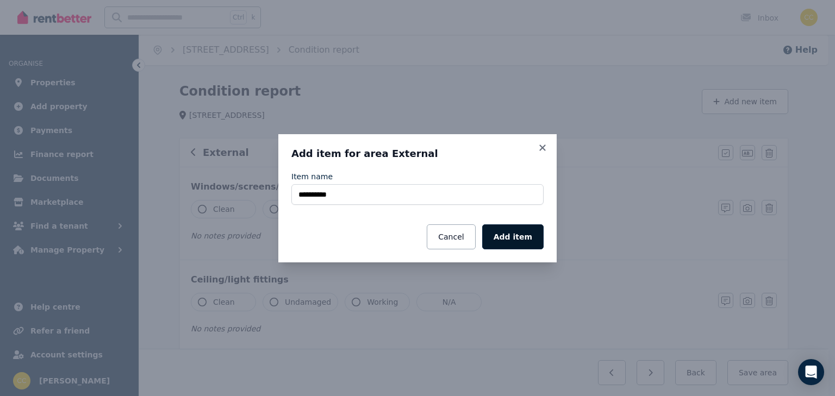
click at [515, 237] on button "Add item" at bounding box center [512, 237] width 61 height 25
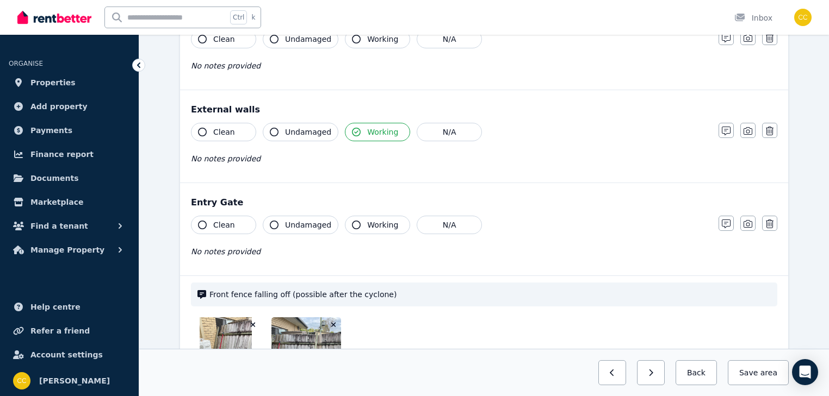
scroll to position [392, 0]
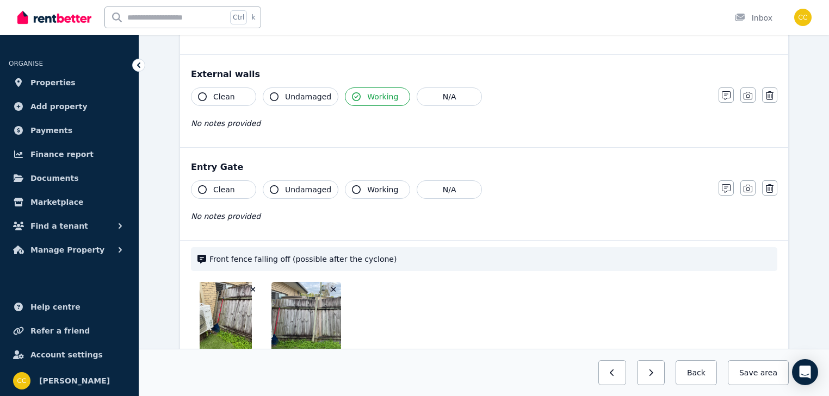
click at [275, 189] on icon "button" at bounding box center [274, 189] width 9 height 9
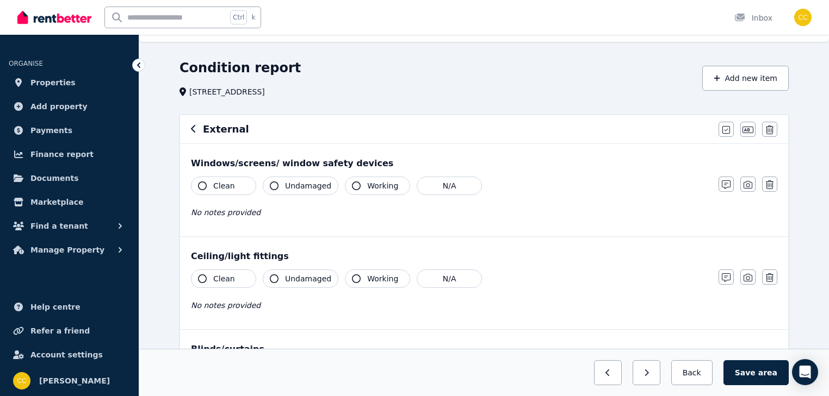
scroll to position [0, 0]
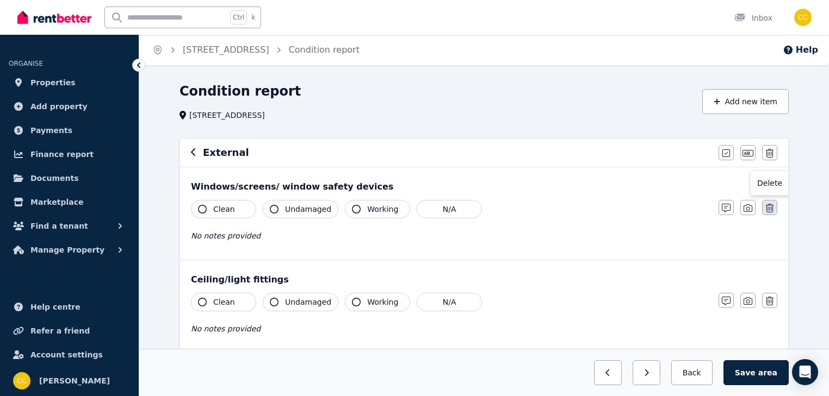
click at [772, 210] on icon "button" at bounding box center [770, 208] width 8 height 9
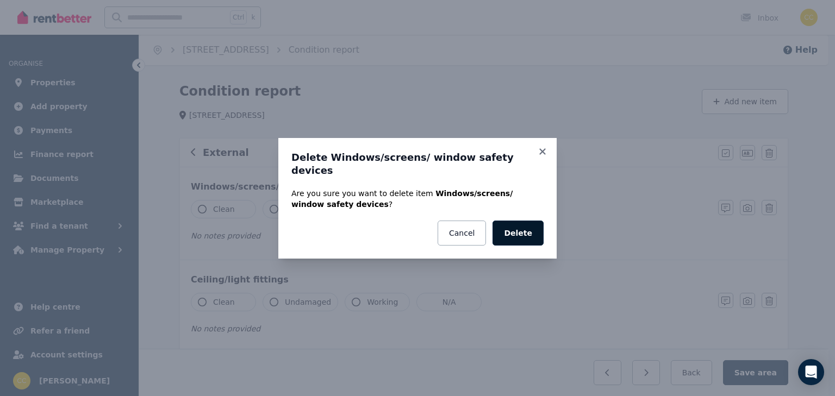
click at [524, 222] on button "Delete" at bounding box center [518, 233] width 51 height 25
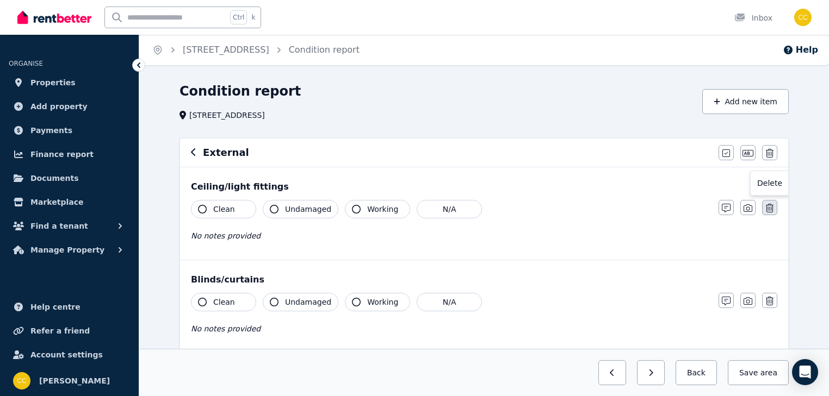
click at [770, 209] on icon "button" at bounding box center [770, 208] width 8 height 9
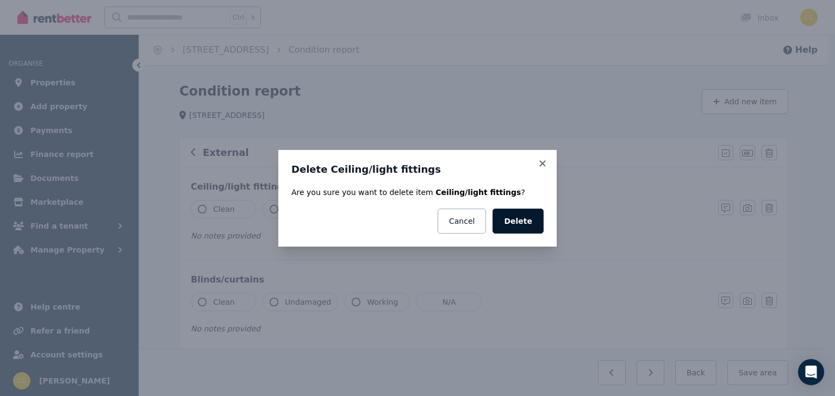
click at [528, 216] on button "Delete" at bounding box center [518, 221] width 51 height 25
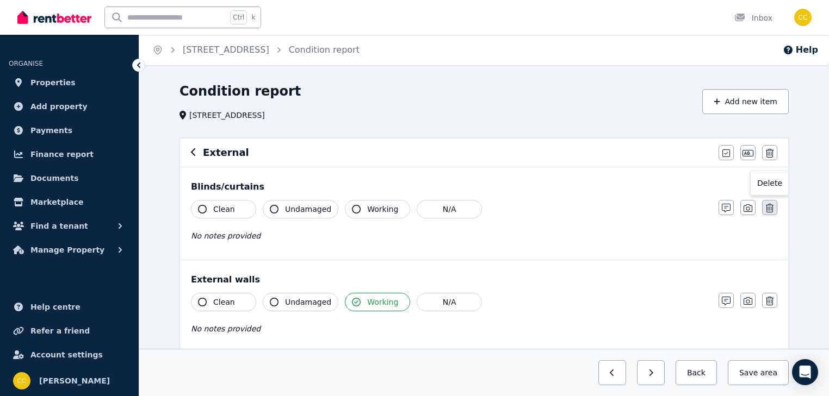
click at [768, 208] on icon "button" at bounding box center [770, 208] width 8 height 9
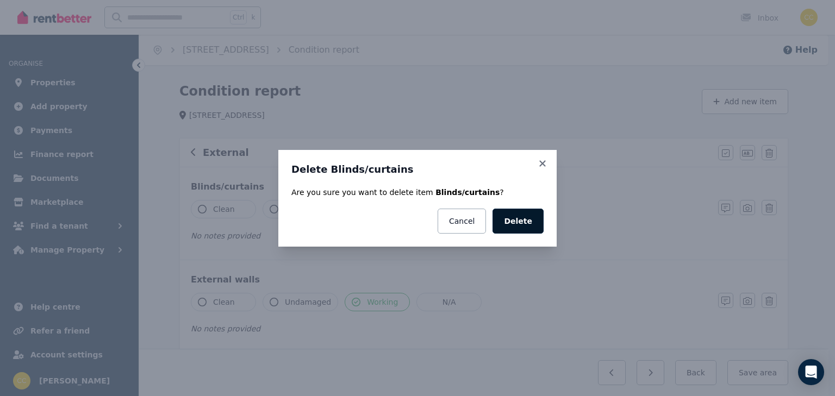
click at [540, 220] on button "Delete" at bounding box center [518, 221] width 51 height 25
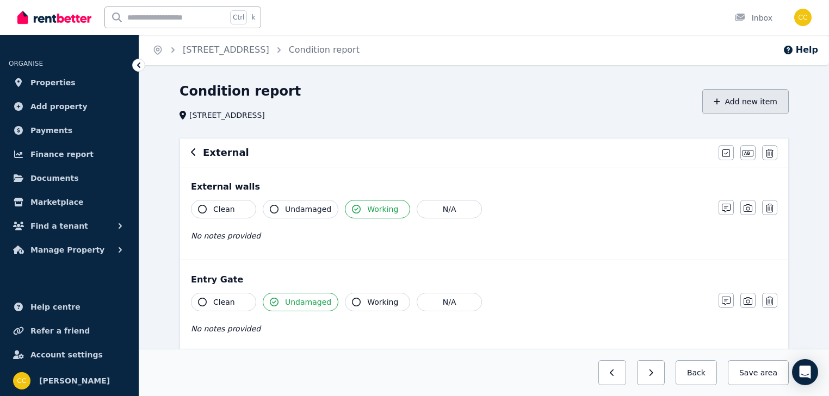
click at [763, 100] on button "Add new item" at bounding box center [745, 101] width 86 height 25
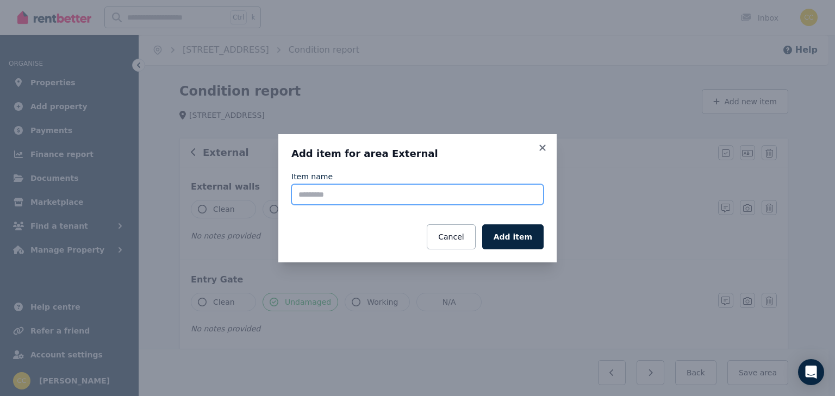
click at [420, 196] on input "Item name" at bounding box center [418, 194] width 252 height 21
type input "*****"
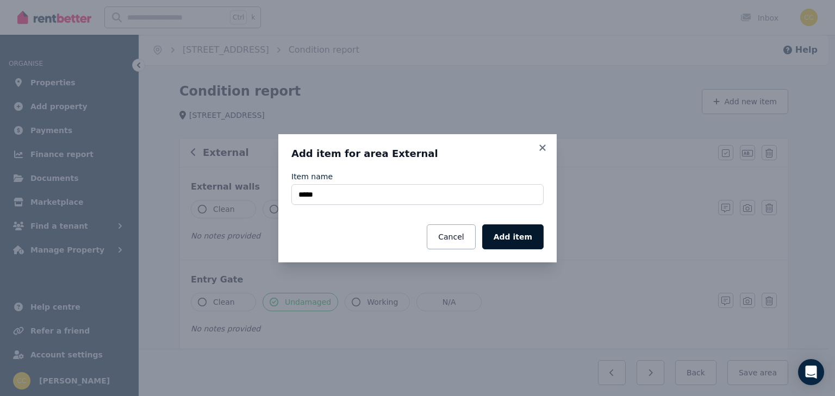
click at [510, 232] on button "Add item" at bounding box center [512, 237] width 61 height 25
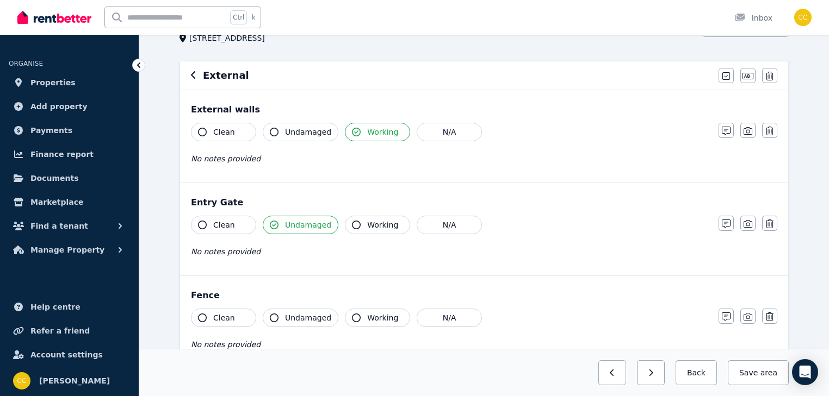
scroll to position [87, 0]
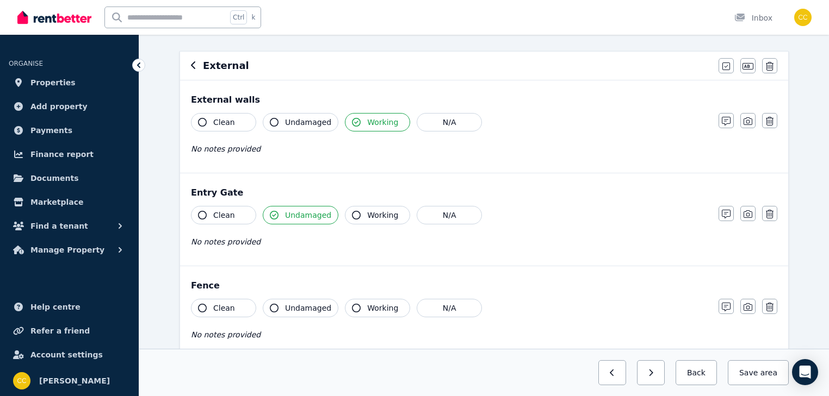
click at [352, 309] on icon "button" at bounding box center [356, 308] width 9 height 9
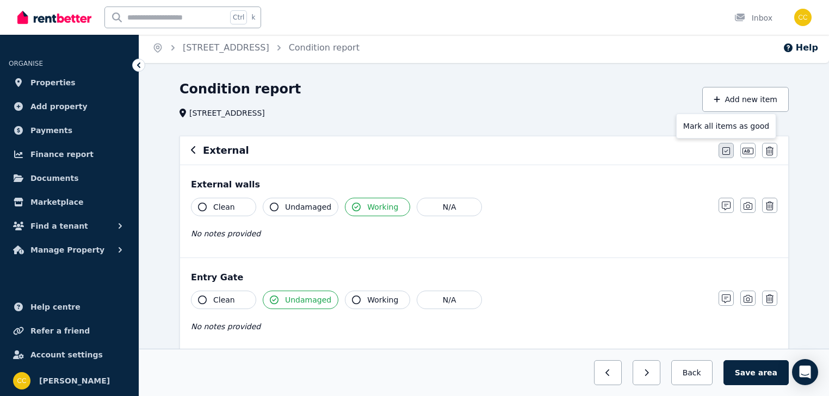
scroll to position [0, 0]
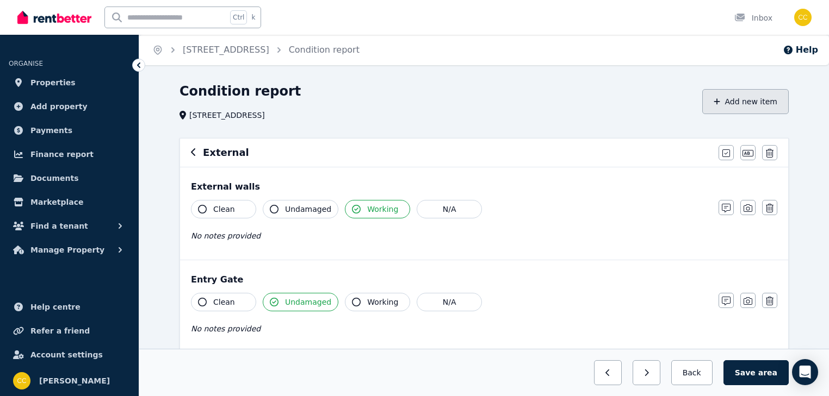
click at [746, 104] on button "Add new item" at bounding box center [745, 101] width 86 height 25
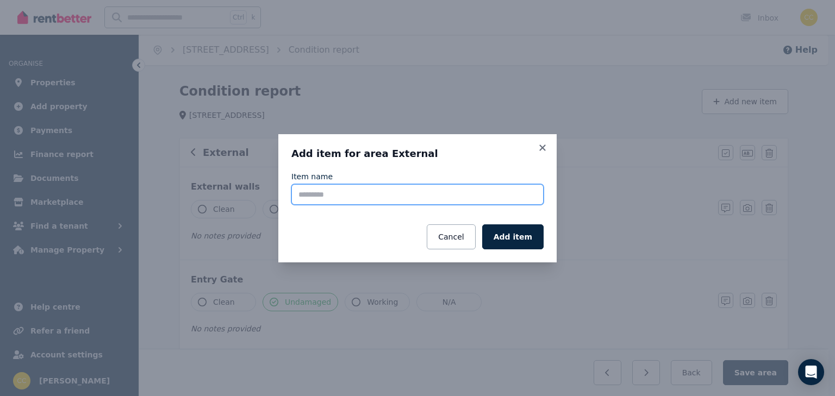
click at [470, 194] on input "Item name" at bounding box center [418, 194] width 252 height 21
type input "**********"
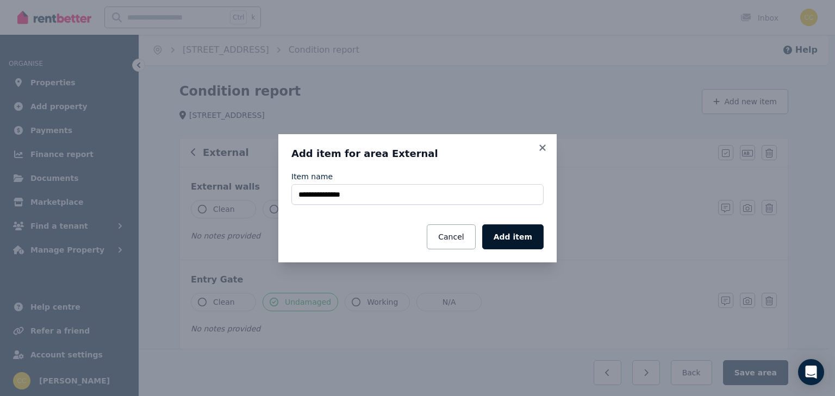
click at [524, 239] on button "Add item" at bounding box center [512, 237] width 61 height 25
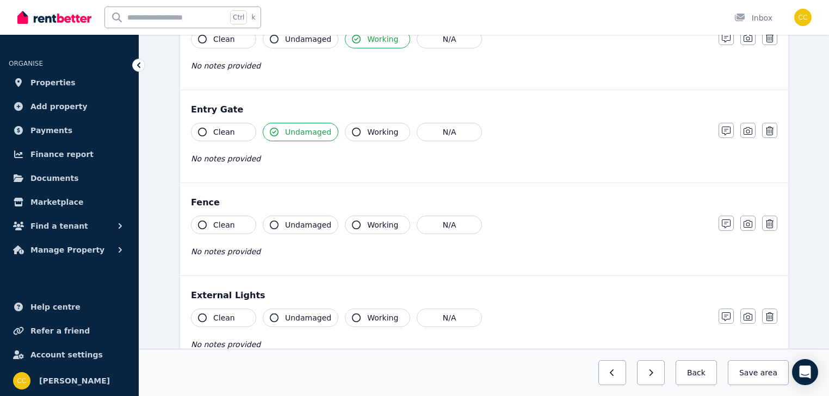
scroll to position [218, 0]
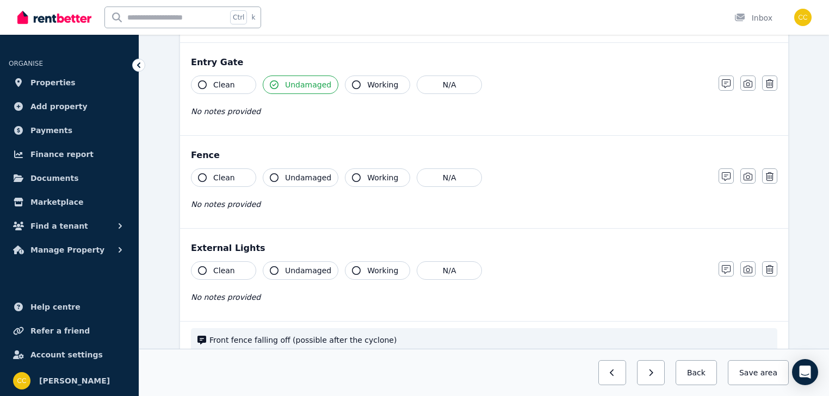
click at [352, 268] on icon "button" at bounding box center [356, 271] width 9 height 9
click at [755, 375] on button "Save area" at bounding box center [755, 373] width 65 height 25
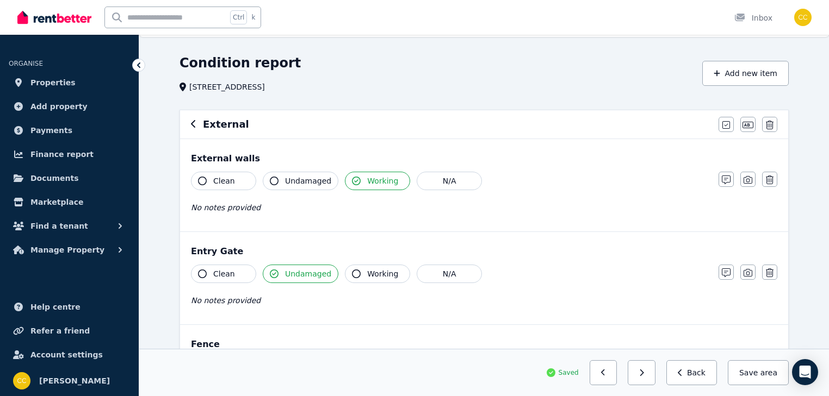
scroll to position [0, 0]
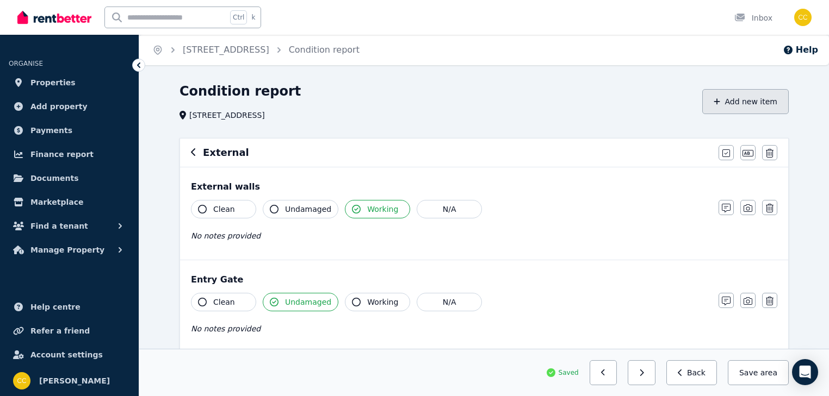
click at [745, 105] on button "Add new item" at bounding box center [745, 101] width 86 height 25
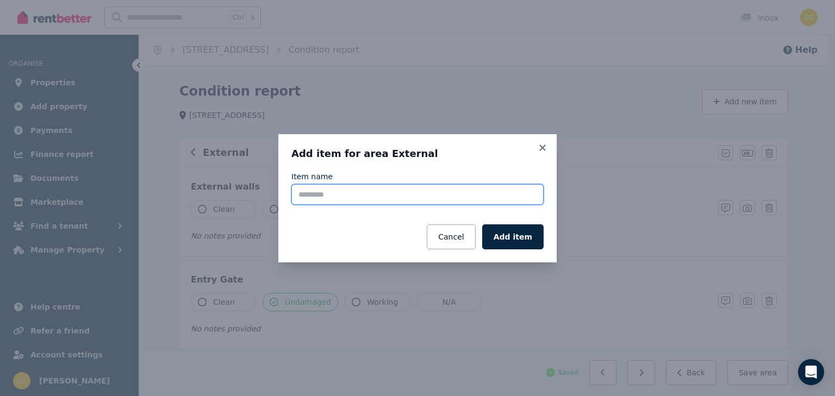
click at [425, 194] on input "Item name" at bounding box center [418, 194] width 252 height 21
type input "****"
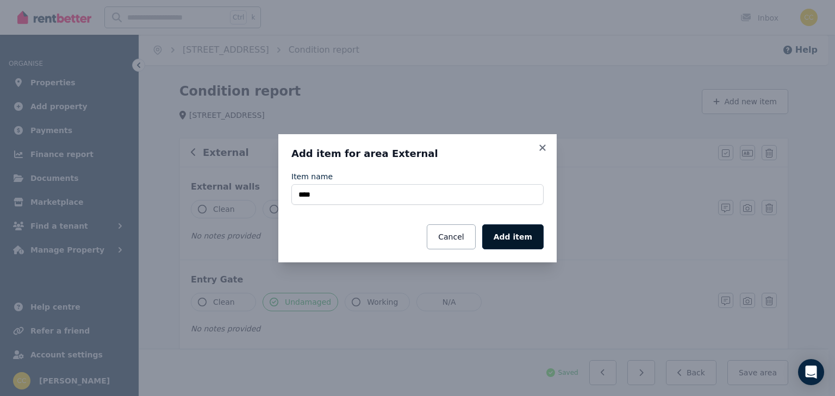
click at [511, 236] on button "Add item" at bounding box center [512, 237] width 61 height 25
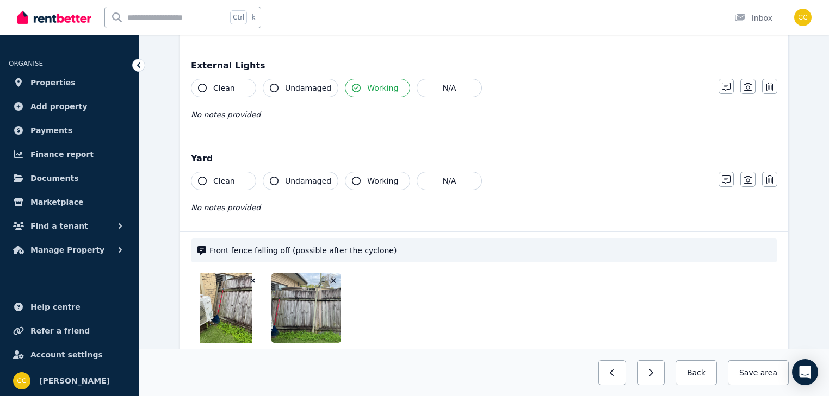
scroll to position [435, 0]
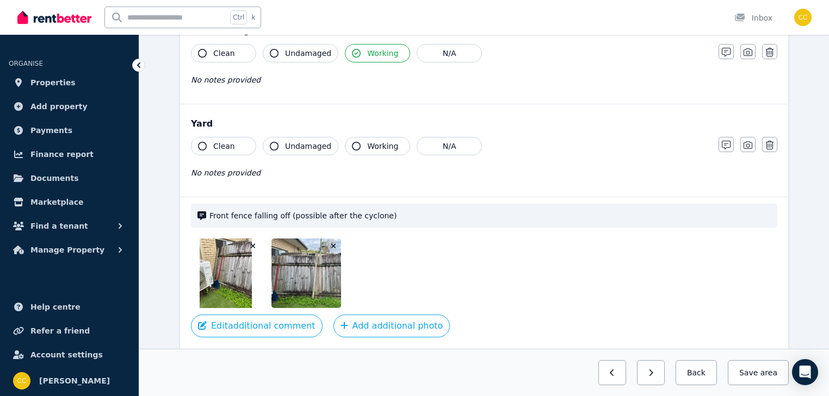
click at [203, 146] on icon "button" at bounding box center [202, 146] width 9 height 9
click at [270, 141] on button "Undamaged" at bounding box center [301, 146] width 76 height 18
click at [203, 144] on icon "button" at bounding box center [202, 146] width 9 height 9
click at [202, 145] on icon "button" at bounding box center [202, 146] width 9 height 9
click at [202, 146] on icon "button" at bounding box center [202, 146] width 9 height 9
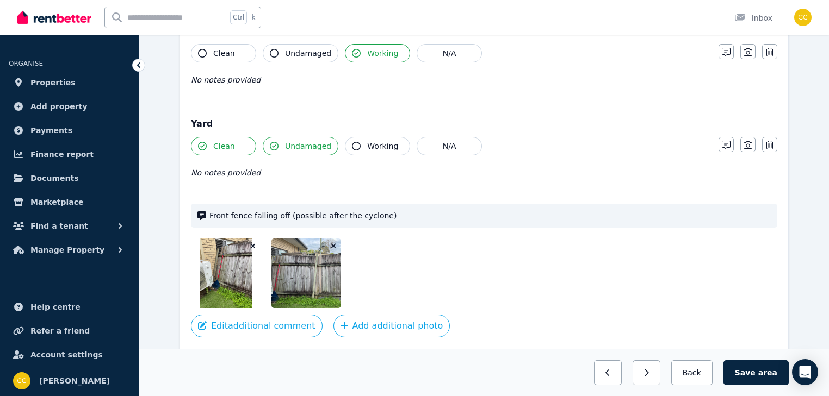
click at [276, 146] on icon "button" at bounding box center [274, 146] width 9 height 9
click at [275, 144] on icon "button" at bounding box center [274, 146] width 9 height 9
click at [376, 176] on div "No notes provided" at bounding box center [449, 172] width 517 height 13
click at [274, 146] on icon "button" at bounding box center [274, 146] width 9 height 9
click at [200, 146] on icon "button" at bounding box center [202, 146] width 9 height 9
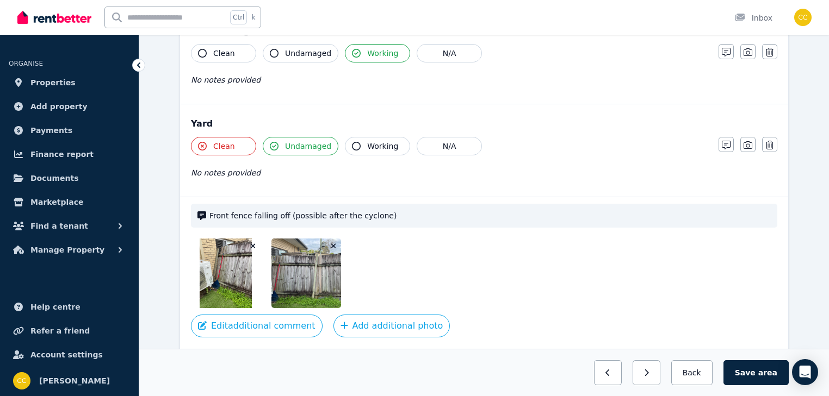
click at [199, 145] on icon "button" at bounding box center [202, 146] width 9 height 9
click at [259, 170] on div "No notes provided" at bounding box center [449, 172] width 517 height 13
click at [352, 143] on icon "button" at bounding box center [356, 146] width 9 height 9
click at [273, 146] on icon "button" at bounding box center [274, 146] width 9 height 9
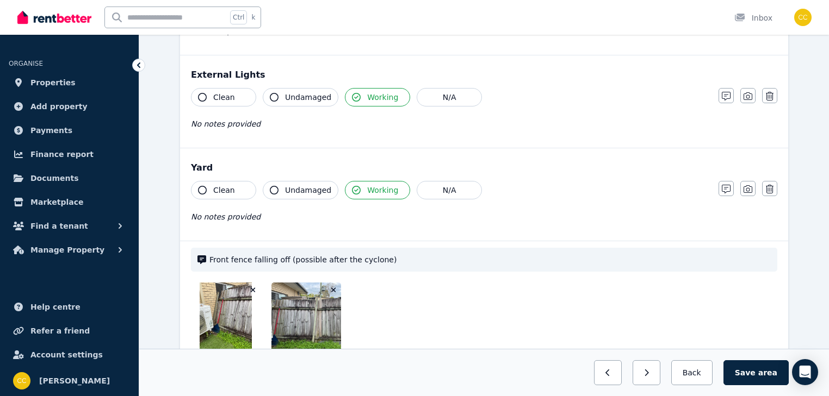
scroll to position [392, 0]
click at [728, 188] on icon "button" at bounding box center [726, 188] width 9 height 9
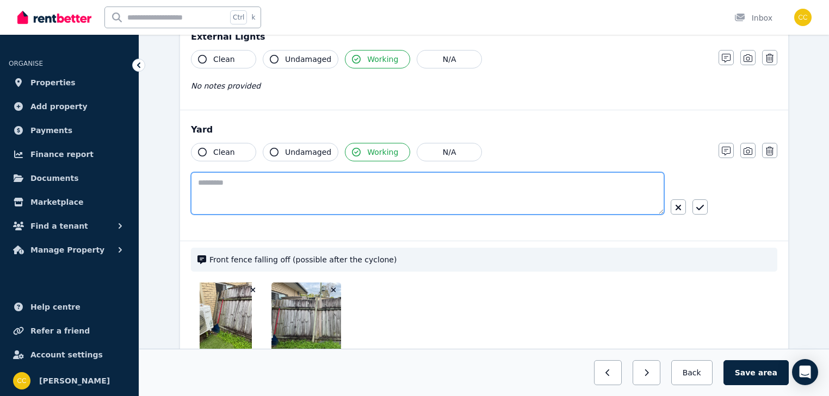
click at [293, 184] on textarea at bounding box center [427, 193] width 473 height 42
type textarea "**********"
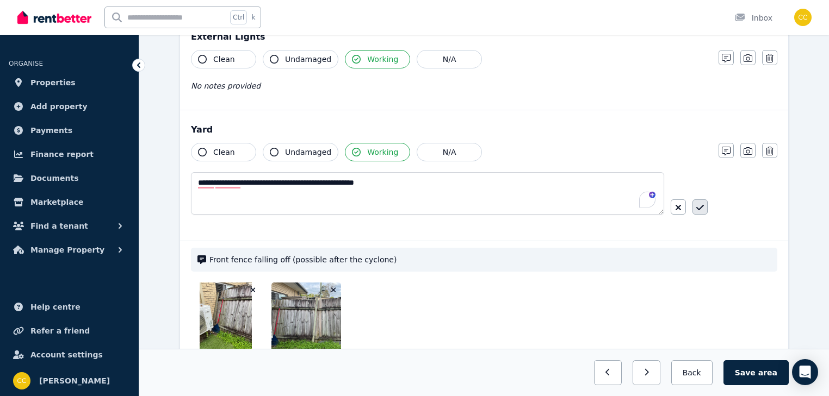
click at [705, 207] on button "button" at bounding box center [699, 207] width 15 height 15
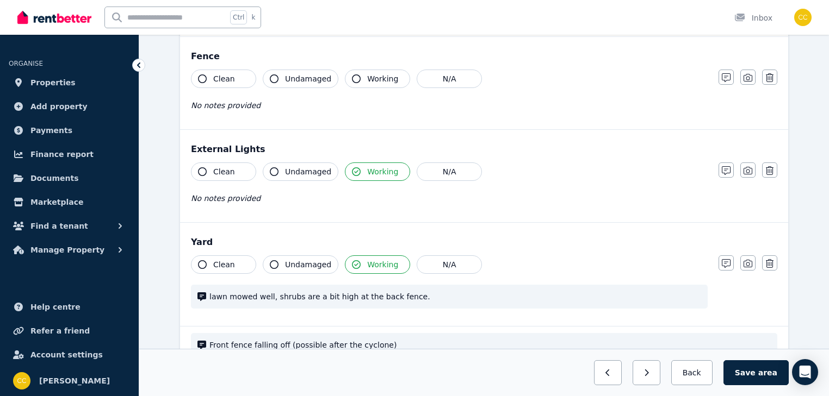
scroll to position [315, 0]
click at [275, 170] on icon "button" at bounding box center [274, 173] width 9 height 9
click at [352, 172] on icon "button" at bounding box center [356, 173] width 9 height 9
click at [352, 171] on icon "button" at bounding box center [356, 173] width 9 height 9
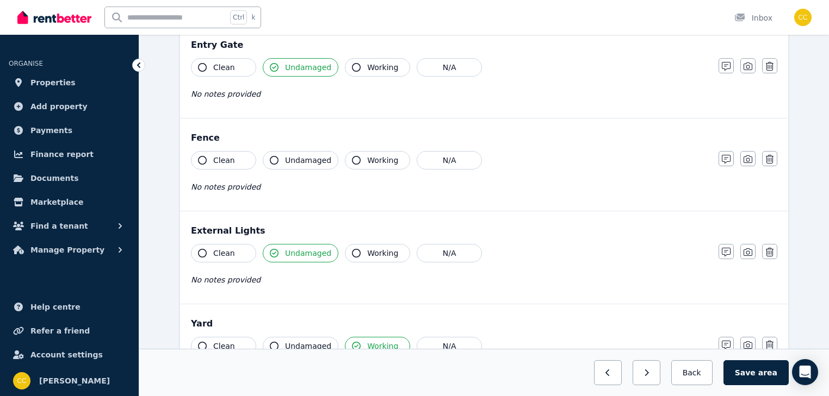
scroll to position [228, 0]
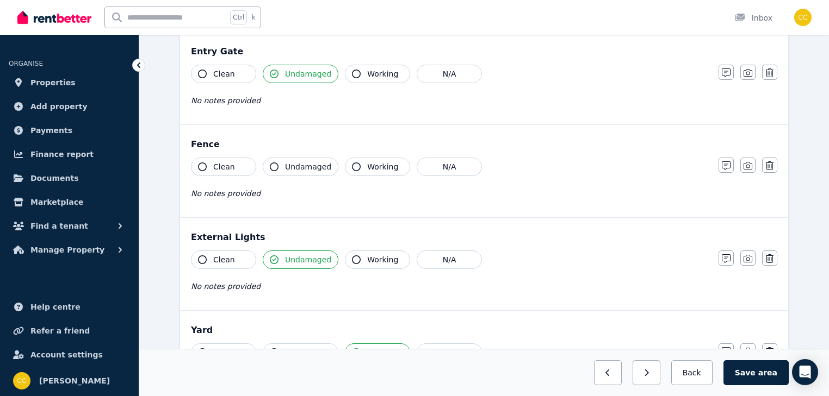
click at [352, 165] on icon "button" at bounding box center [356, 167] width 9 height 9
click at [356, 185] on div "Clean Undamaged Working N/A No notes provided" at bounding box center [449, 184] width 517 height 53
click at [724, 164] on icon "button" at bounding box center [726, 166] width 9 height 9
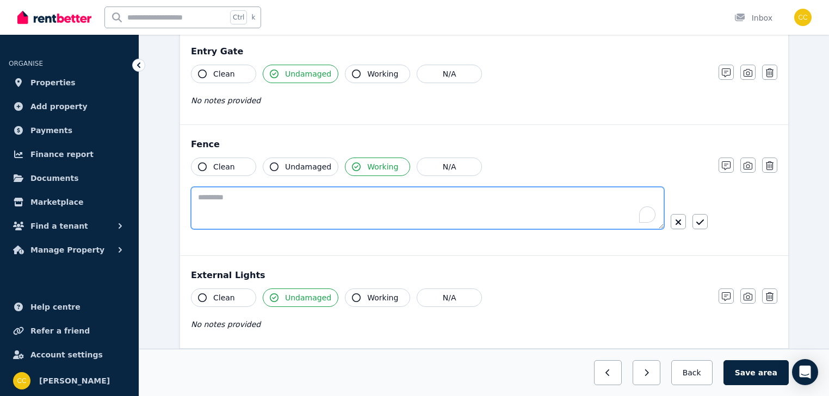
click at [461, 195] on textarea "To enrich screen reader interactions, please activate Accessibility in Grammarl…" at bounding box center [427, 208] width 473 height 42
type textarea "**********"
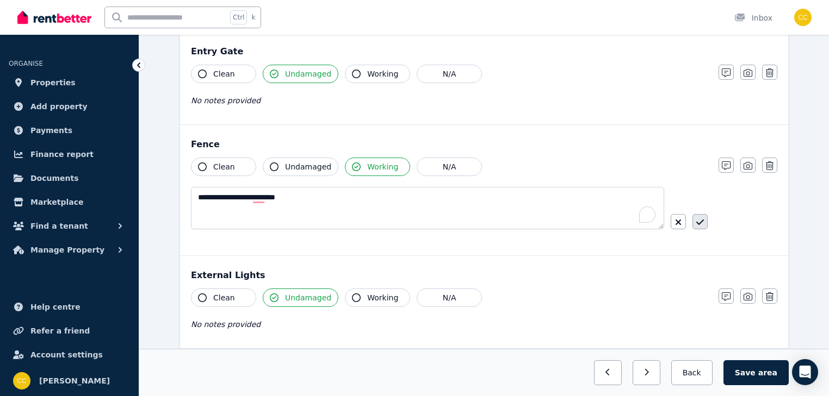
click at [701, 221] on icon "button" at bounding box center [700, 222] width 8 height 5
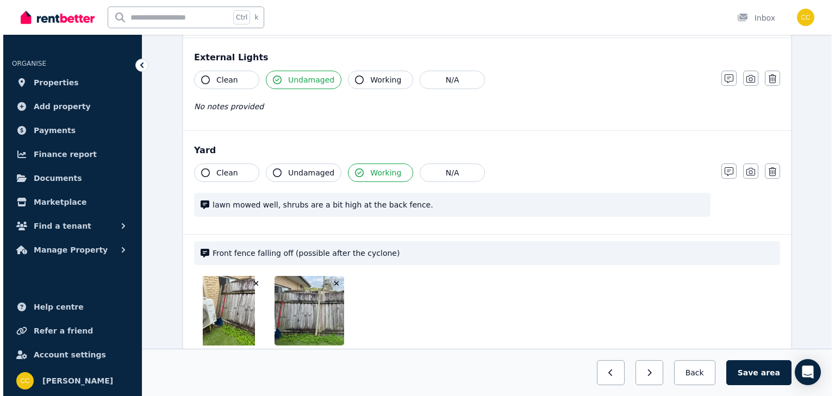
scroll to position [446, 0]
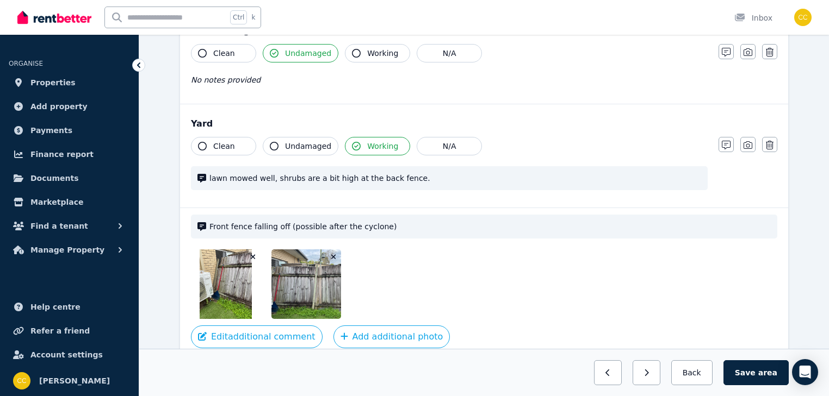
click at [333, 255] on icon "button" at bounding box center [333, 257] width 5 height 5
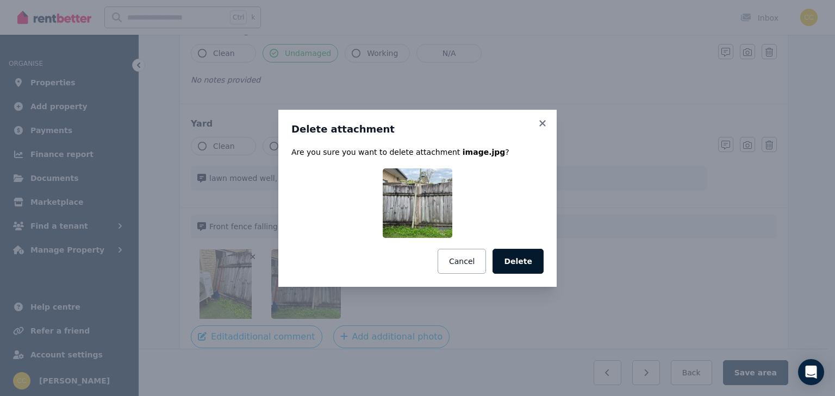
click at [517, 267] on button "Delete" at bounding box center [518, 261] width 51 height 25
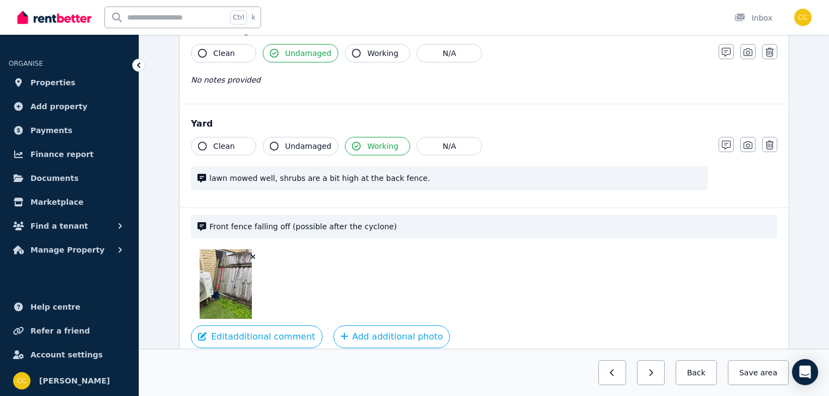
click at [252, 255] on icon "button" at bounding box center [253, 257] width 5 height 5
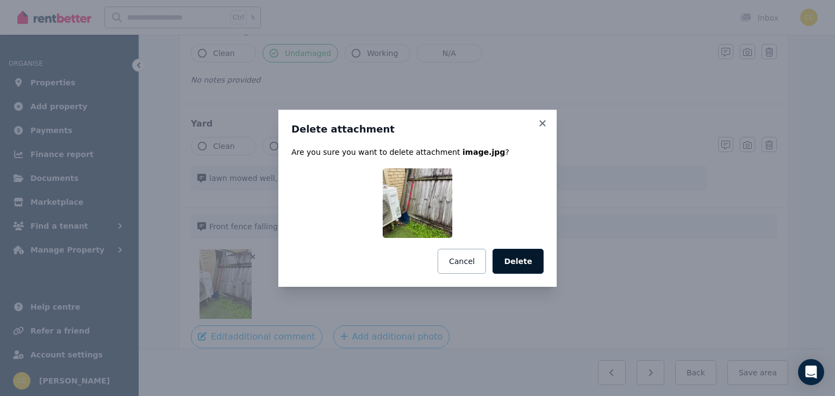
click at [513, 263] on button "Delete" at bounding box center [518, 261] width 51 height 25
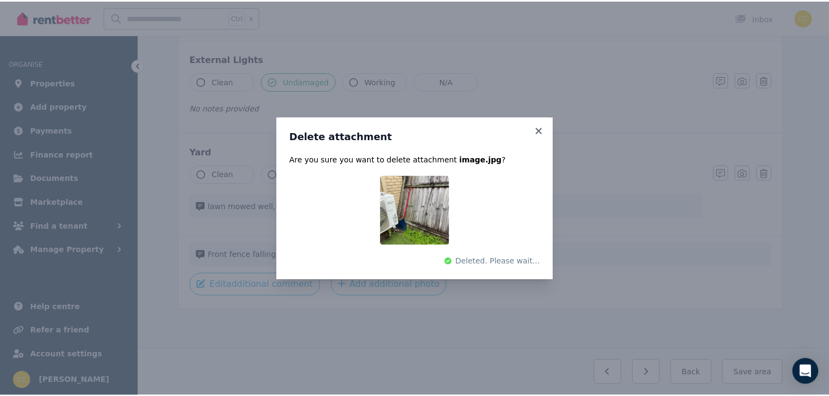
scroll to position [416, 0]
